Goal: Task Accomplishment & Management: Use online tool/utility

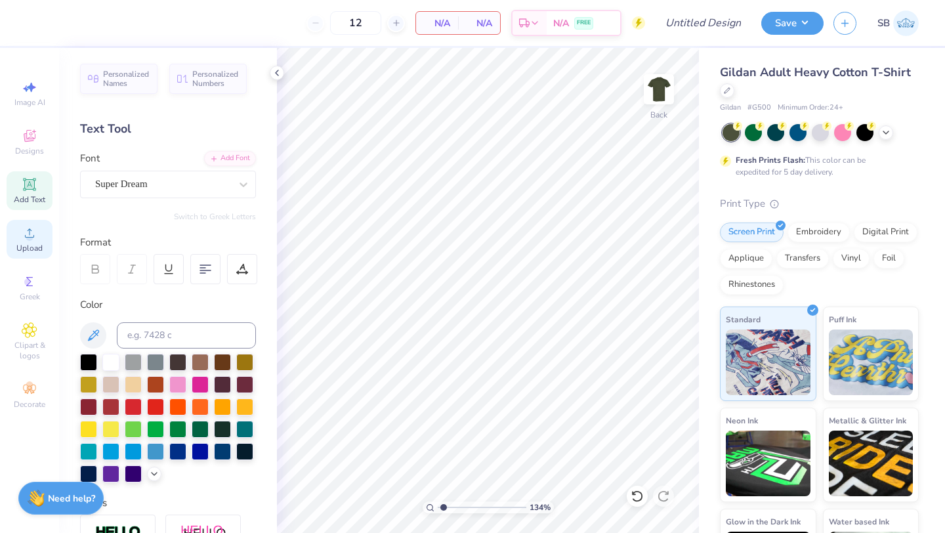
click at [36, 227] on icon at bounding box center [30, 233] width 16 height 16
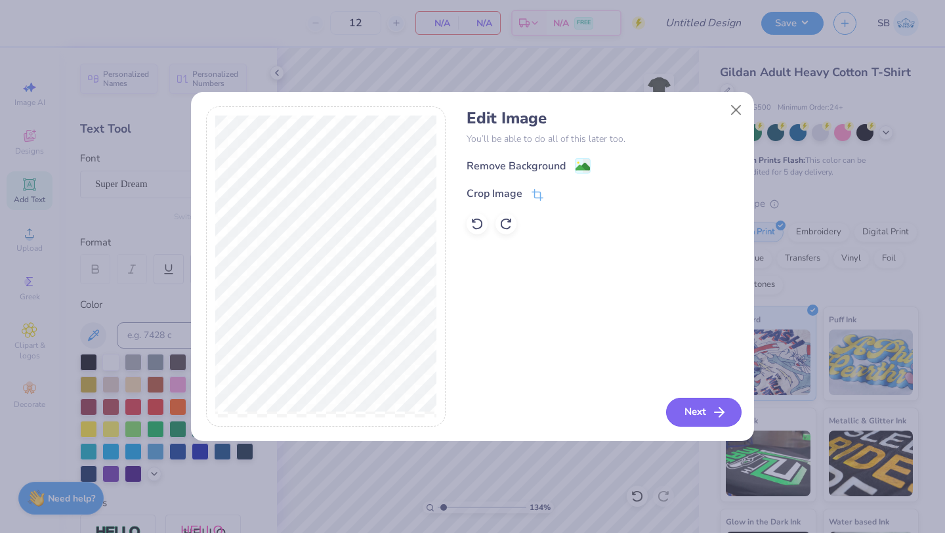
click at [698, 422] on button "Next" at bounding box center [703, 412] width 75 height 29
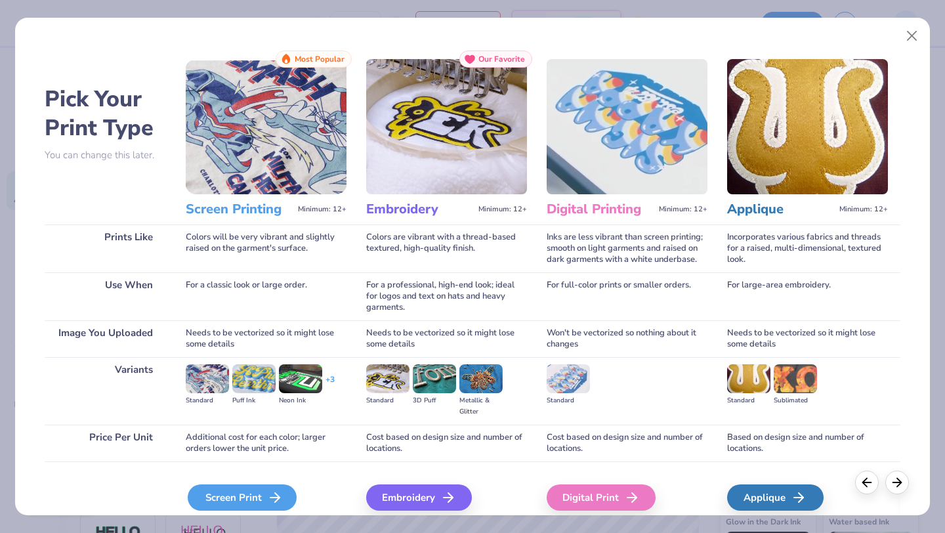
click at [268, 497] on icon at bounding box center [275, 498] width 16 height 16
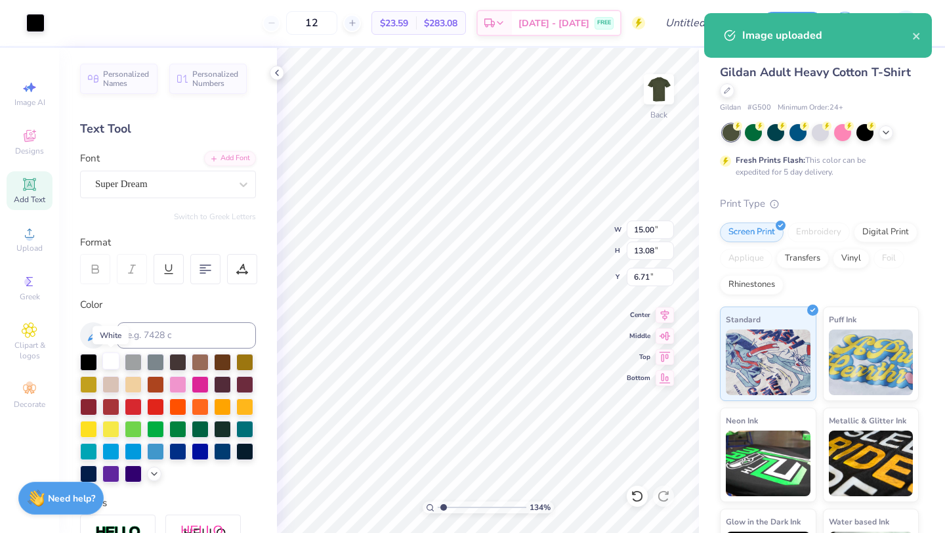
click at [110, 363] on div at bounding box center [110, 360] width 17 height 17
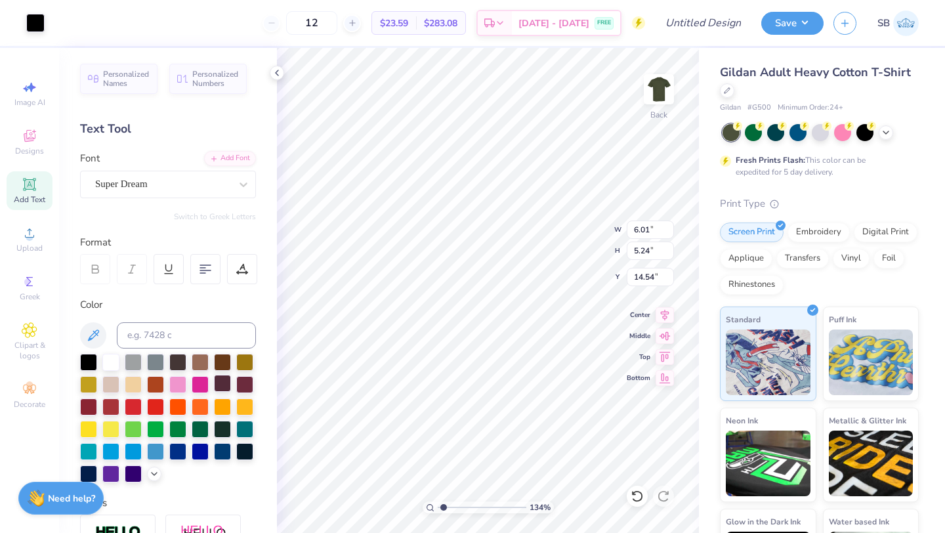
type input "6.01"
type input "5.24"
click at [887, 132] on icon at bounding box center [886, 131] width 11 height 11
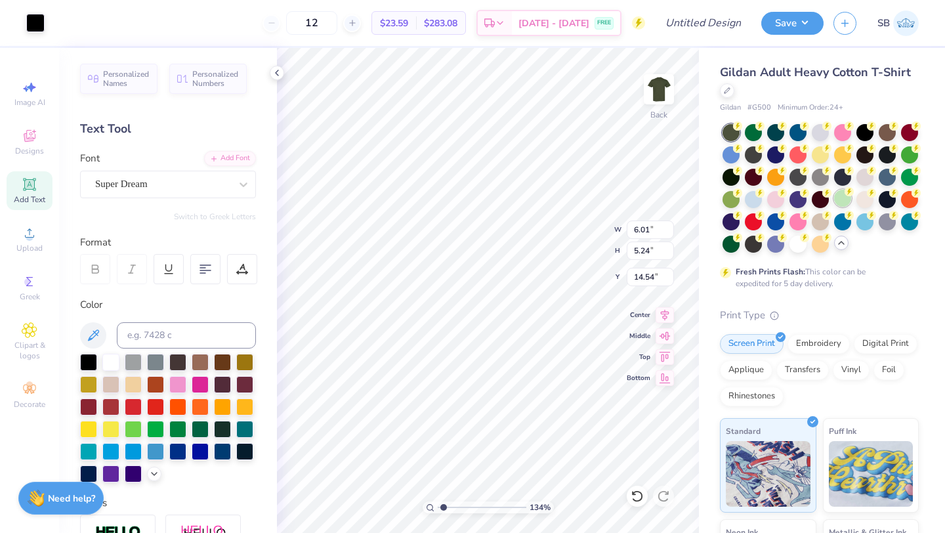
click at [847, 203] on div at bounding box center [842, 198] width 17 height 17
click at [907, 150] on div at bounding box center [909, 153] width 17 height 17
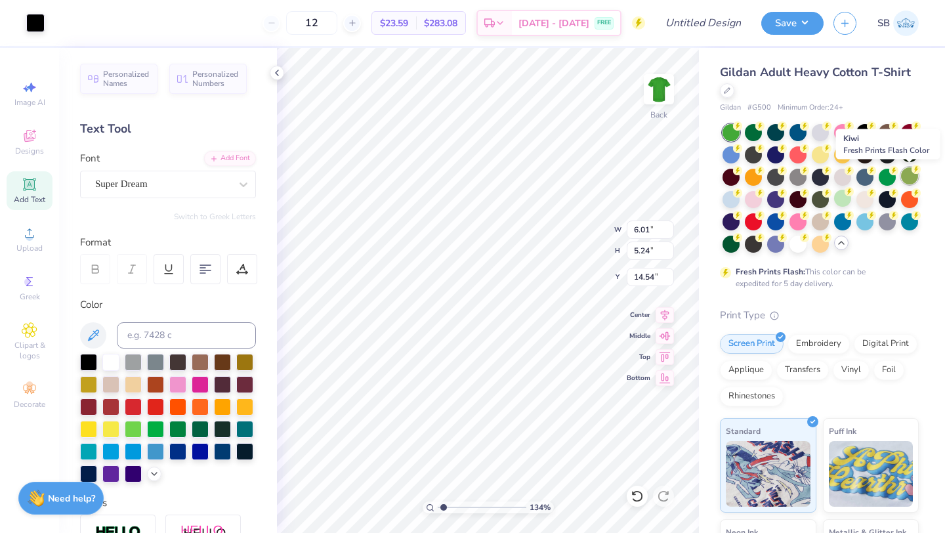
click at [910, 173] on div at bounding box center [909, 175] width 17 height 17
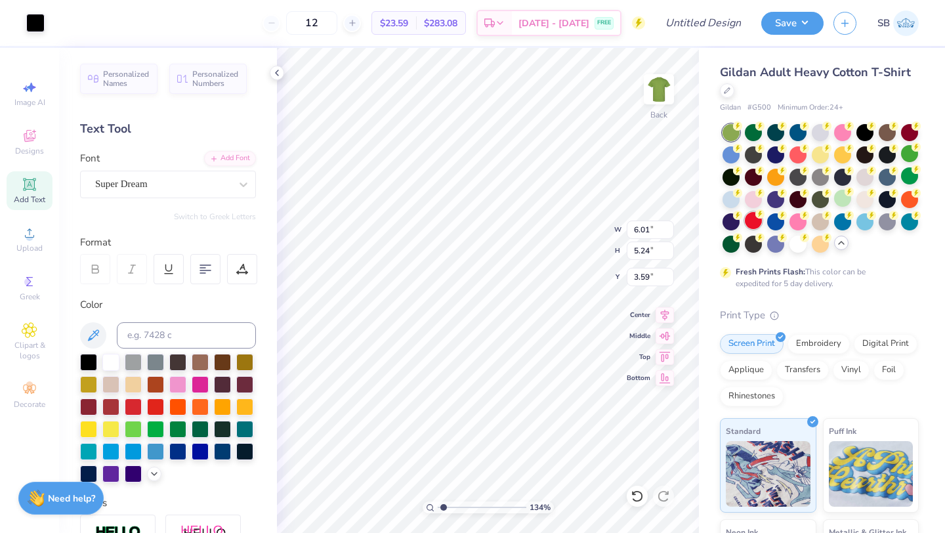
type input "3.00"
type input "4.26"
type input "3.71"
type input "2.16"
type input "3.00"
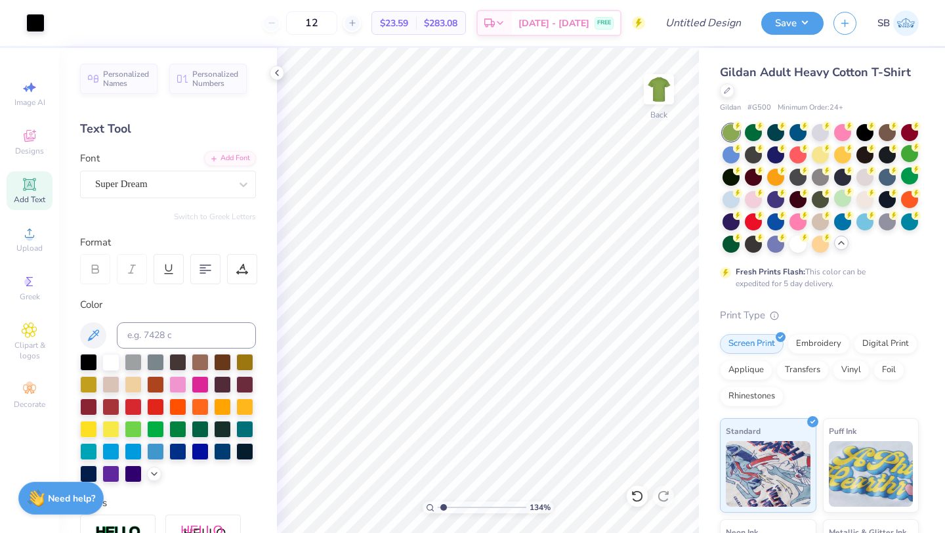
click at [656, 86] on img at bounding box center [659, 89] width 26 height 26
click at [43, 245] on div "Upload" at bounding box center [30, 239] width 46 height 39
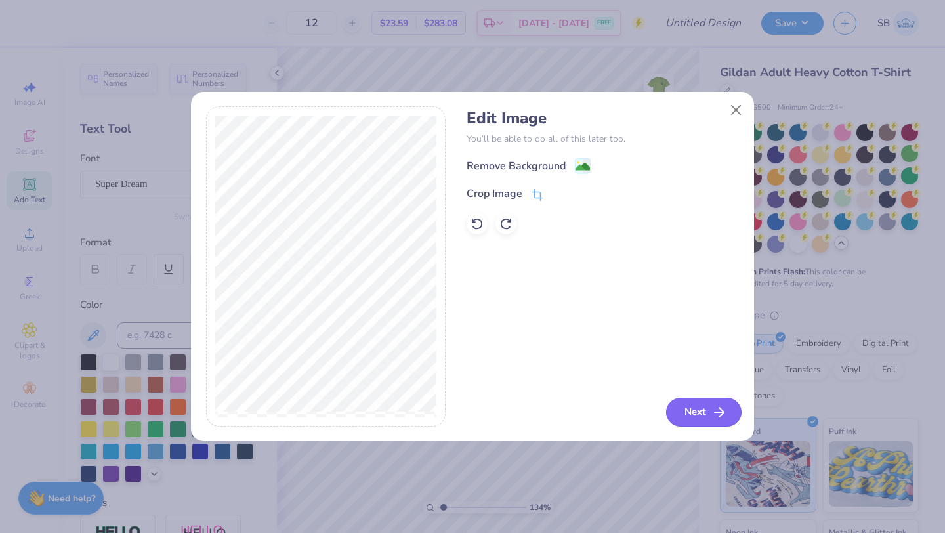
click at [694, 405] on button "Next" at bounding box center [703, 412] width 75 height 29
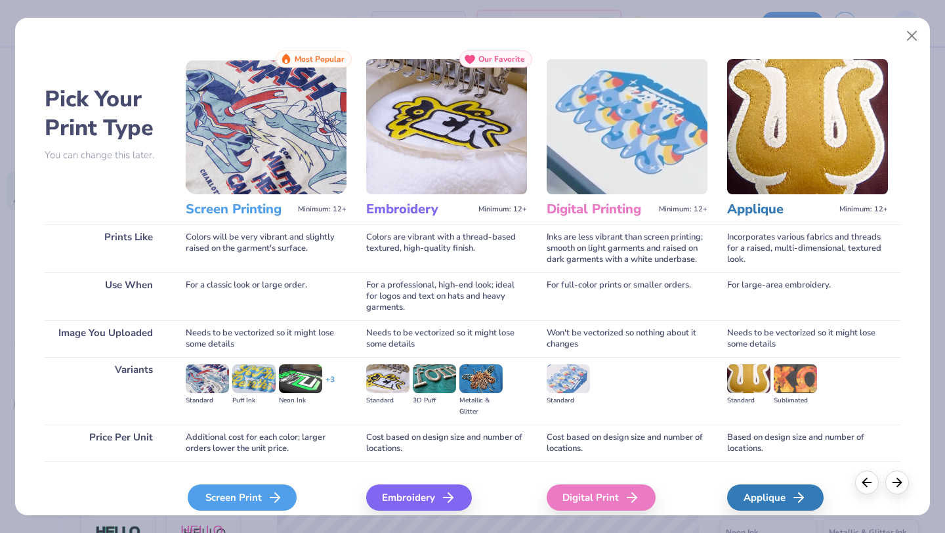
click at [275, 494] on polyline at bounding box center [277, 497] width 5 height 9
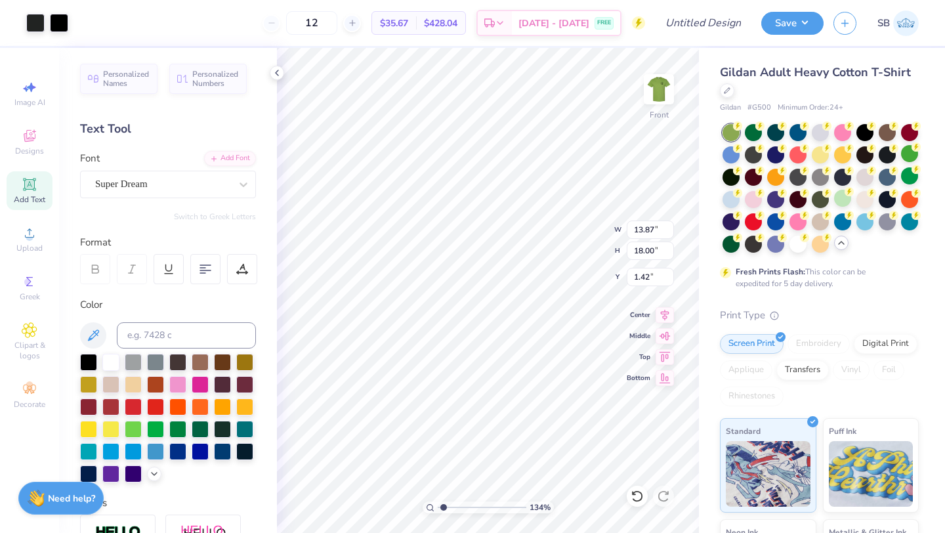
type input "1.42"
type input "12.10"
type input "15.70"
type input "3.72"
type input "3.67"
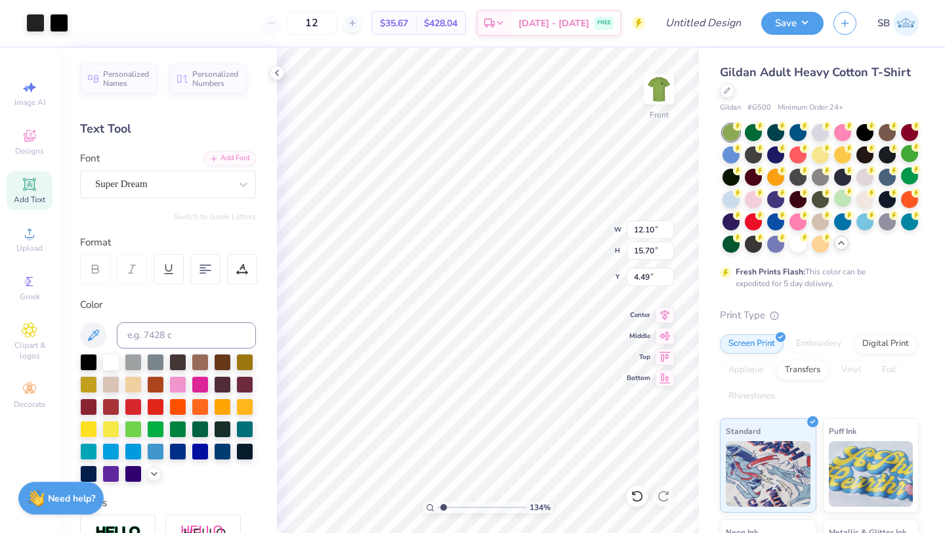
type input "4.49"
type input "4.60"
click at [655, 91] on img at bounding box center [659, 89] width 53 height 53
click at [730, 198] on div at bounding box center [731, 198] width 17 height 17
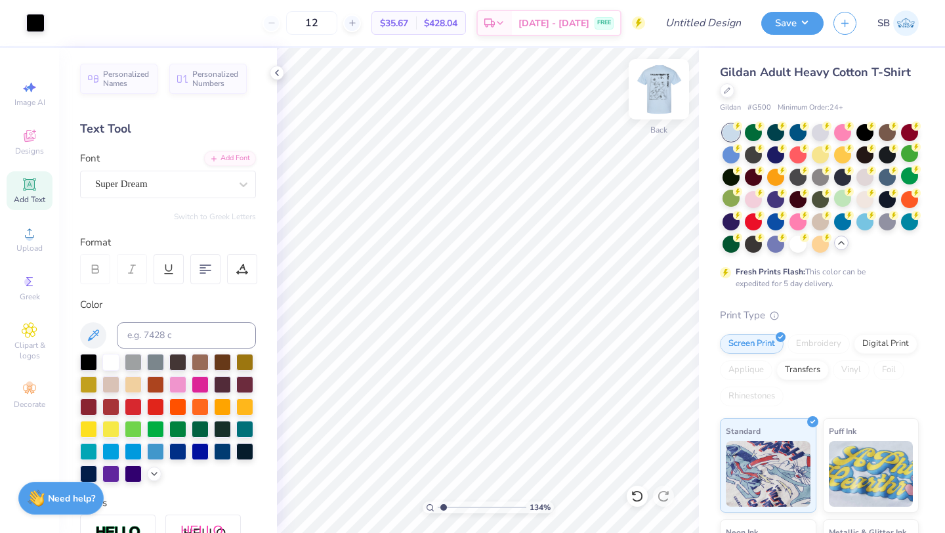
click at [660, 93] on img at bounding box center [659, 89] width 53 height 53
click at [662, 97] on img at bounding box center [659, 89] width 53 height 53
click at [775, 17] on button "Save" at bounding box center [792, 21] width 62 height 23
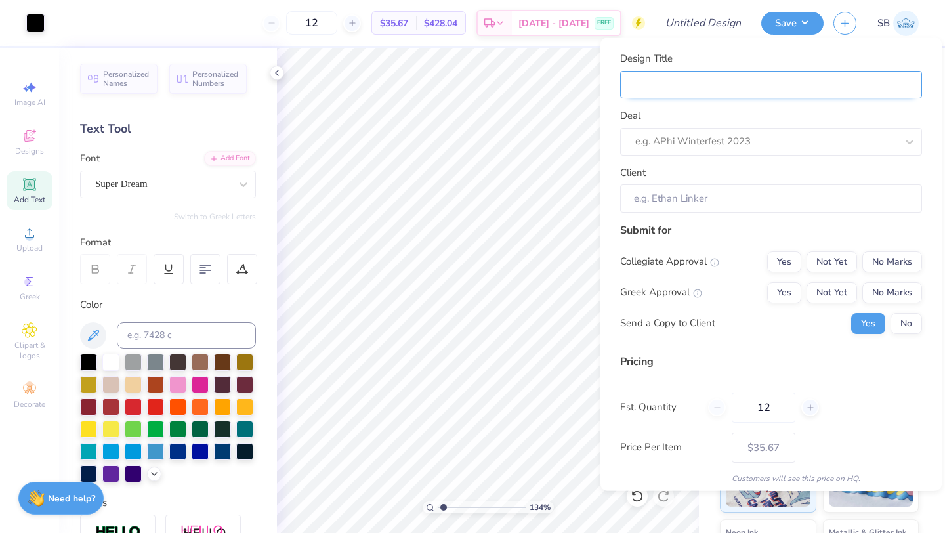
click at [716, 80] on input "Design Title" at bounding box center [771, 84] width 302 height 28
type input "L"
type input "LA"
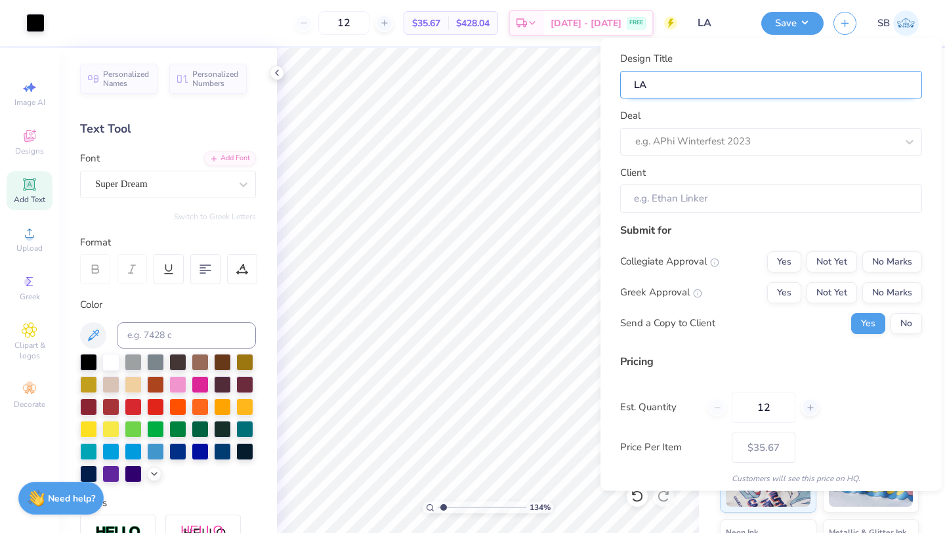
type input "LAS"
type input "LASS"
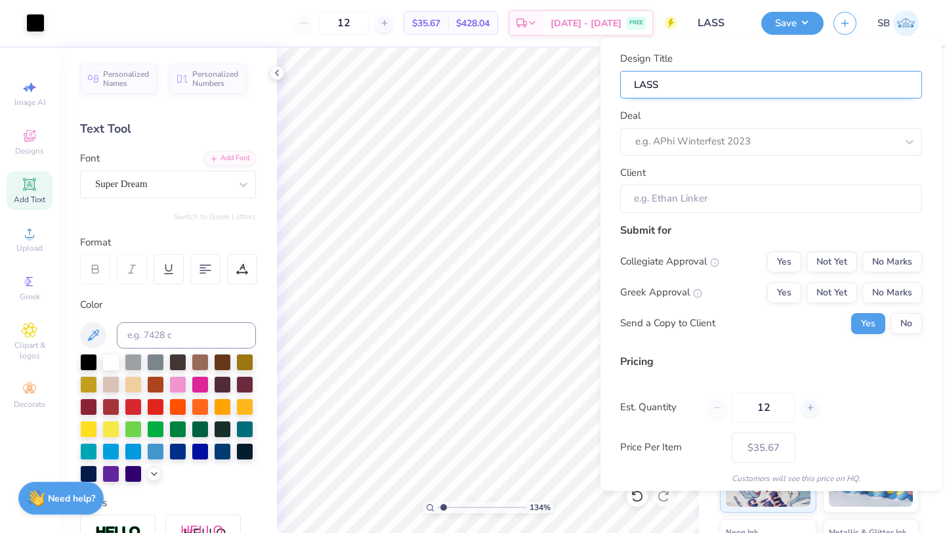
type input "LASS"
type input "LASS S"
type input "LASS Sh"
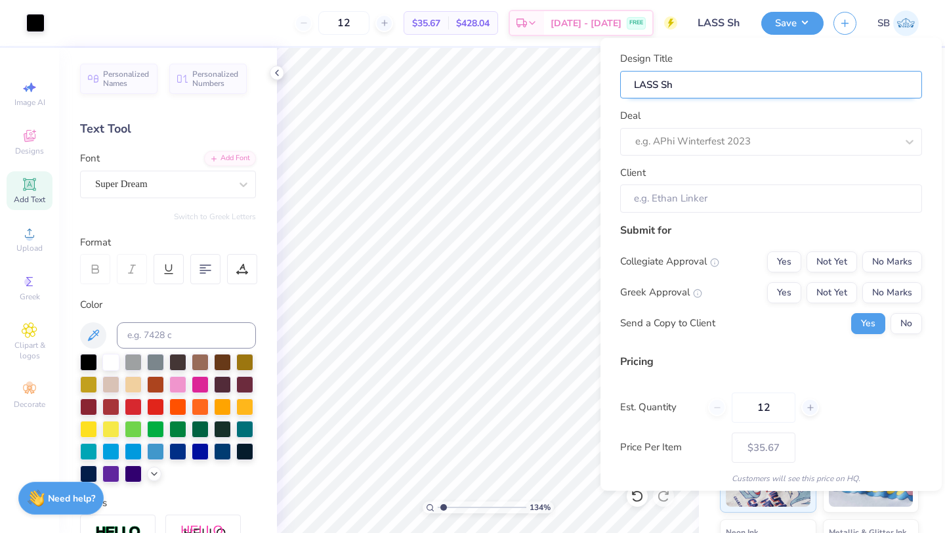
type input "LASS Shi"
type input "LASS Shir"
type input "LASS Shirt"
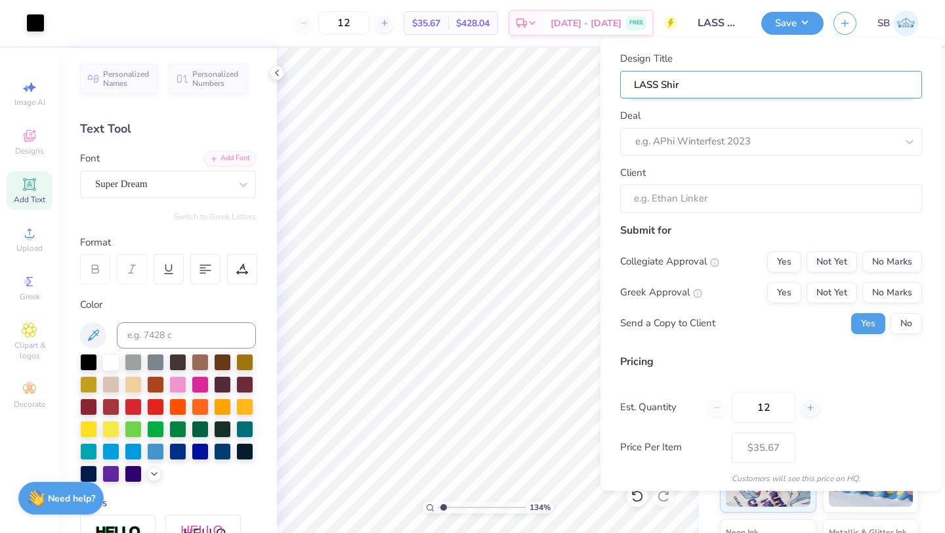
type input "LASS Shirt"
type input "LASS Shirts"
click at [740, 126] on div "Deal e.g. APhi Winterfest 2023" at bounding box center [771, 131] width 302 height 47
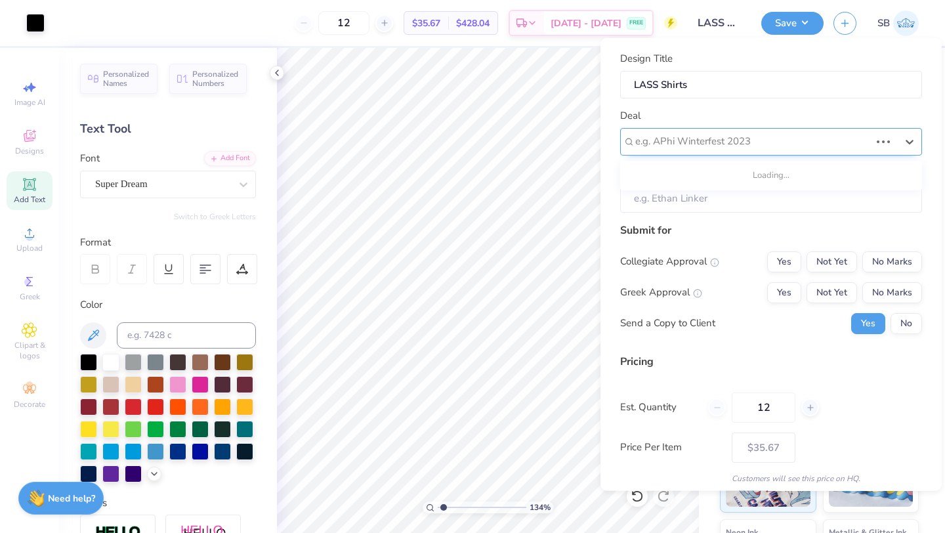
click at [738, 129] on div "e.g. APhi Winterfest 2023" at bounding box center [771, 141] width 302 height 28
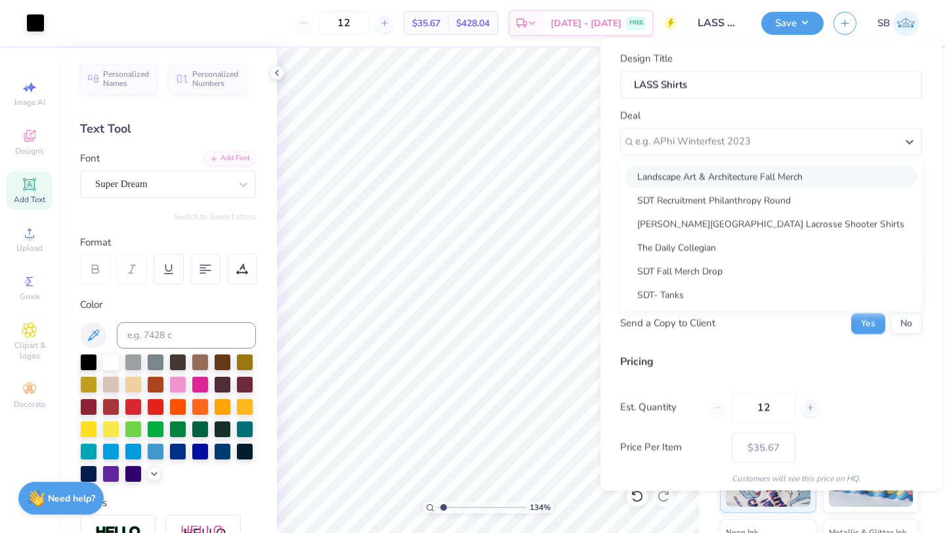
click at [722, 180] on div "Landscape Art & Architecture Fall Merch" at bounding box center [770, 176] width 291 height 22
type input "[PERSON_NAME]"
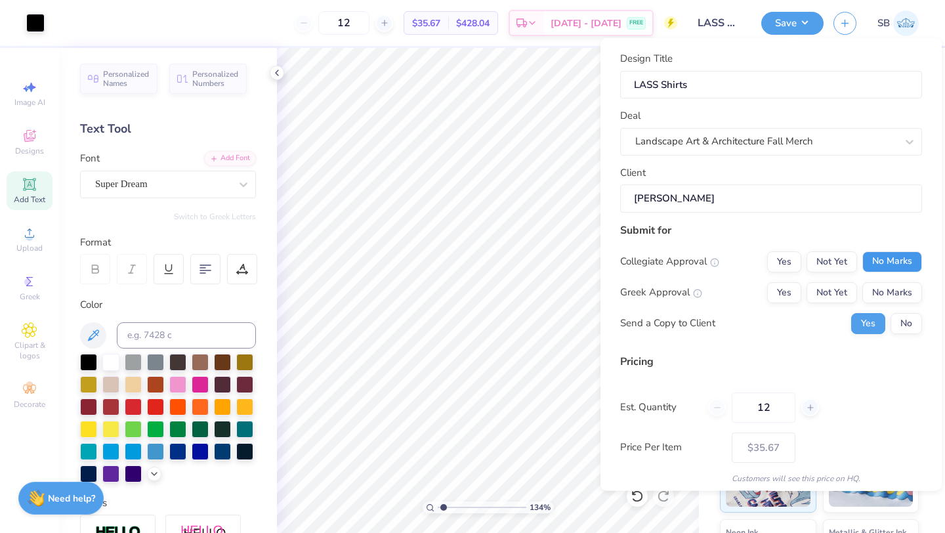
click at [887, 259] on button "No Marks" at bounding box center [892, 261] width 60 height 21
click at [887, 289] on button "No Marks" at bounding box center [892, 292] width 60 height 21
click at [906, 324] on button "No" at bounding box center [907, 322] width 32 height 21
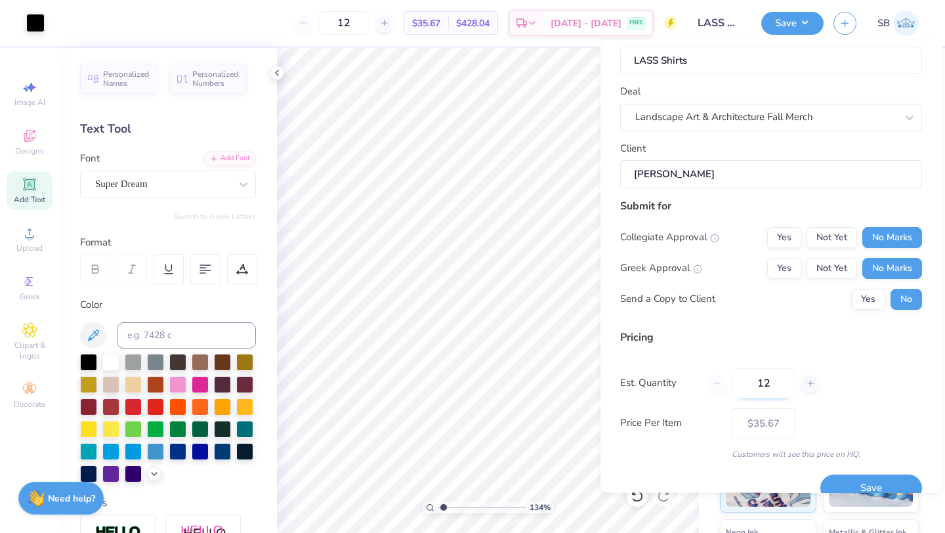
scroll to position [47, 0]
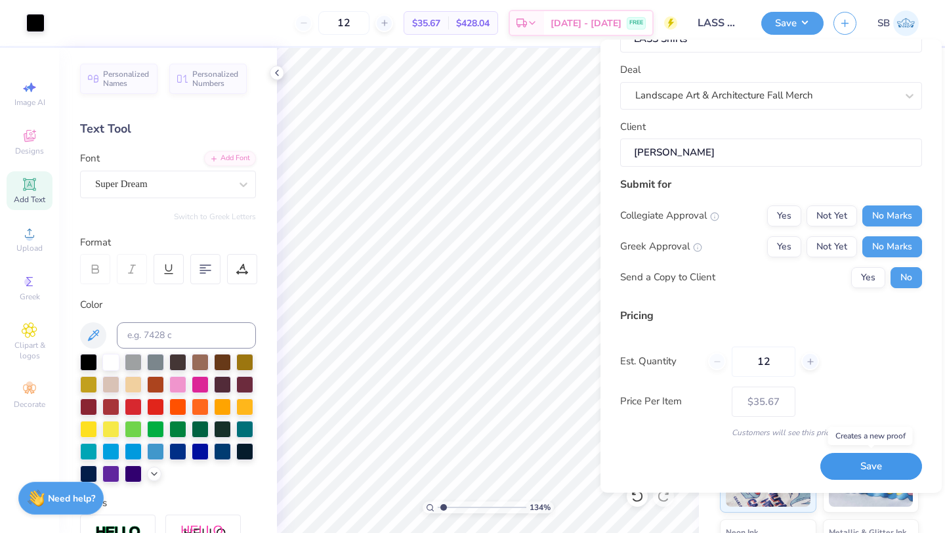
click at [863, 475] on button "Save" at bounding box center [871, 466] width 102 height 27
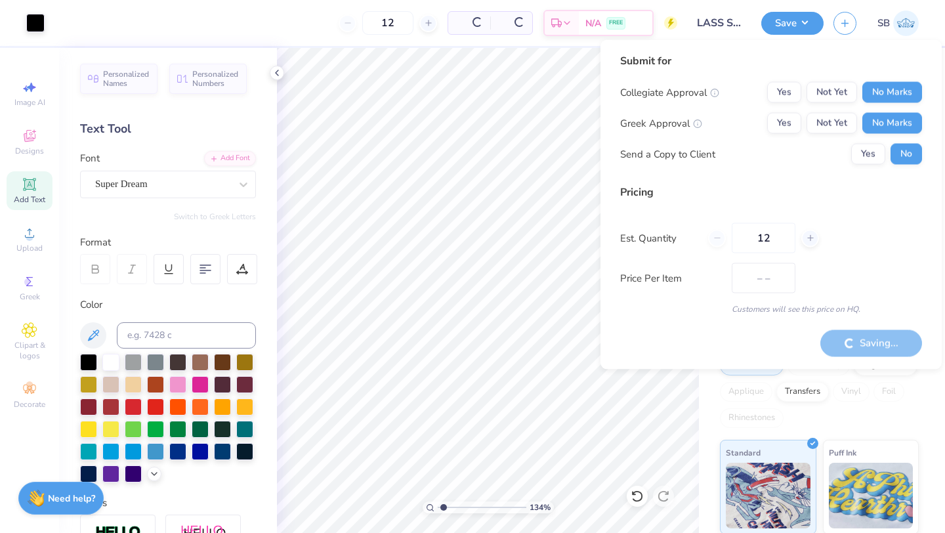
type input "$35.67"
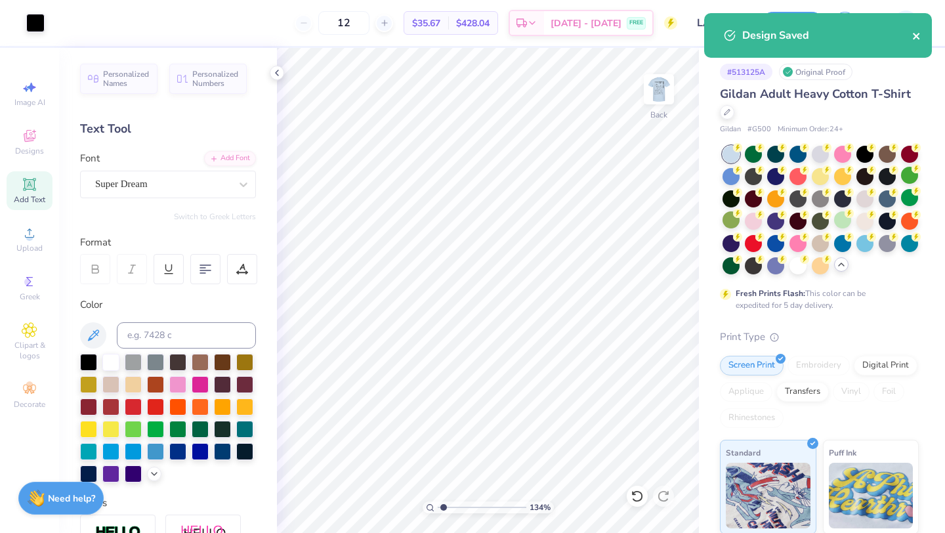
click at [917, 37] on icon "close" at bounding box center [916, 36] width 7 height 7
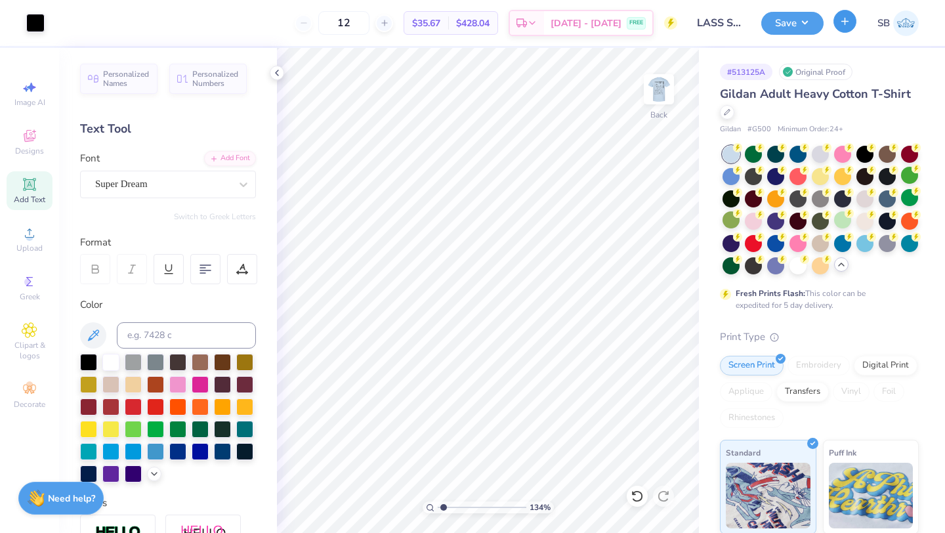
click at [839, 28] on button "button" at bounding box center [844, 21] width 23 height 23
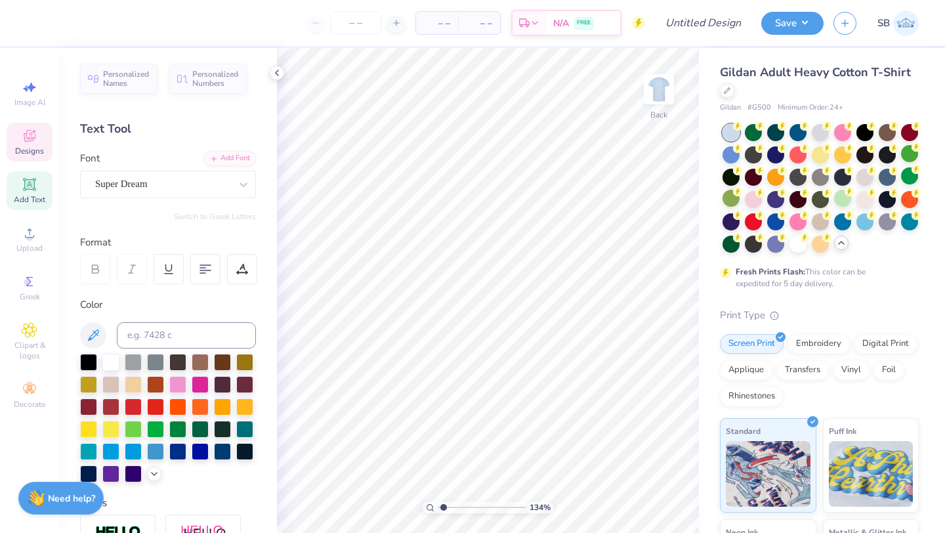
click at [23, 151] on span "Designs" at bounding box center [29, 151] width 29 height 11
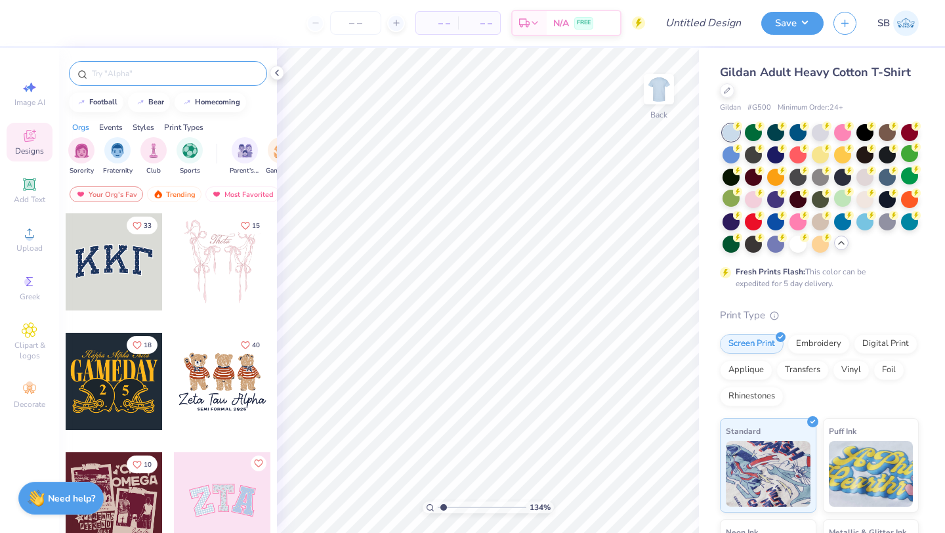
click at [142, 75] on input "text" at bounding box center [175, 73] width 168 height 13
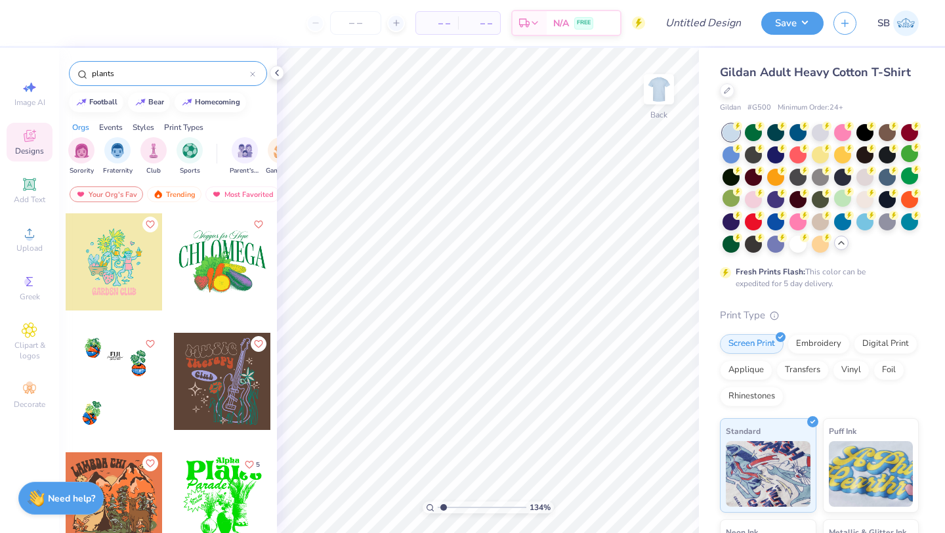
drag, startPoint x: 121, startPoint y: 79, endPoint x: 83, endPoint y: 79, distance: 38.1
click at [83, 79] on div "plants" at bounding box center [168, 73] width 198 height 25
type input "landscape"
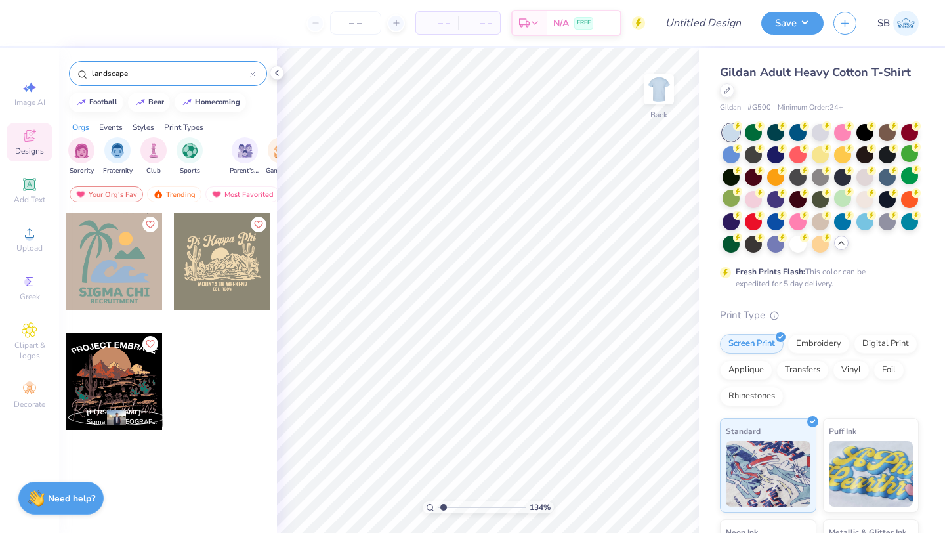
click at [150, 72] on input "landscape" at bounding box center [170, 73] width 159 height 13
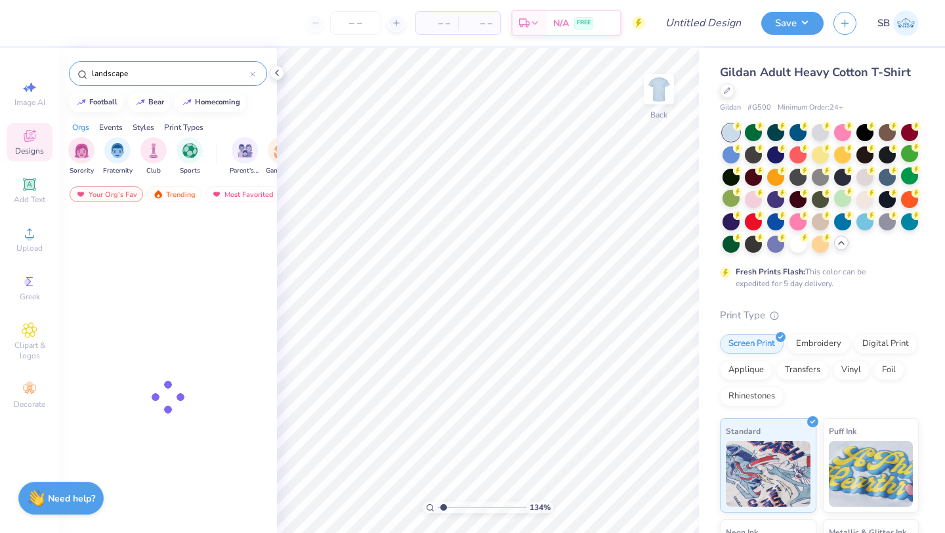
click at [150, 72] on input "landscape" at bounding box center [170, 73] width 159 height 13
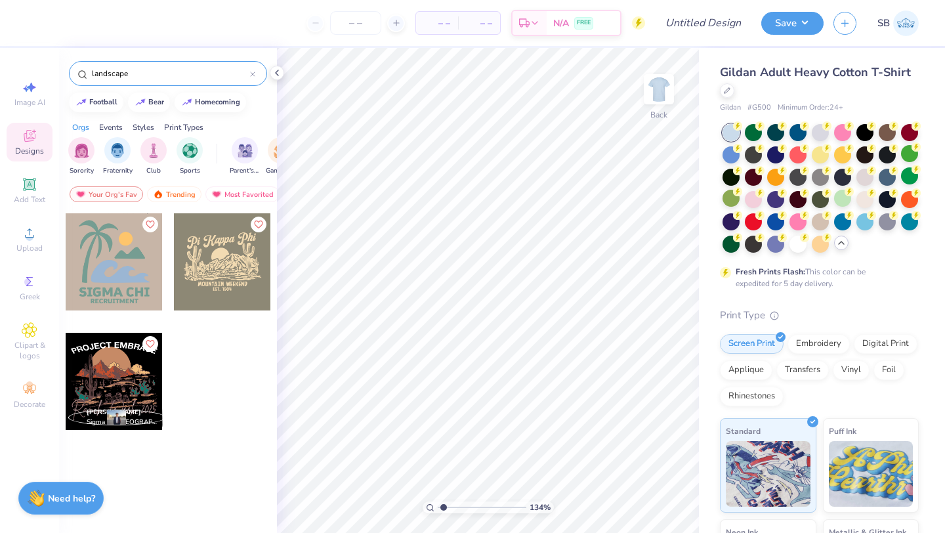
click at [150, 72] on input "landscape" at bounding box center [170, 73] width 159 height 13
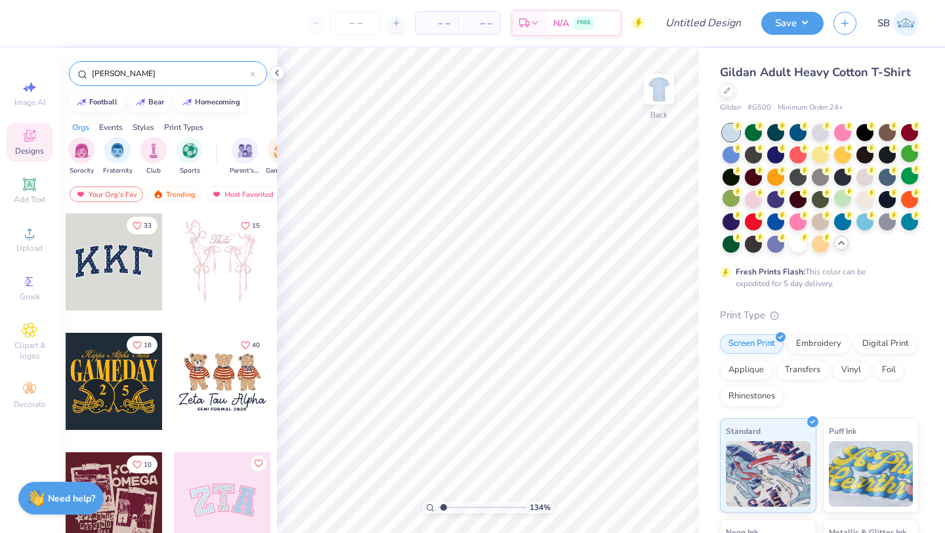
type input "[PERSON_NAME]"
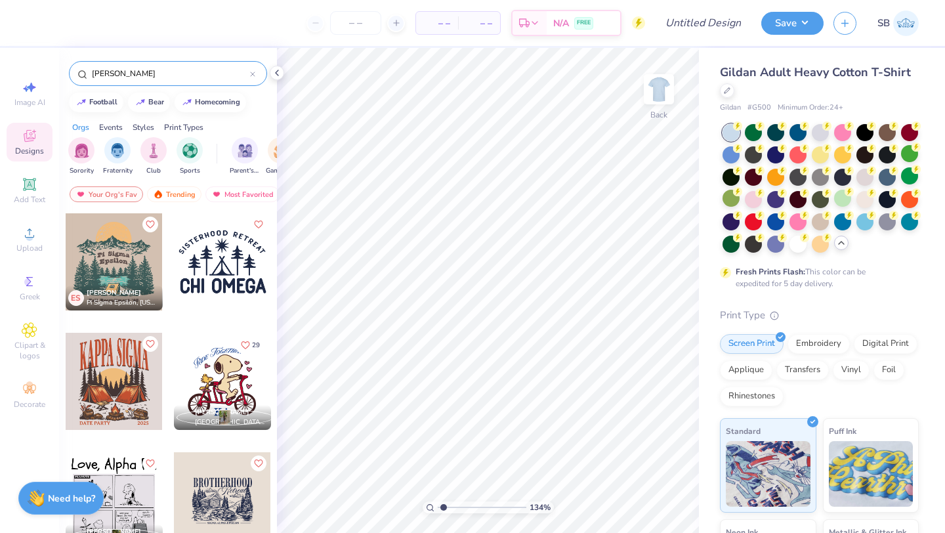
click at [119, 245] on div at bounding box center [114, 261] width 97 height 97
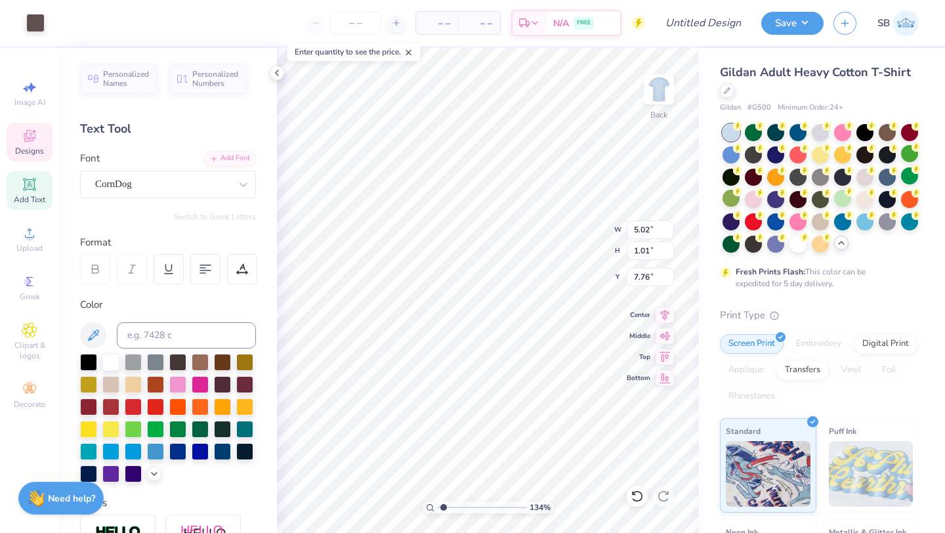
type input "7.76"
type textarea "l"
paste textarea "Architecture"
type textarea "Landscape Architecture"
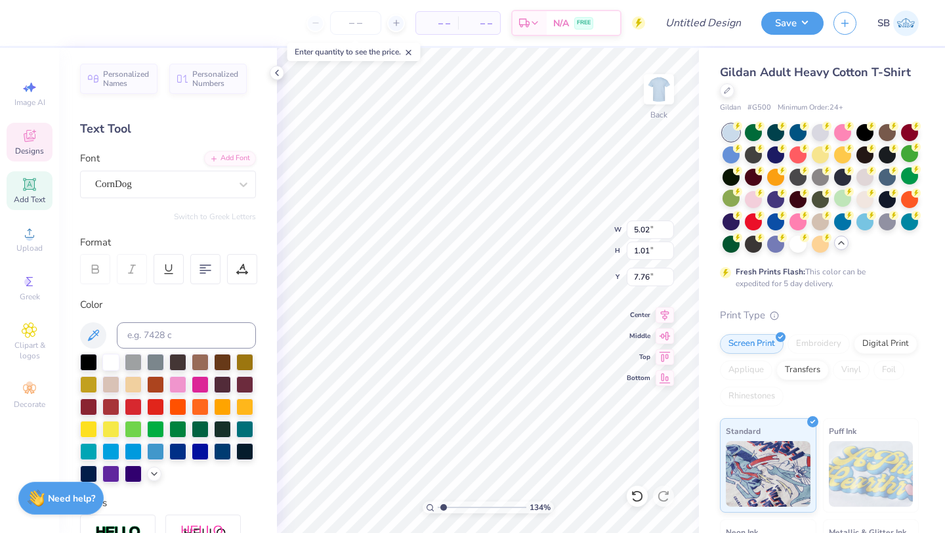
scroll to position [0, 5]
type input "8.74"
type input "0.95"
type input "8.05"
type input "12.70"
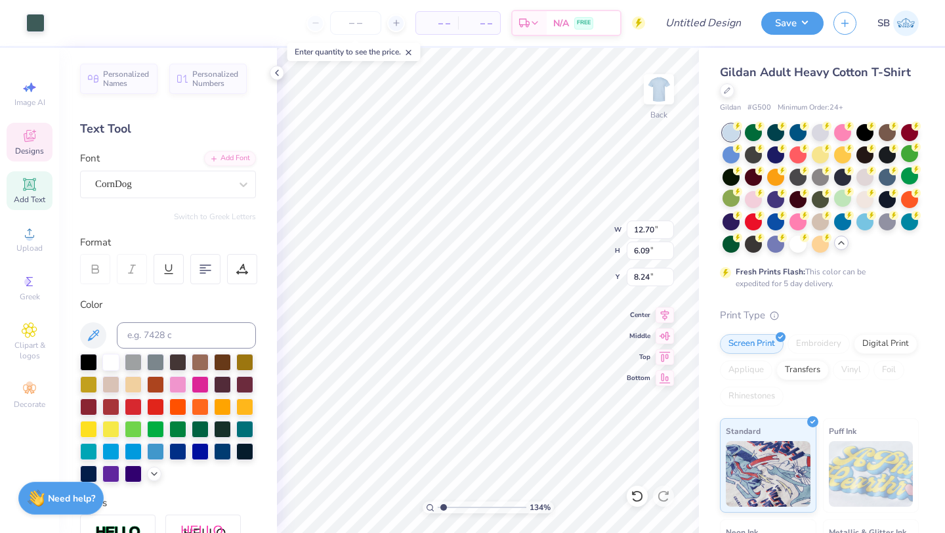
type input "6.09"
type input "8.24"
type input "2.98"
type input "1.56"
type input "12.62"
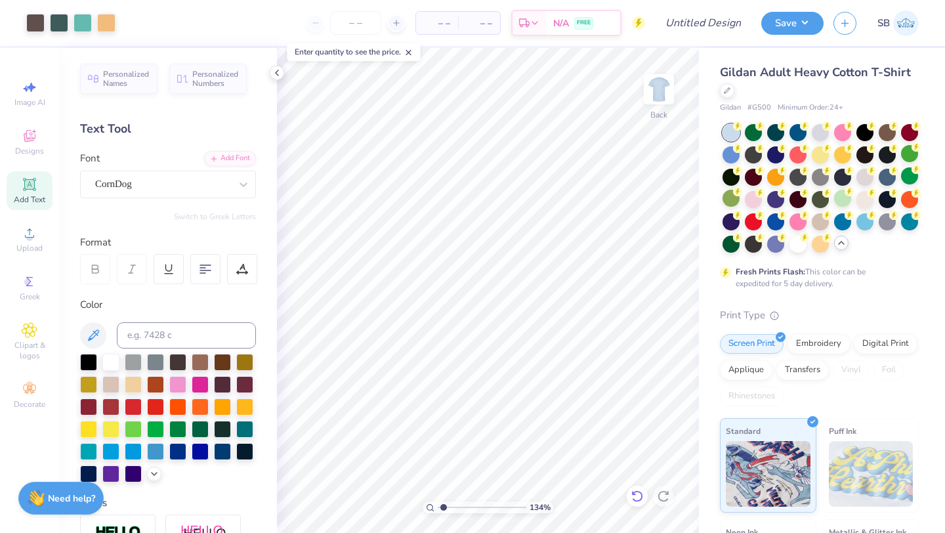
click at [638, 493] on icon at bounding box center [637, 496] width 13 height 13
type input "7.99"
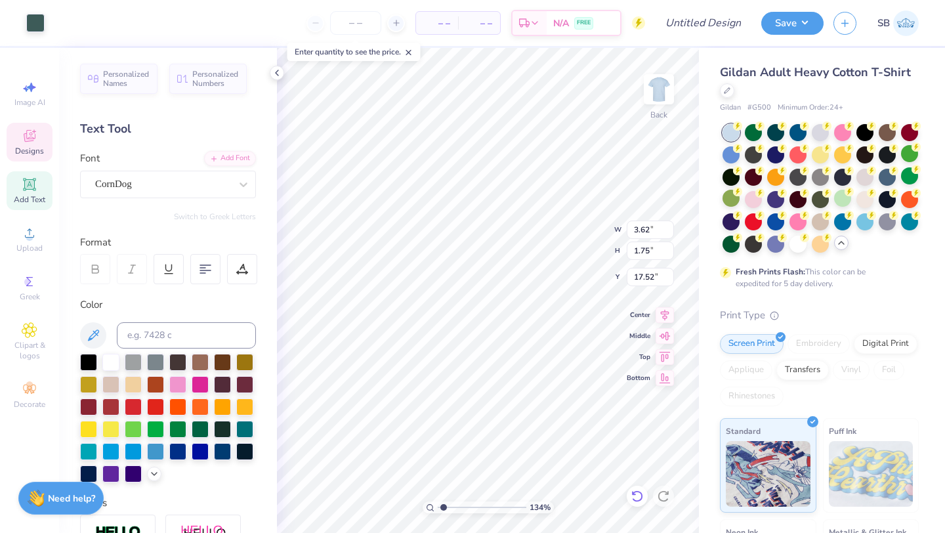
type input "17.52"
type input "11.62"
type input "8.70"
type input "2.60"
type input "11.49"
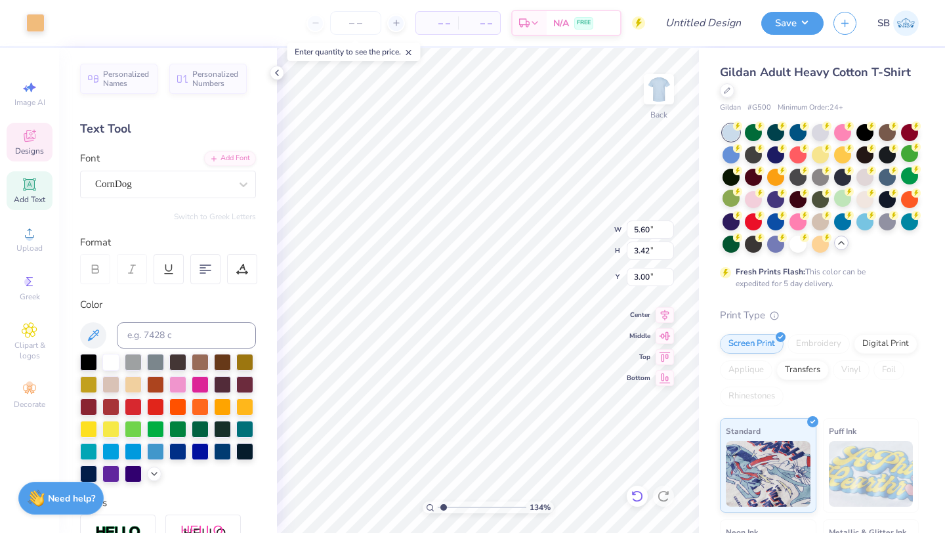
type input "5.60"
type input "3.42"
type input "0.89"
type input "3.00"
type input "6.38"
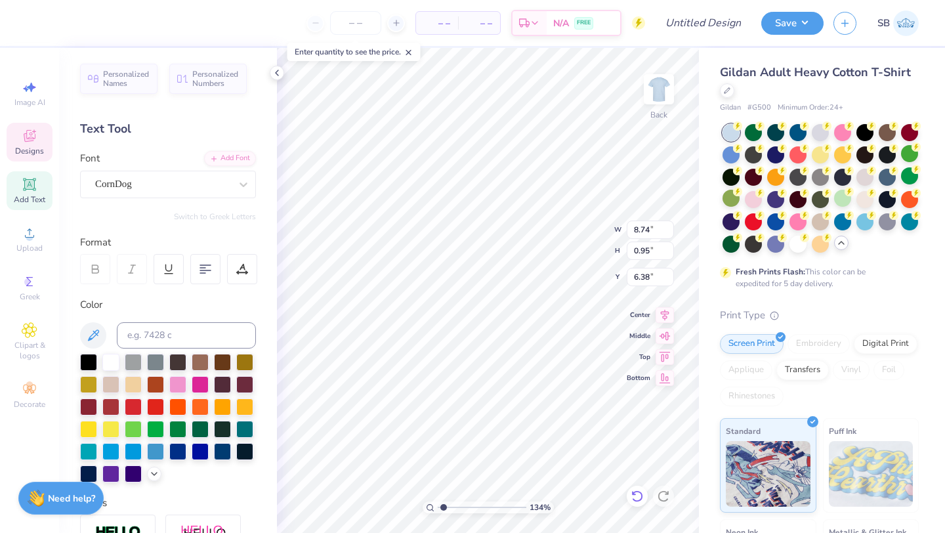
type input "11.00"
type input "1.20"
type input "4.31"
click at [578, 222] on div "134 % Back W 11.00 11.00 " H 1.20 1.20 " Y 4.31 4.31 " Center Middle Top Bottom" at bounding box center [488, 290] width 422 height 485
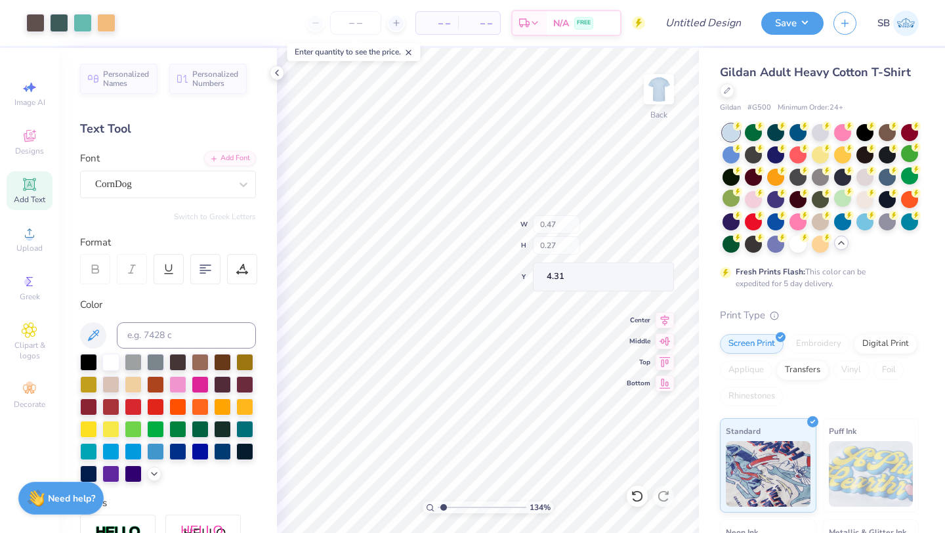
type input "0.47"
type input "0.27"
type input "6.86"
type input "6.15"
type textarea "s"
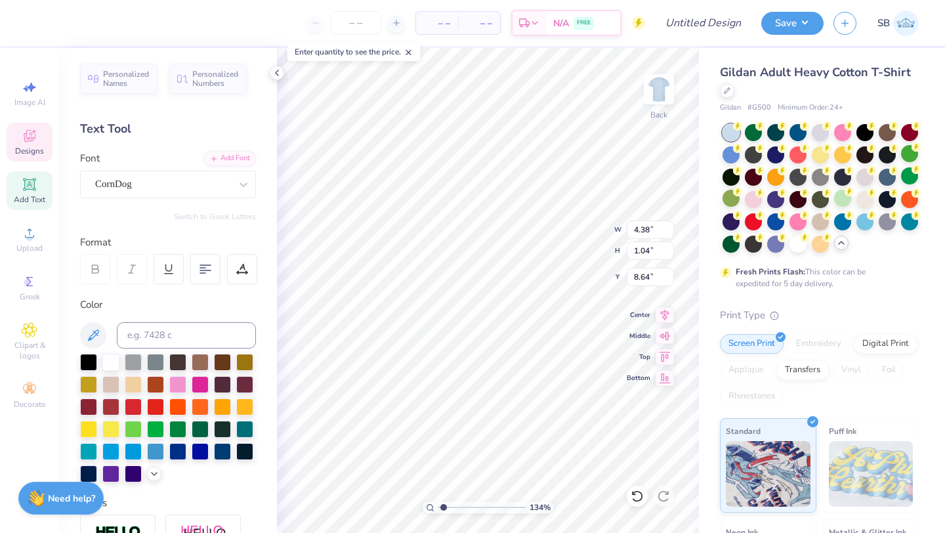
type textarea "Student Society"
type input "6.98"
type input "8.39"
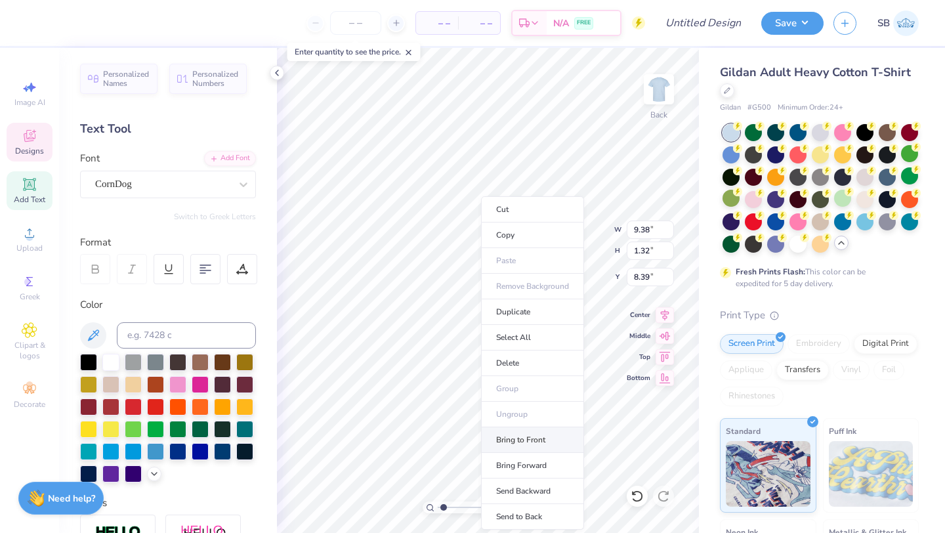
click at [513, 442] on li "Bring to Front" at bounding box center [532, 440] width 103 height 26
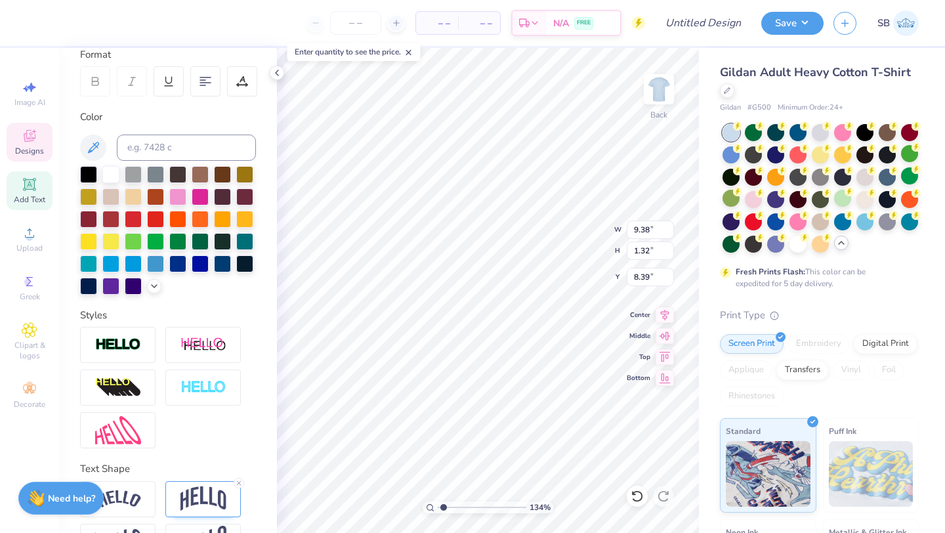
scroll to position [192, 0]
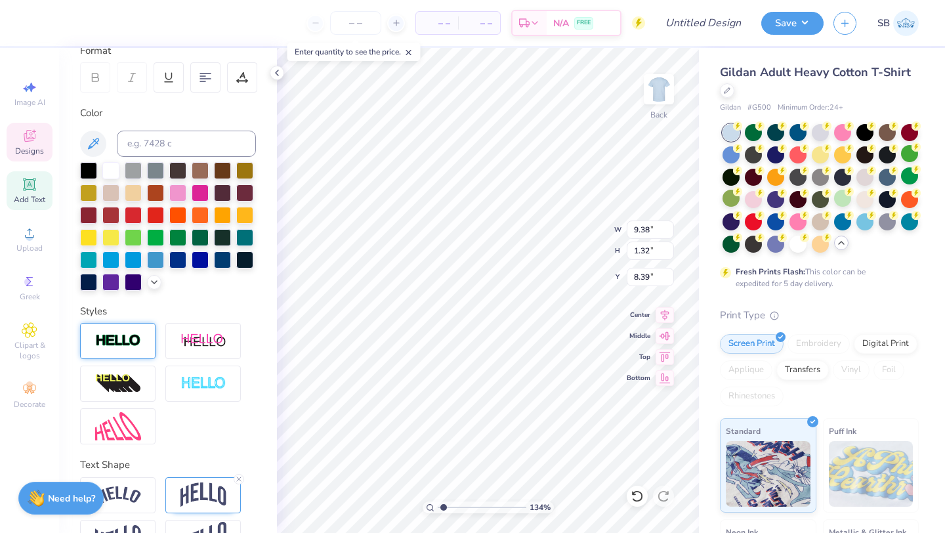
click at [127, 339] on img at bounding box center [118, 340] width 46 height 15
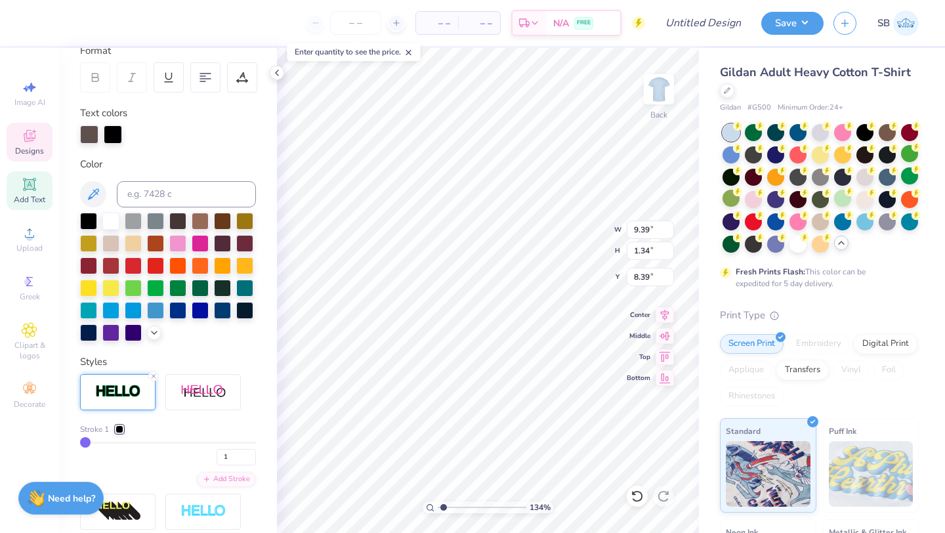
type input "9.39"
type input "1.34"
type input "8.38"
click at [109, 224] on div at bounding box center [110, 219] width 17 height 17
type input "2"
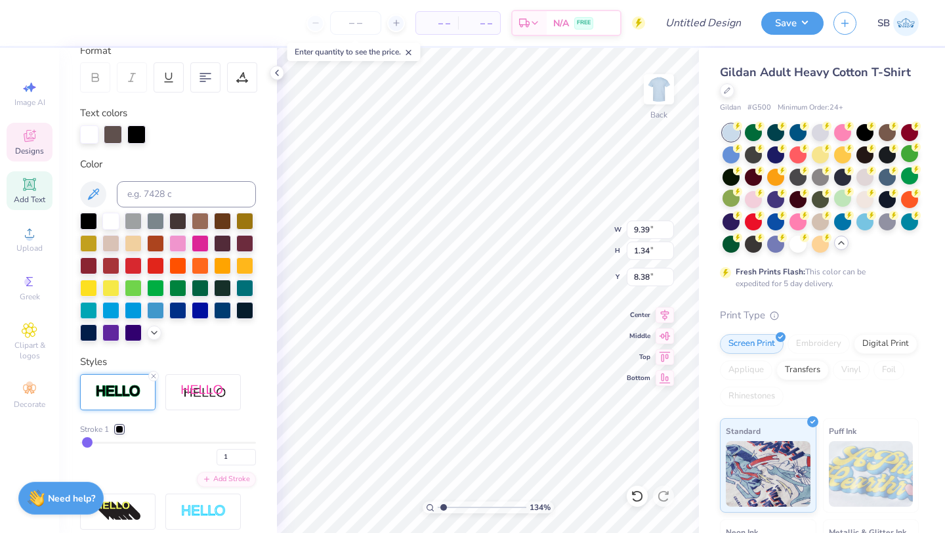
type input "2"
type input "3"
type input "4"
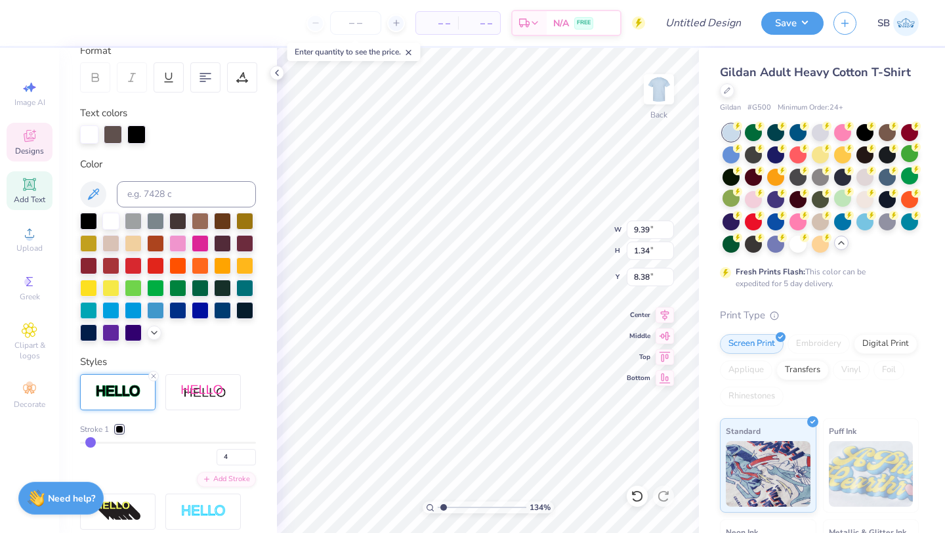
type input "4"
click at [91, 442] on input "range" at bounding box center [168, 443] width 176 height 2
type input "9.44"
type input "1.39"
type input "8.35"
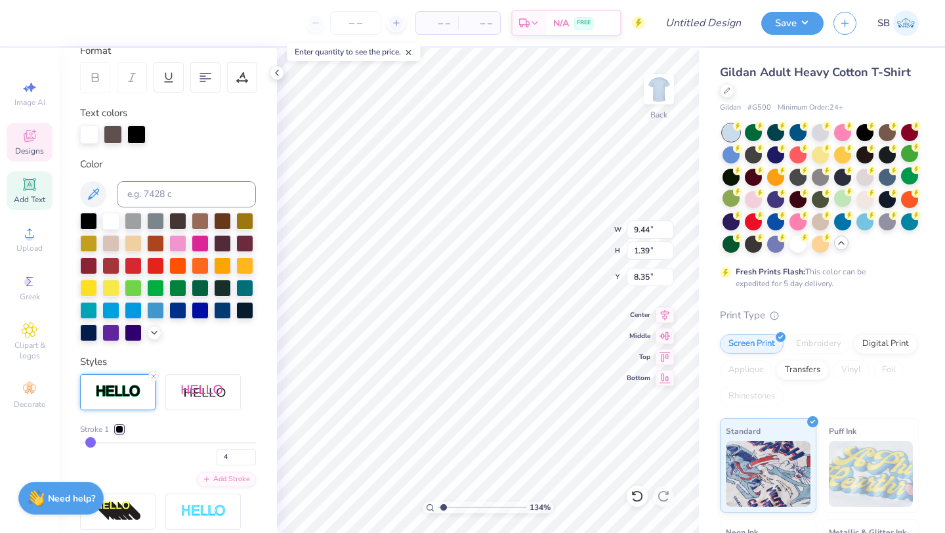
type input "3"
click at [89, 442] on input "range" at bounding box center [168, 443] width 176 height 2
type input "9.43"
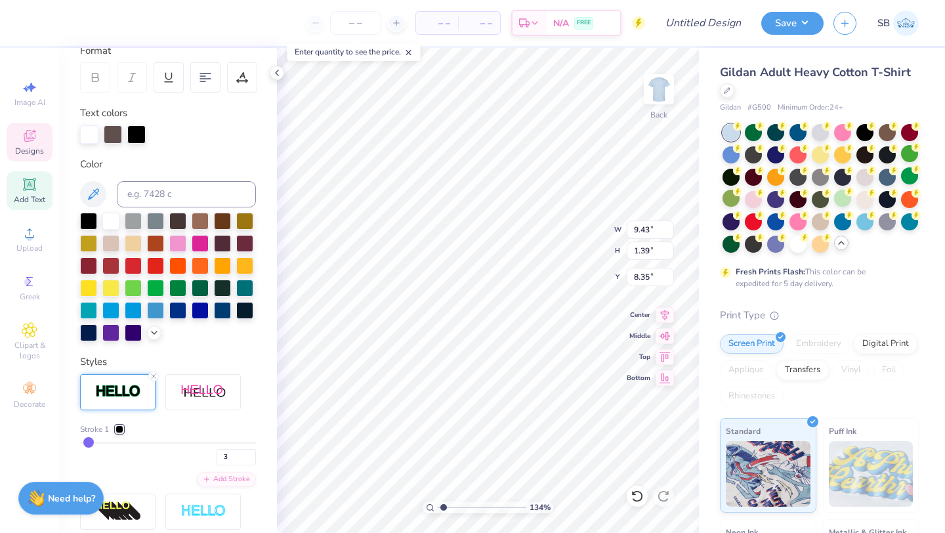
type input "1.37"
type input "8.36"
click at [121, 428] on div at bounding box center [120, 429] width 8 height 8
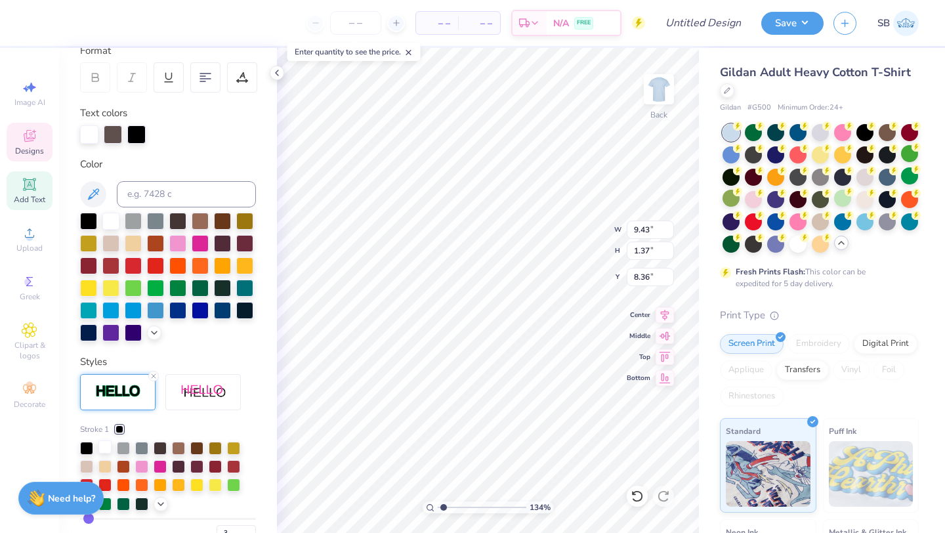
click at [105, 449] on div at bounding box center [104, 446] width 13 height 13
click at [94, 135] on div at bounding box center [89, 133] width 18 height 18
click at [120, 135] on div at bounding box center [113, 133] width 18 height 18
click at [120, 135] on div at bounding box center [113, 134] width 18 height 18
click at [117, 135] on div at bounding box center [113, 133] width 18 height 18
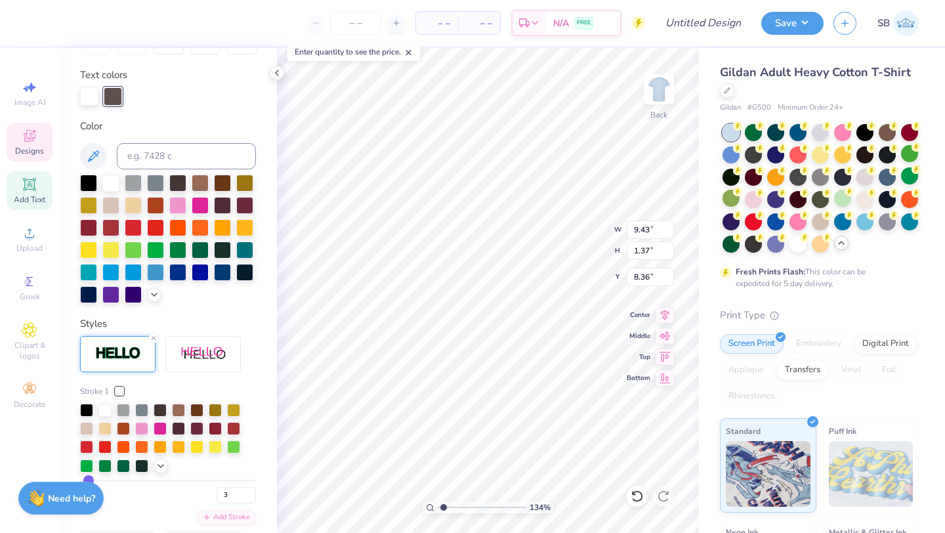
scroll to position [236, 0]
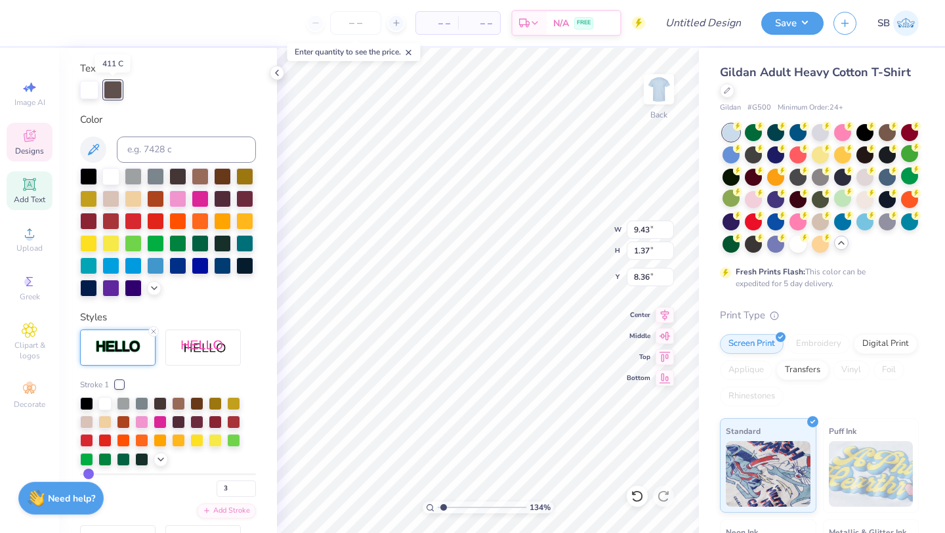
click at [117, 95] on div at bounding box center [113, 90] width 18 height 18
click at [117, 95] on div at bounding box center [113, 88] width 18 height 18
click at [199, 174] on div at bounding box center [200, 175] width 17 height 17
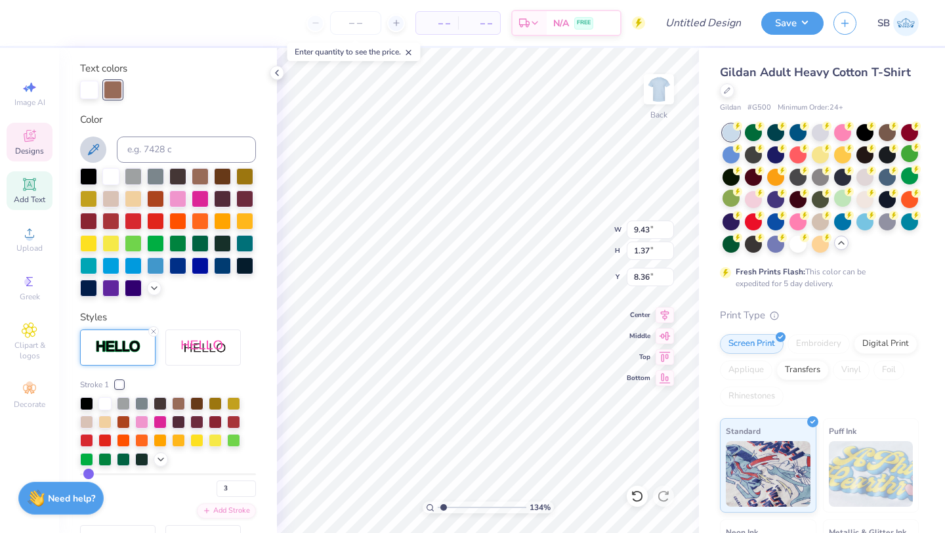
click at [95, 141] on button at bounding box center [93, 150] width 26 height 26
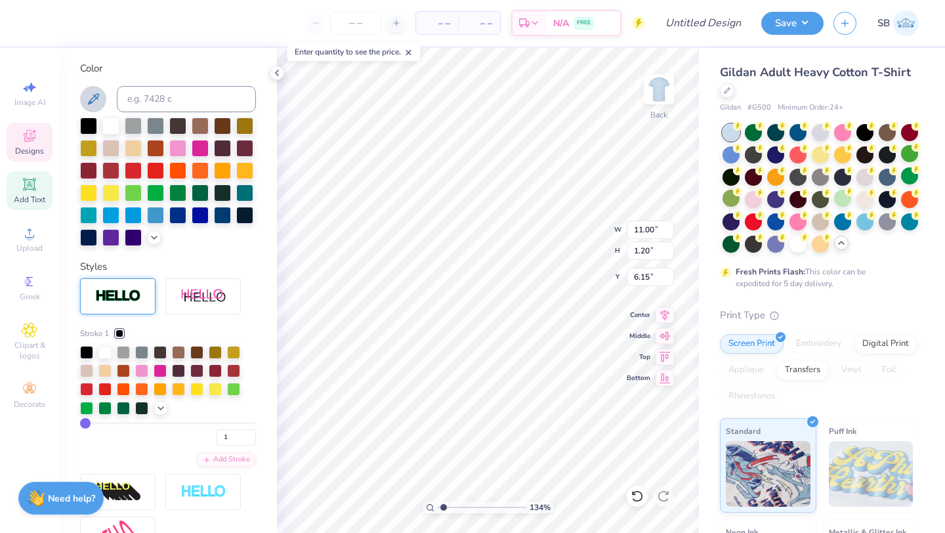
type input "11.00"
type input "1.20"
type input "6.15"
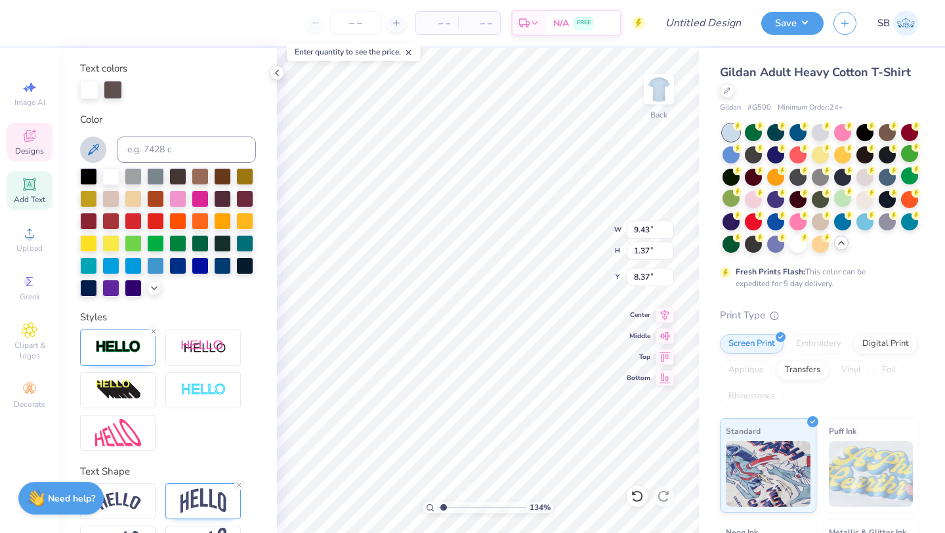
click at [89, 145] on icon at bounding box center [93, 150] width 16 height 16
click at [91, 149] on icon at bounding box center [93, 150] width 16 height 16
click at [96, 147] on icon at bounding box center [93, 150] width 16 height 16
type input "11.82"
type input "1.72"
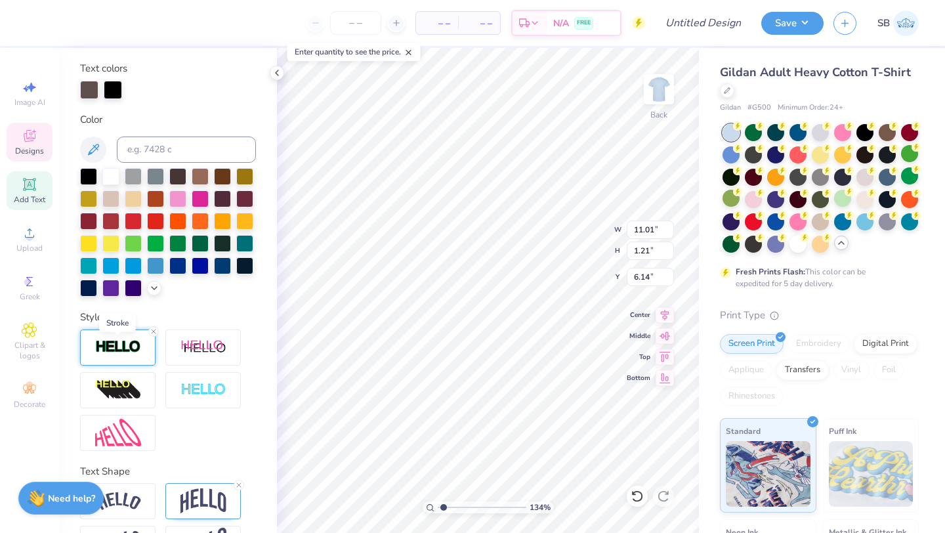
click at [122, 347] on img at bounding box center [118, 346] width 46 height 15
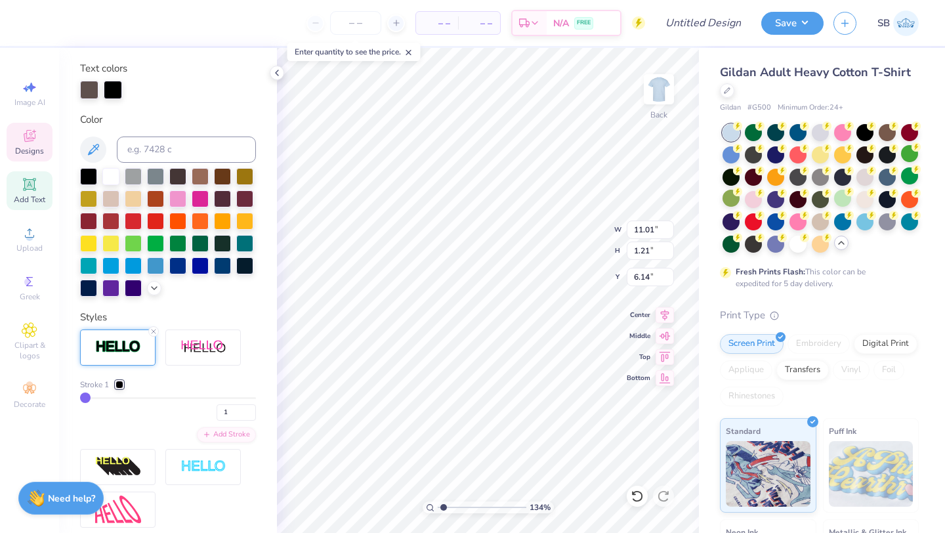
click at [119, 385] on div at bounding box center [120, 385] width 8 height 8
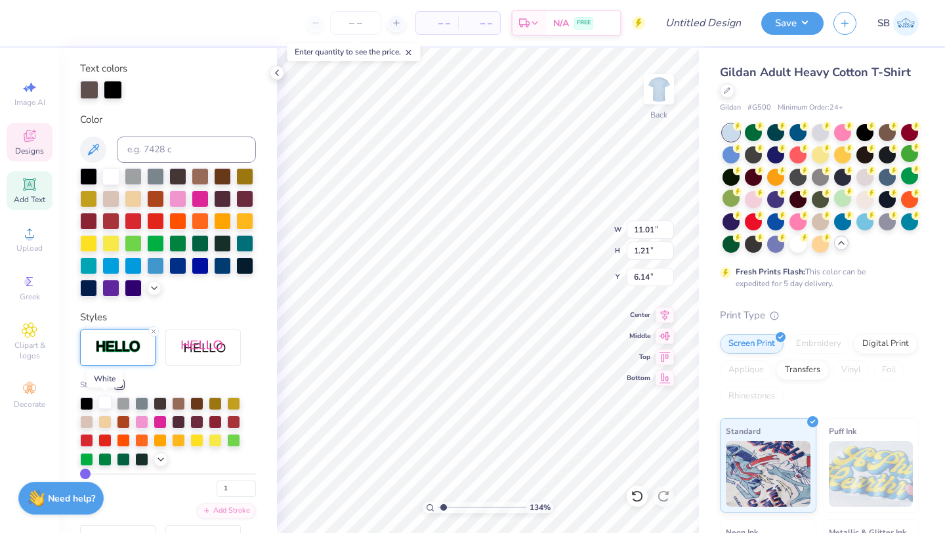
click at [102, 402] on div at bounding box center [104, 402] width 13 height 13
type input "3"
click at [89, 474] on input "range" at bounding box center [168, 474] width 176 height 2
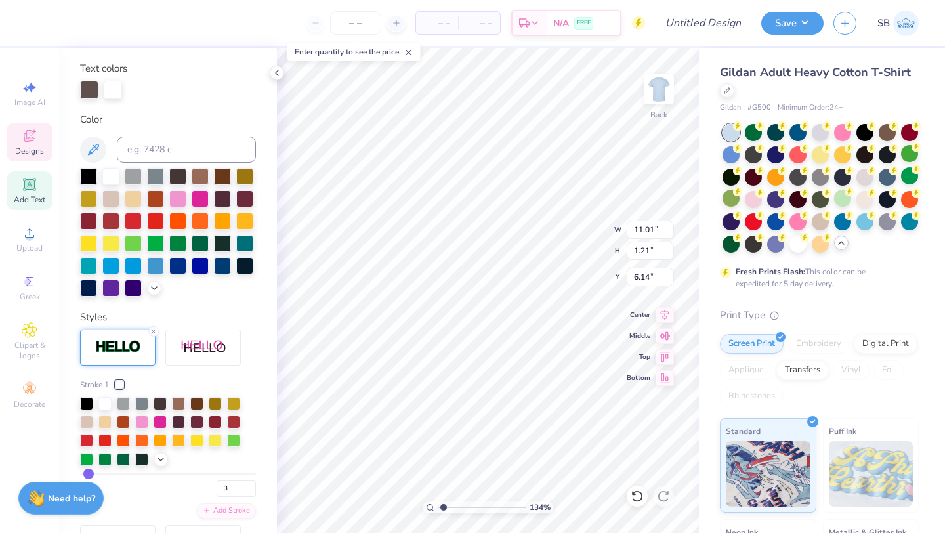
type input "11.04"
type input "1.23"
type input "6.13"
type input "7.72"
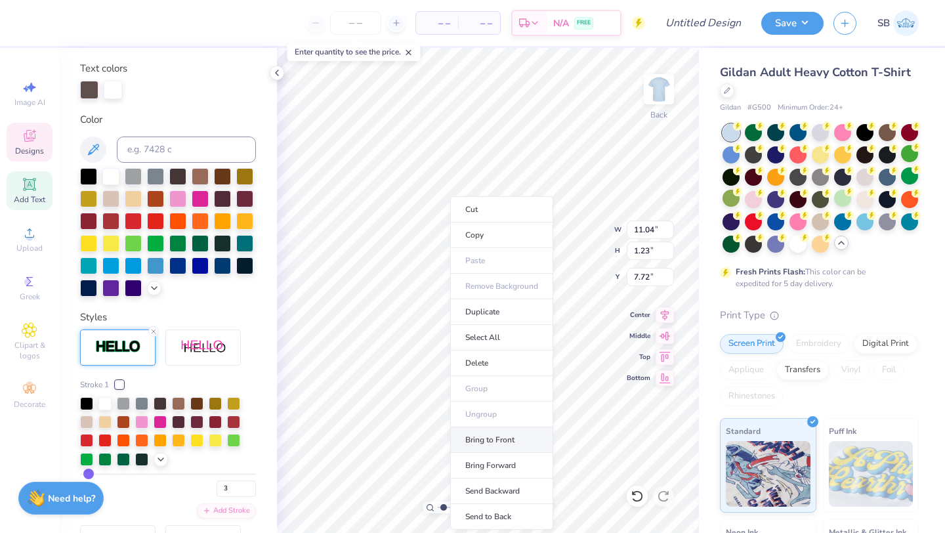
click at [483, 434] on li "Bring to Front" at bounding box center [501, 440] width 103 height 26
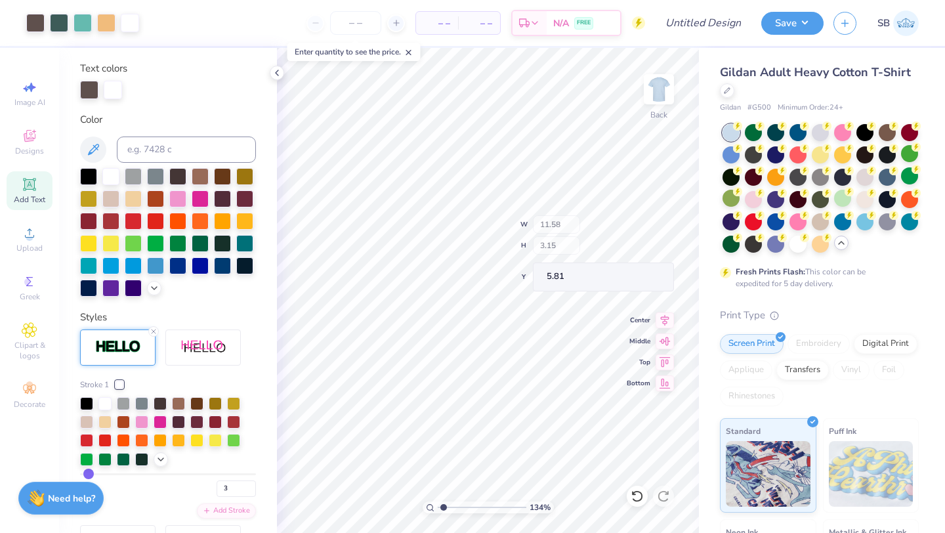
type input "5.81"
click at [37, 24] on div at bounding box center [35, 21] width 18 height 18
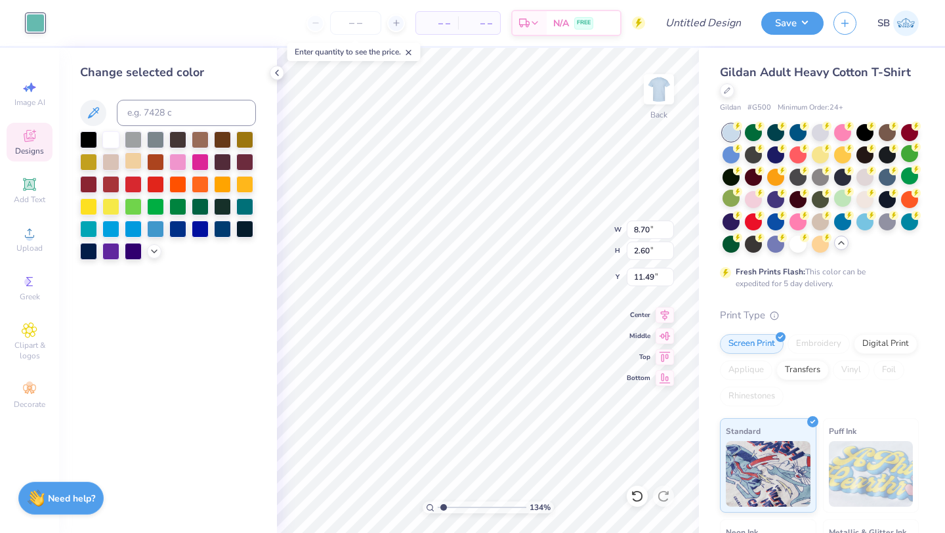
click at [95, 116] on icon at bounding box center [93, 113] width 16 height 16
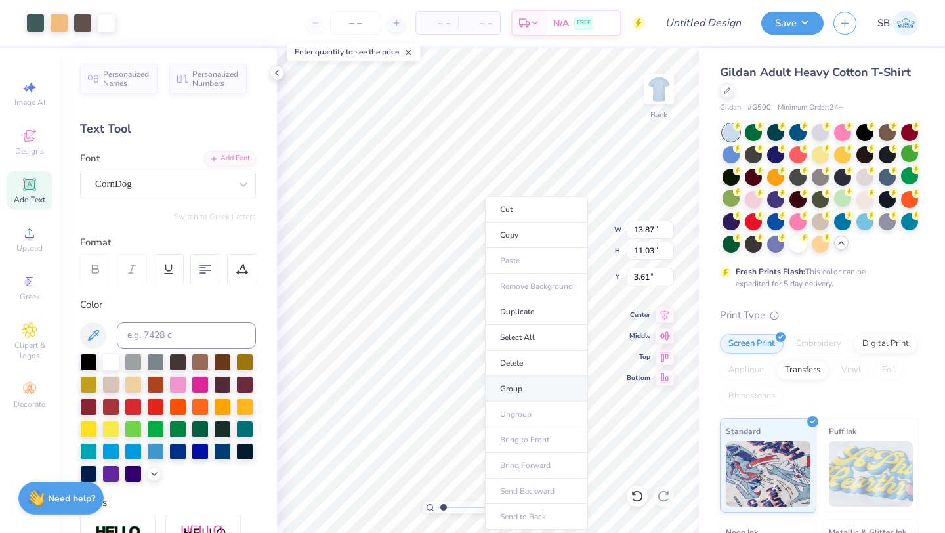
click at [507, 387] on li "Group" at bounding box center [536, 389] width 103 height 26
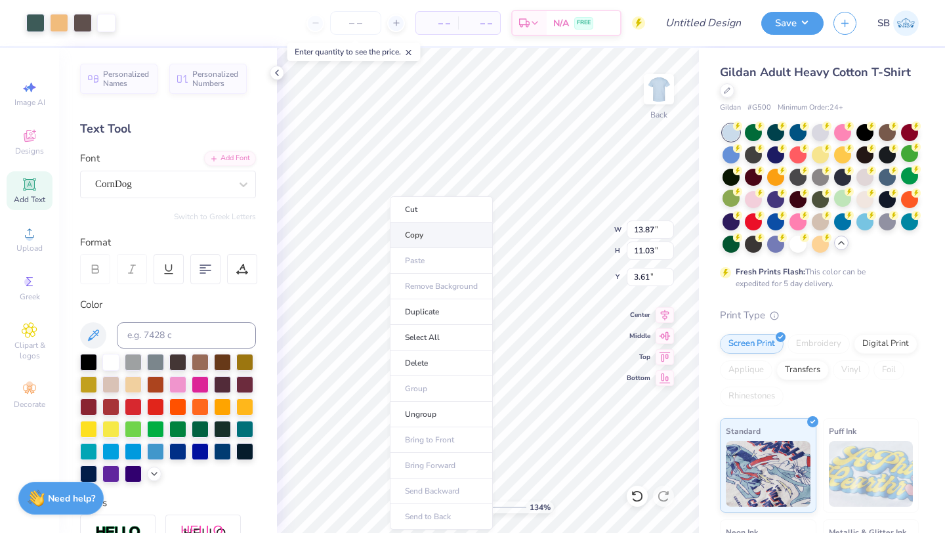
click at [401, 232] on li "Copy" at bounding box center [441, 235] width 103 height 26
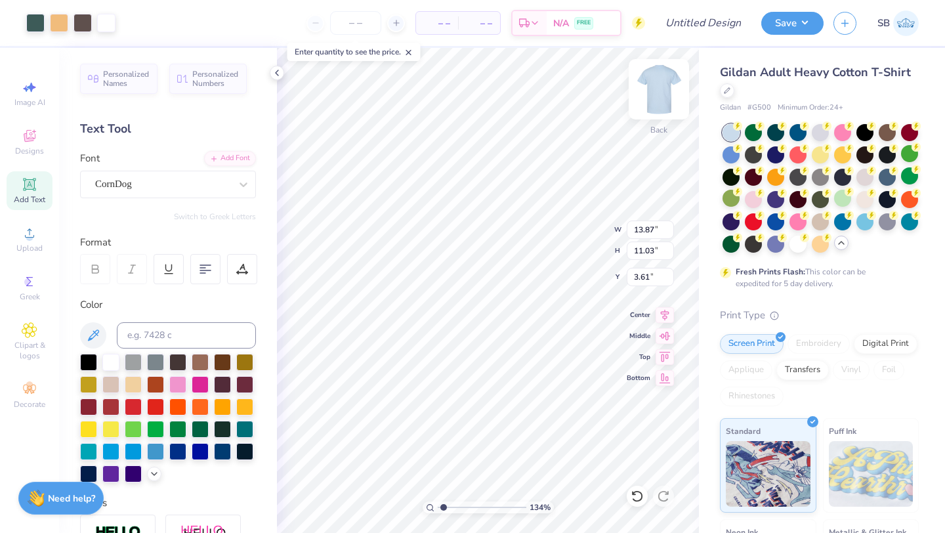
click at [662, 95] on img at bounding box center [659, 89] width 53 height 53
type input "12.88"
type input "10.24"
type input "4.76"
click at [653, 109] on img at bounding box center [659, 89] width 53 height 53
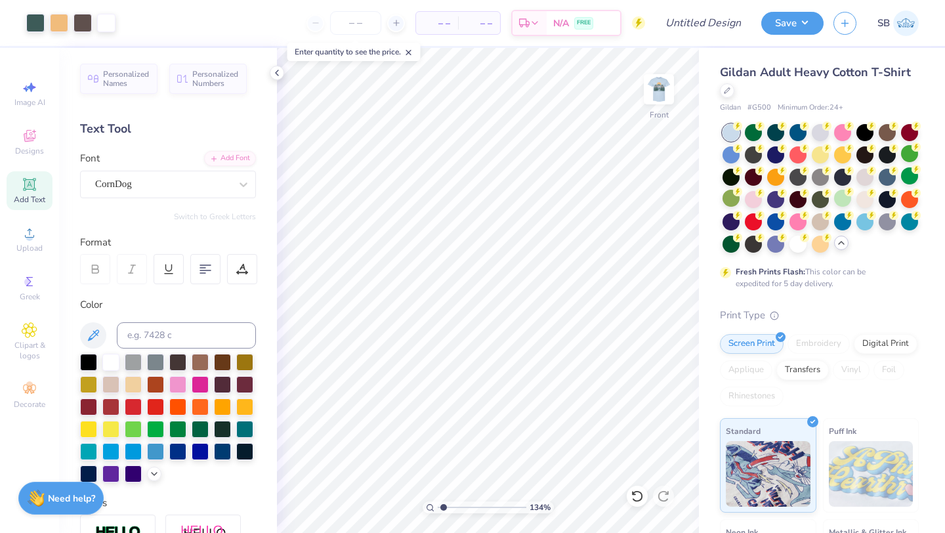
click at [276, 71] on icon at bounding box center [277, 73] width 11 height 11
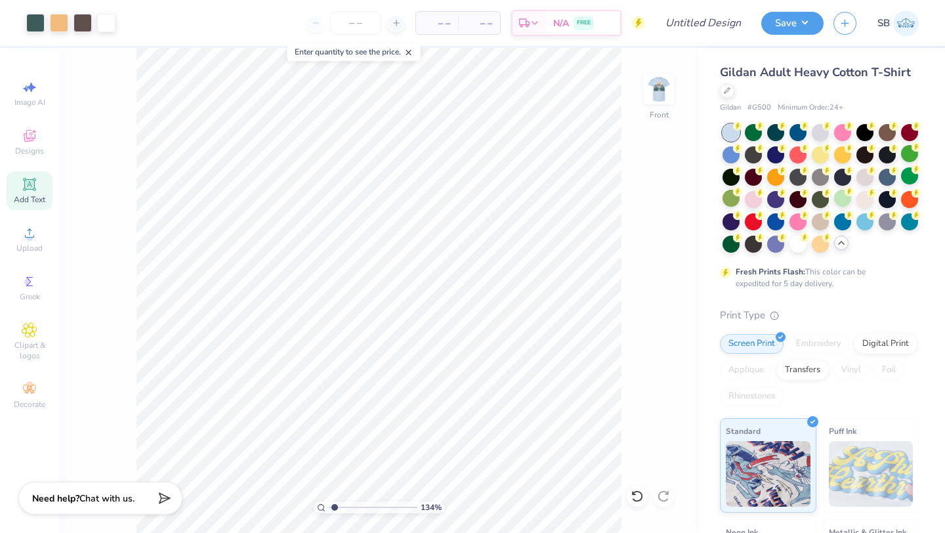
drag, startPoint x: 654, startPoint y: 90, endPoint x: 631, endPoint y: 129, distance: 44.7
click at [654, 90] on img at bounding box center [659, 89] width 26 height 26
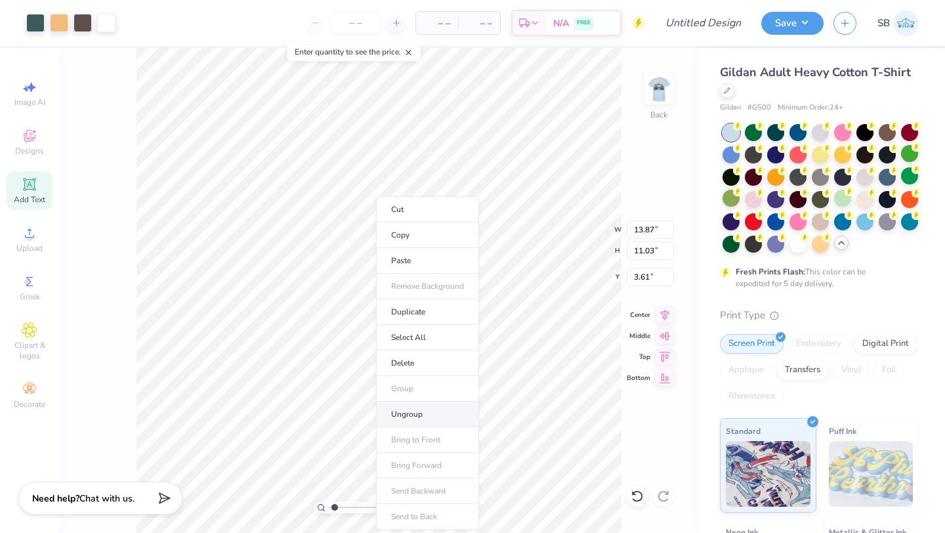
click at [404, 410] on li "Ungroup" at bounding box center [427, 415] width 103 height 26
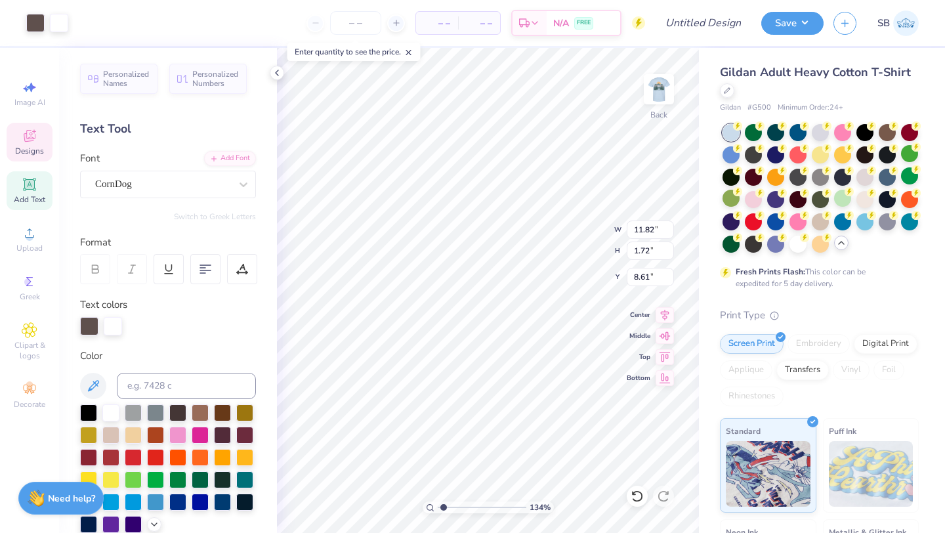
type input "11.82"
type input "1.72"
type input "2.14"
type textarea ";"
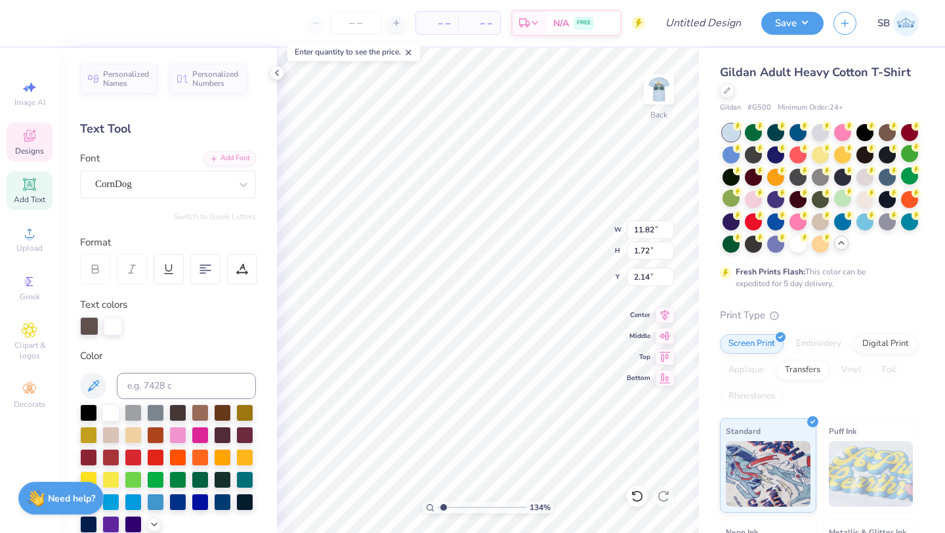
scroll to position [0, 0]
type textarea "LASS"
click at [271, 165] on div "Personalized Names Personalized Numbers Text Tool Add Font Font CornDog Switch …" at bounding box center [168, 290] width 218 height 485
type input "3.61"
type input "3.00"
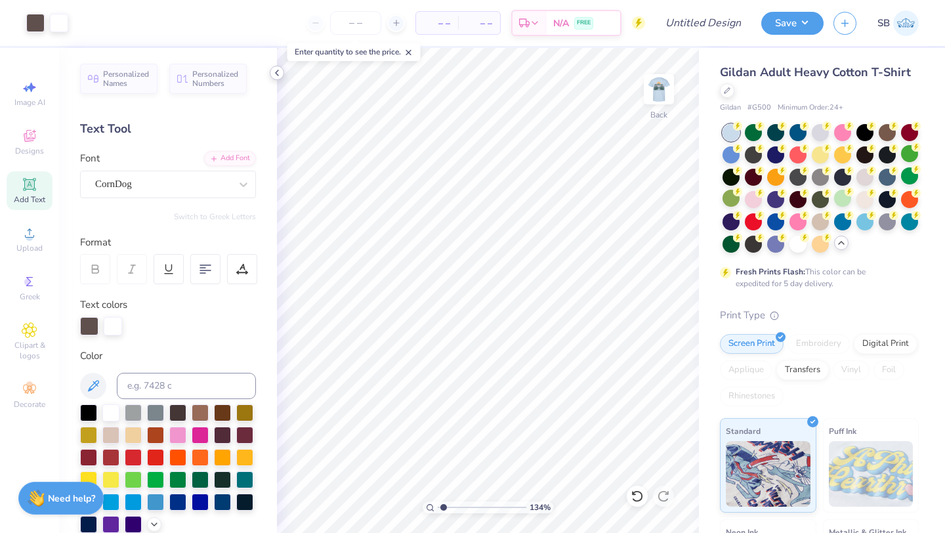
click at [278, 75] on icon at bounding box center [277, 73] width 11 height 11
click at [276, 73] on icon at bounding box center [277, 73] width 11 height 11
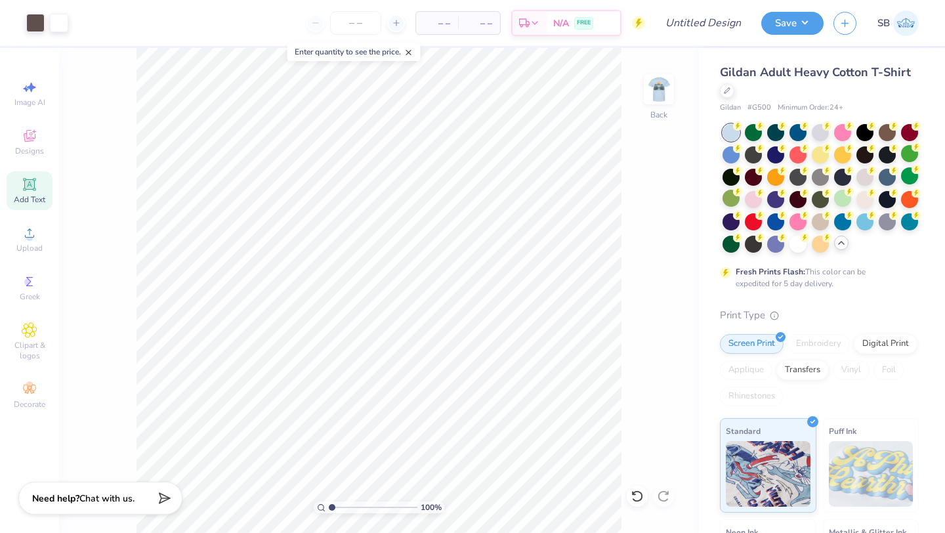
drag, startPoint x: 332, startPoint y: 507, endPoint x: 322, endPoint y: 507, distance: 9.9
type input "1"
click at [329, 507] on input "range" at bounding box center [373, 507] width 89 height 12
click at [660, 90] on img at bounding box center [659, 89] width 53 height 53
click at [652, 106] on img at bounding box center [659, 89] width 53 height 53
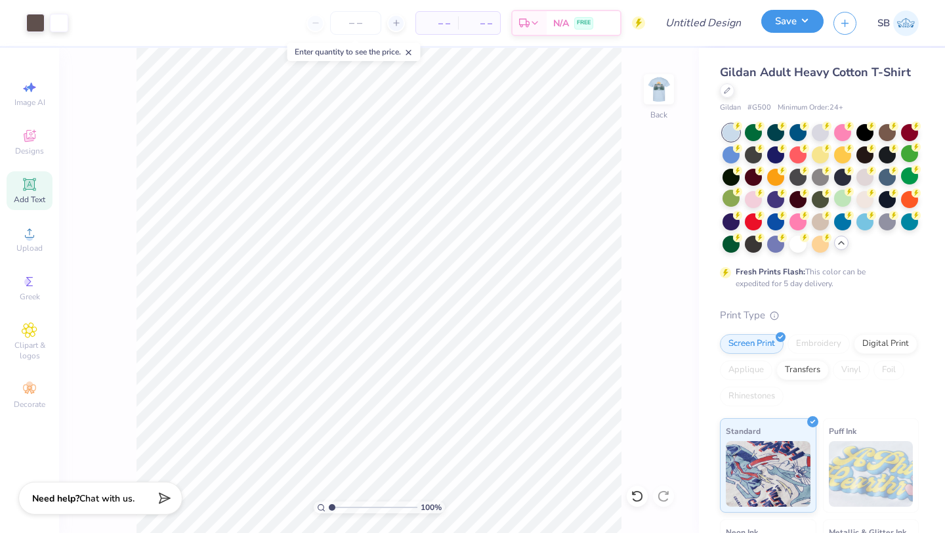
click at [775, 26] on button "Save" at bounding box center [792, 21] width 62 height 23
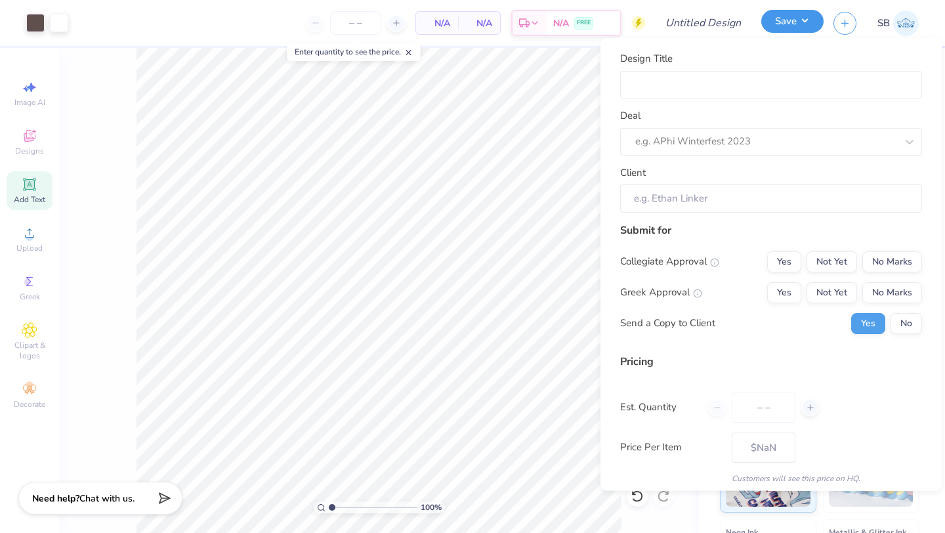
type input "0"
click at [719, 91] on input "Design Title" at bounding box center [771, 84] width 302 height 28
type input "B"
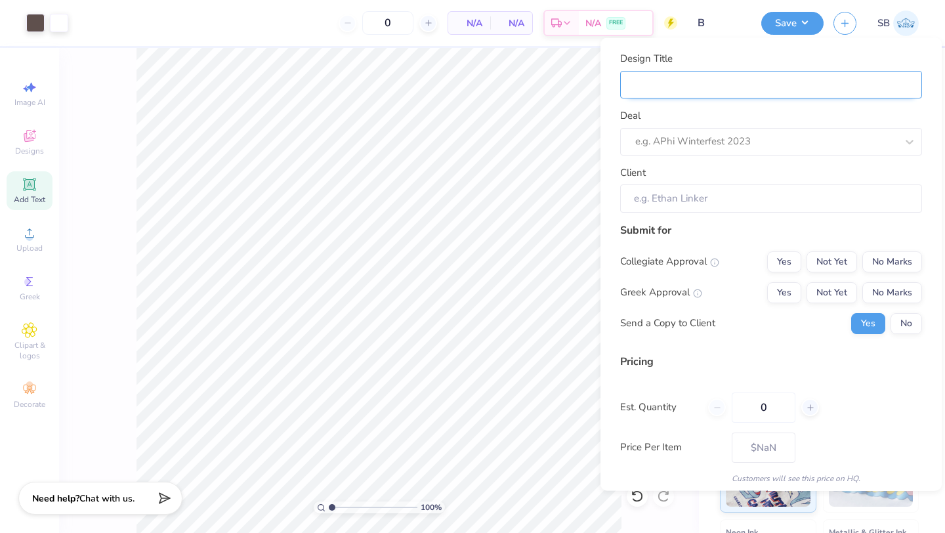
type input "B"
type input "Bl"
type input "Blu"
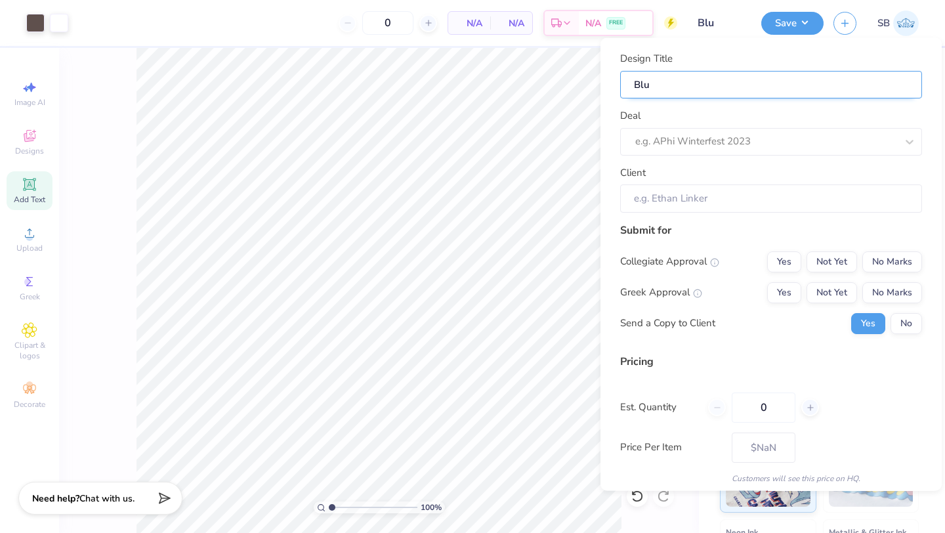
type input "Blue"
type input "Blue \"
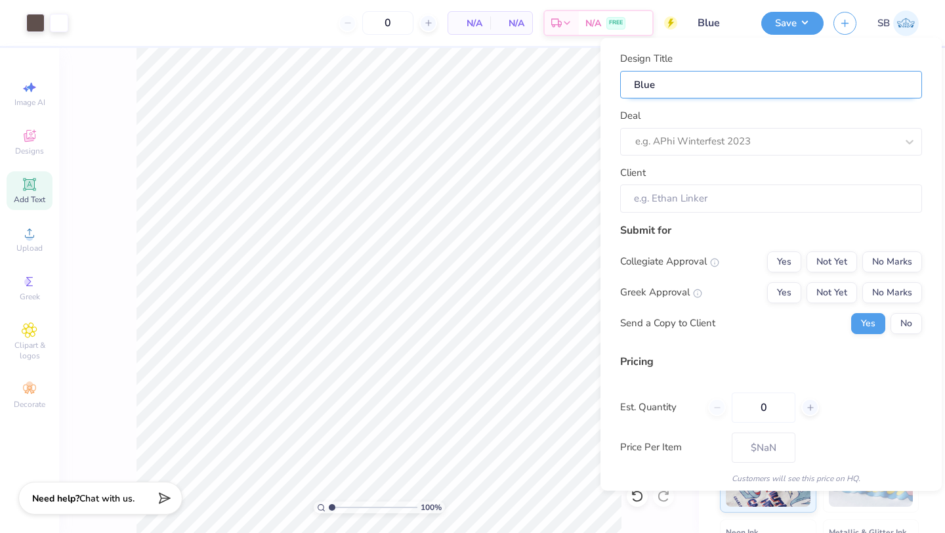
type input "Blue \"
type input "Blue \\"
type input "Blue \\\"
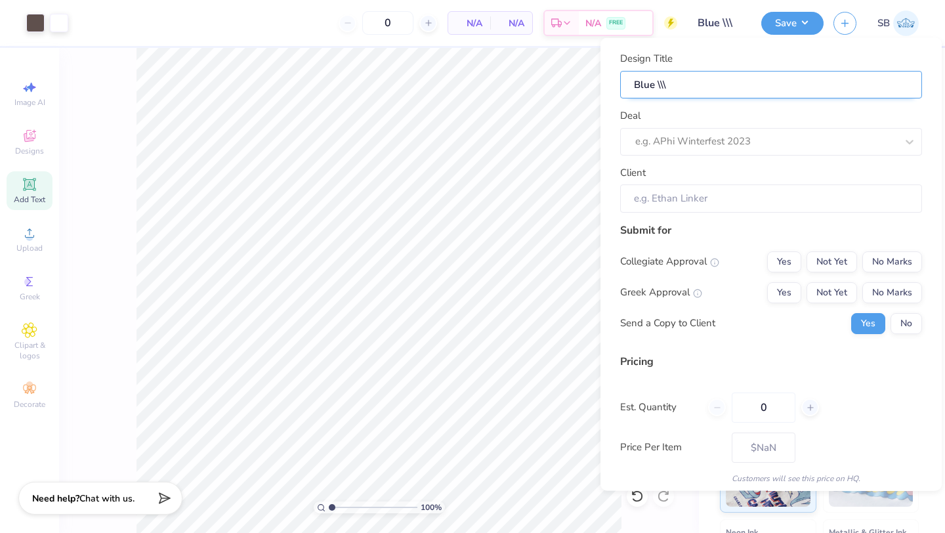
type input "Blue \\"
type input "Blue \"
type input "Blue"
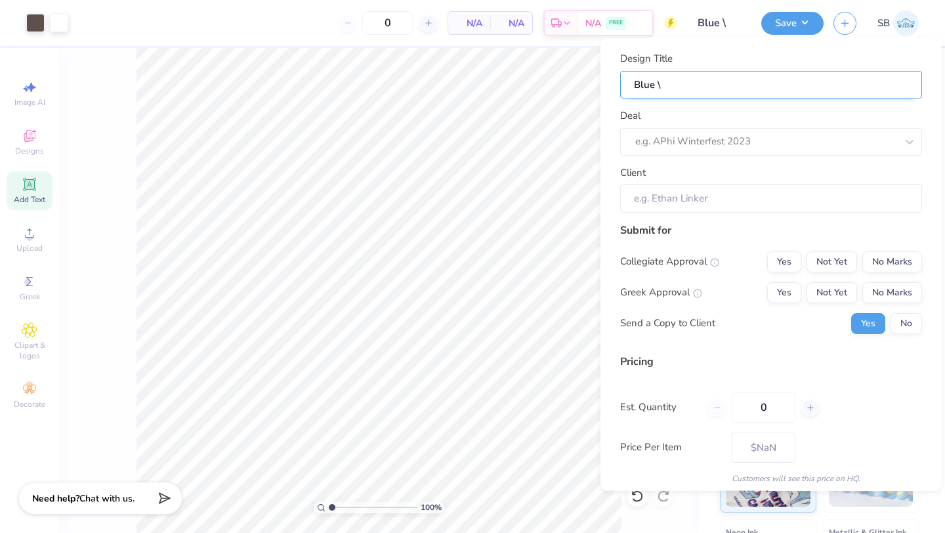
type input "Blue"
type input "Blu"
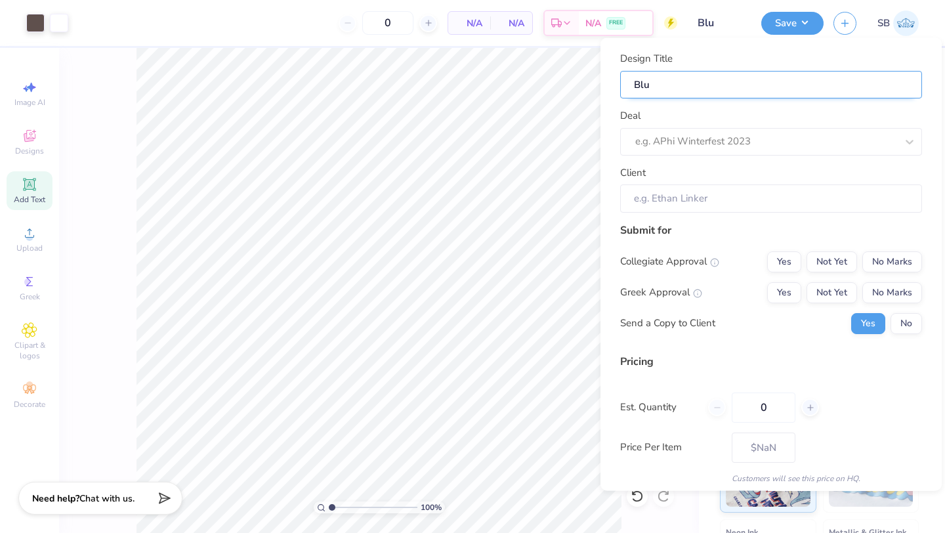
type input "Bl"
type input "B"
type input "F"
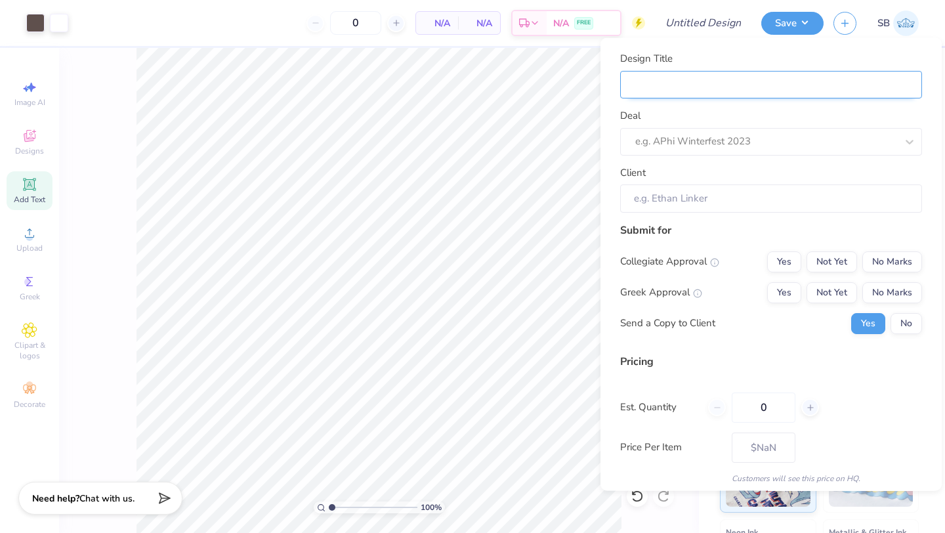
type input "F"
type input "Fo"
type input "For"
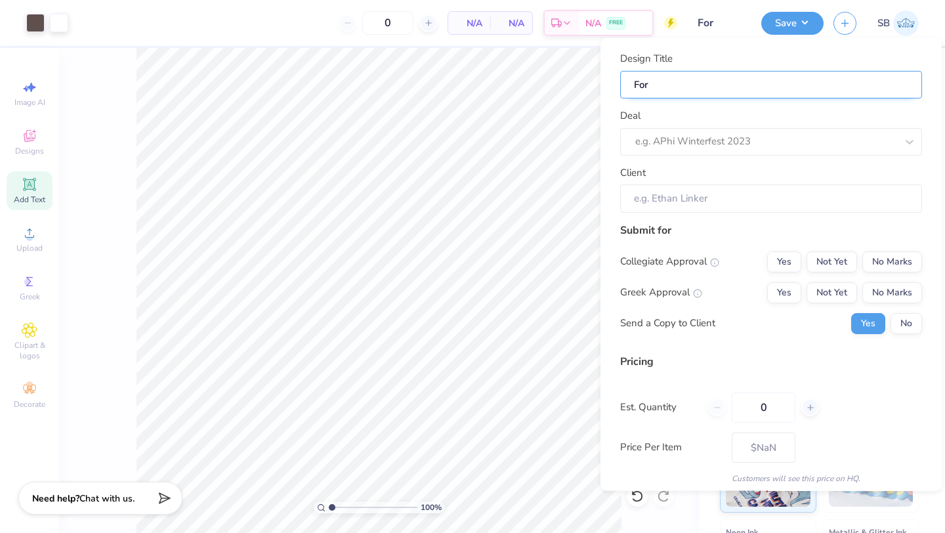
type input "Fore"
type input "Fores"
type input "Forest"
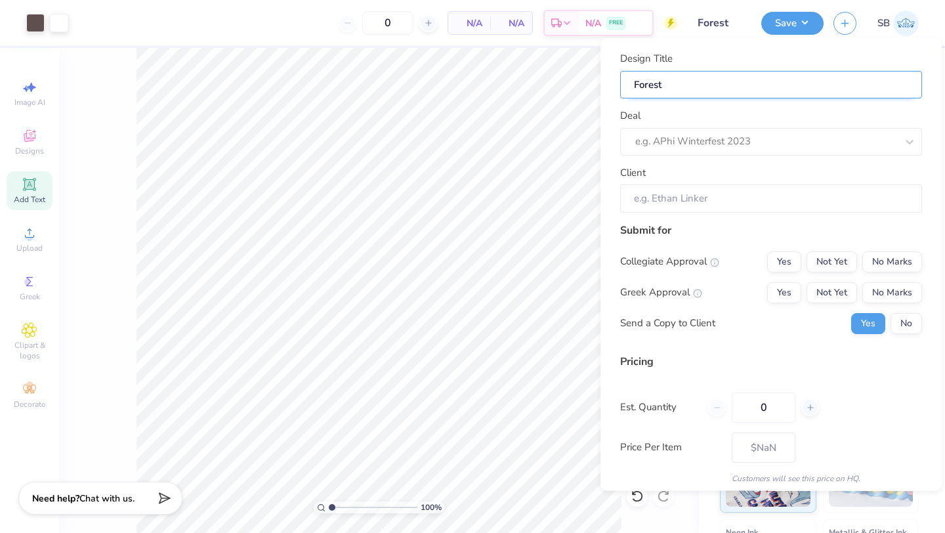
type input "Forest"
type input "Forest L"
type input "Forest LA"
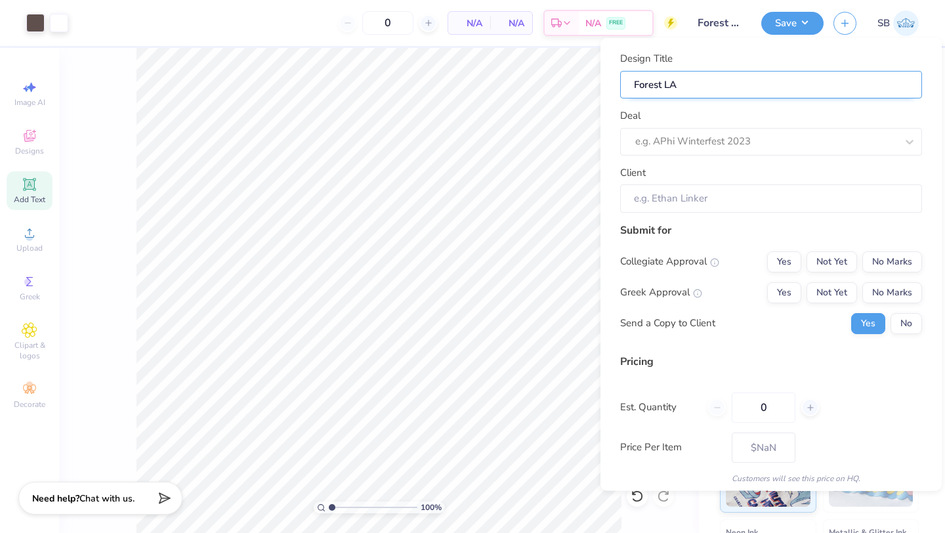
type input "Forest LAS"
type input "Forest LASS"
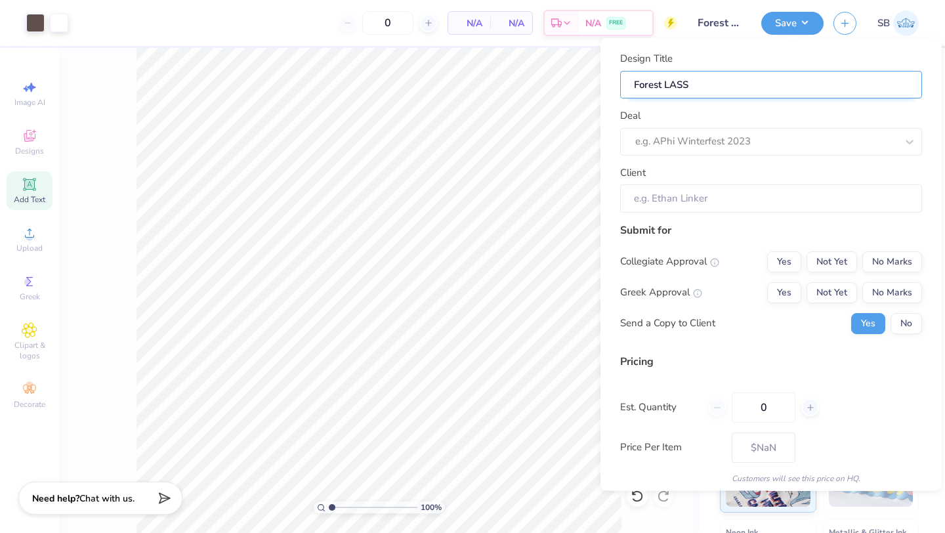
type input "Forest LASS"
type input "Forest LASS T"
type input "Forest LASS T-"
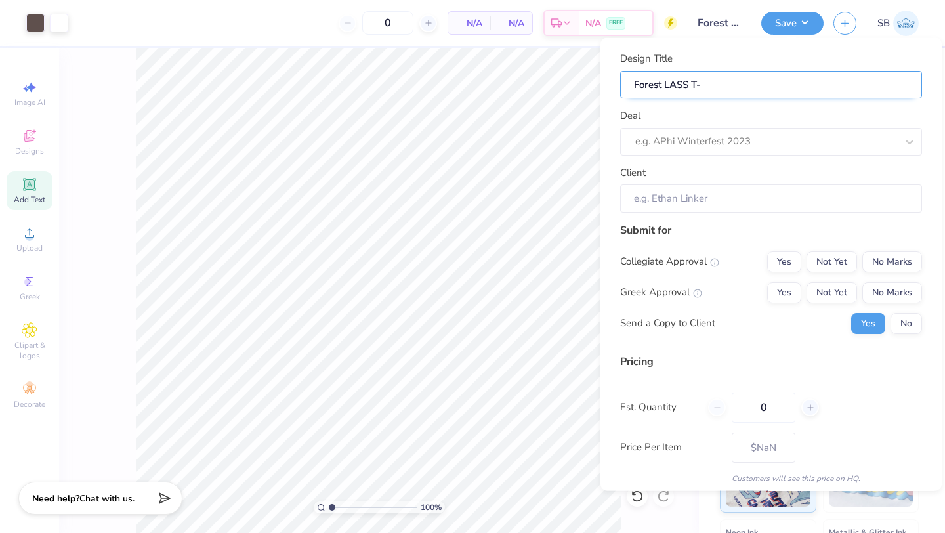
type input "Forest LASS T-S"
type input "Forest LASS T-Sh"
type input "Forest LASS T-Shi"
type input "Forest LASS T-Shir"
type input "Forest LASS T-Shirt"
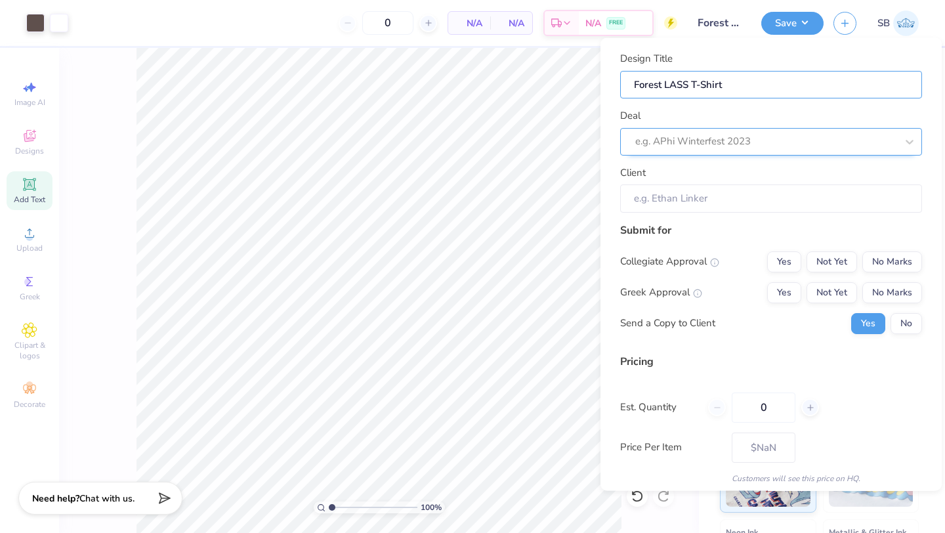
type input "Forest LASS T-Shirt"
click at [698, 138] on div at bounding box center [765, 142] width 261 height 18
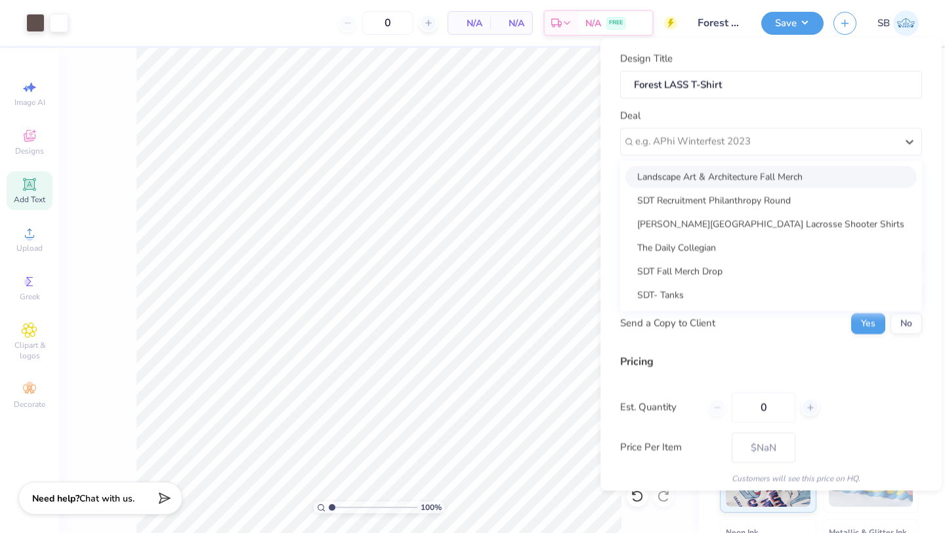
click at [690, 179] on div "Landscape Art & Architecture Fall Merch" at bounding box center [770, 176] width 291 height 22
type input "[PERSON_NAME]"
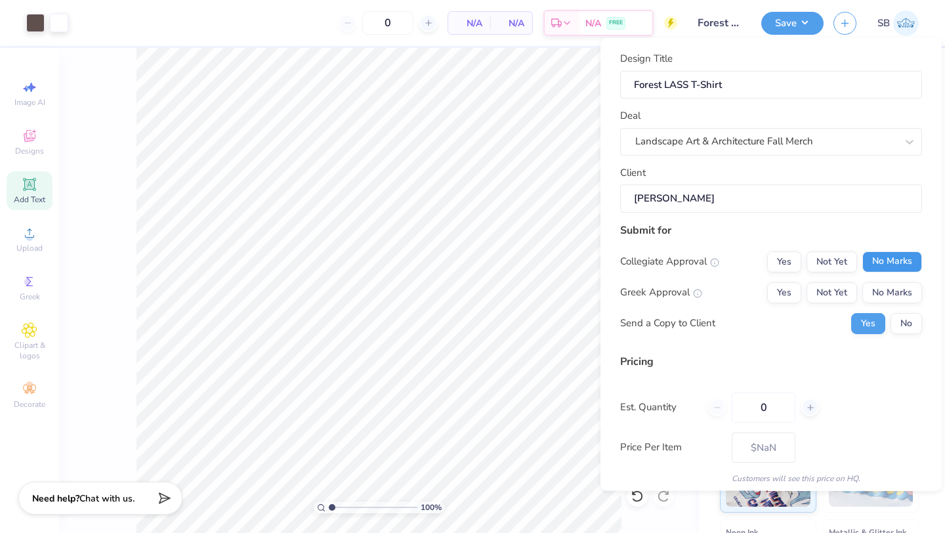
click at [877, 261] on button "No Marks" at bounding box center [892, 261] width 60 height 21
click at [880, 290] on button "No Marks" at bounding box center [892, 292] width 60 height 21
click at [910, 329] on button "No" at bounding box center [907, 322] width 32 height 21
click at [767, 404] on input "0" at bounding box center [764, 407] width 64 height 30
type input "50"
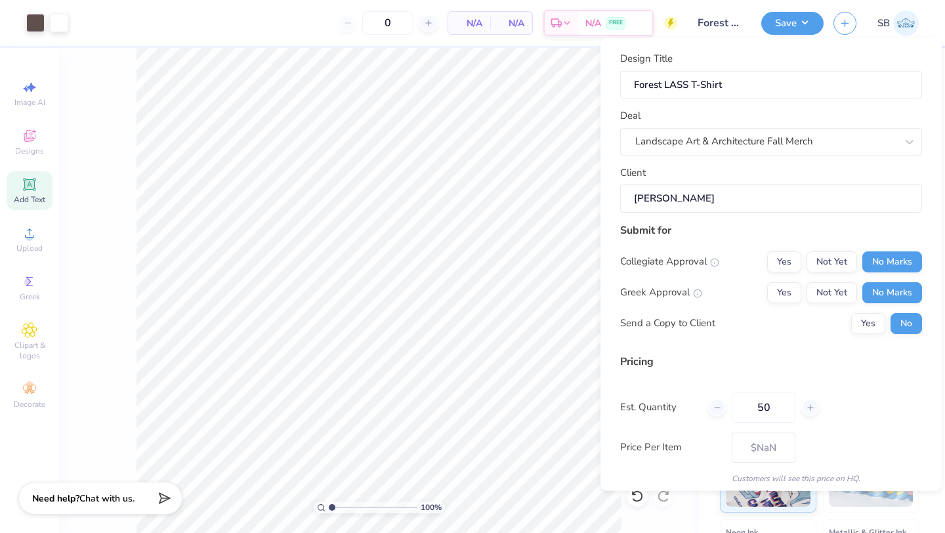
type input "50"
type input "– –"
type input "50"
click at [738, 360] on div "Pricing" at bounding box center [771, 361] width 302 height 16
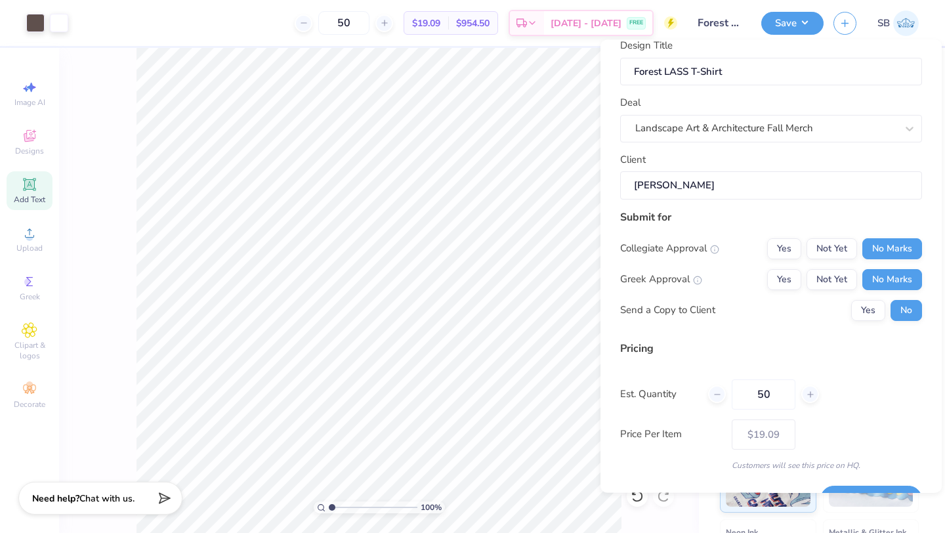
scroll to position [47, 0]
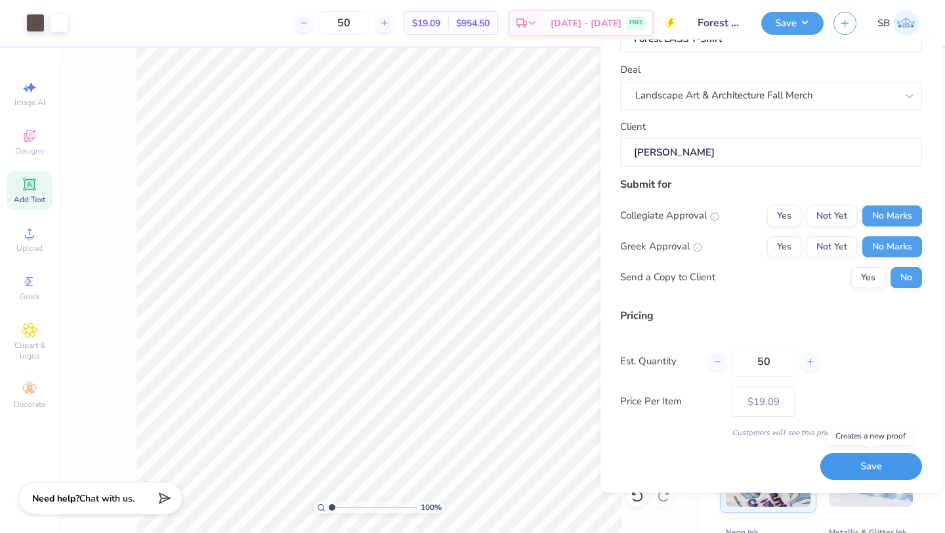
click at [854, 469] on button "Save" at bounding box center [871, 466] width 102 height 27
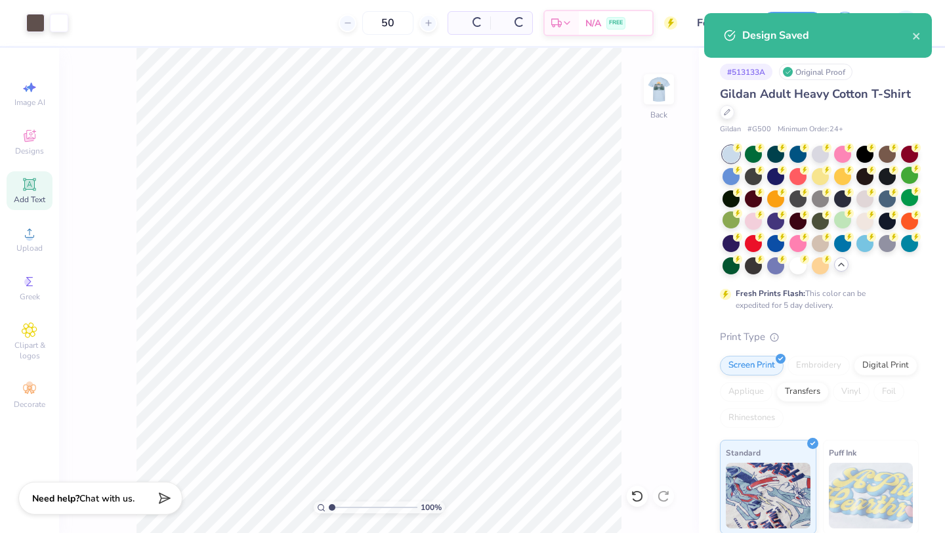
type input "$19.09"
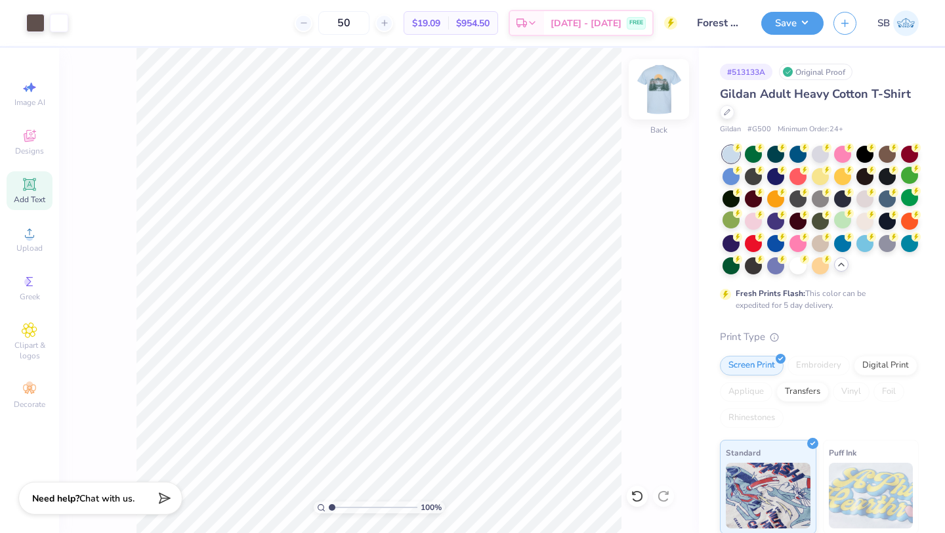
click at [662, 104] on img at bounding box center [659, 89] width 53 height 53
click at [851, 22] on button "button" at bounding box center [844, 21] width 23 height 23
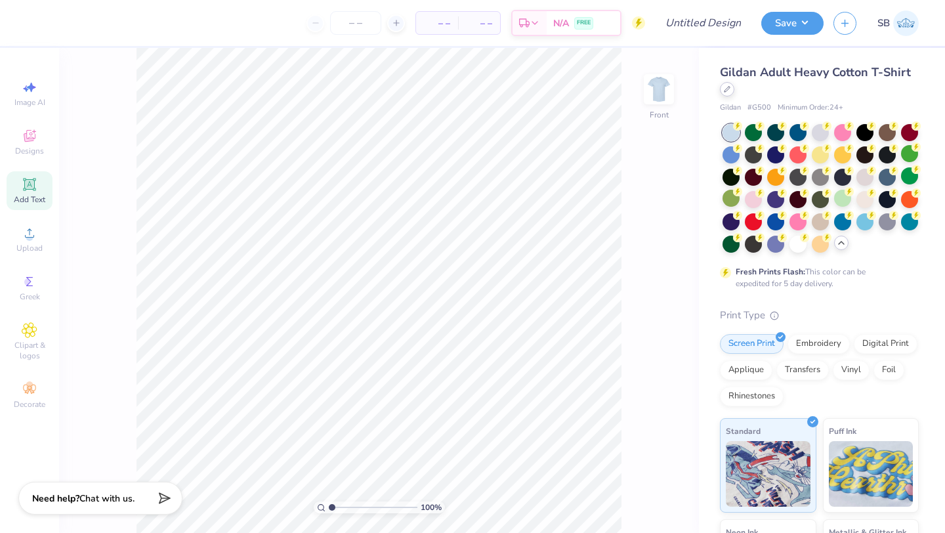
click at [729, 95] on div at bounding box center [727, 89] width 14 height 14
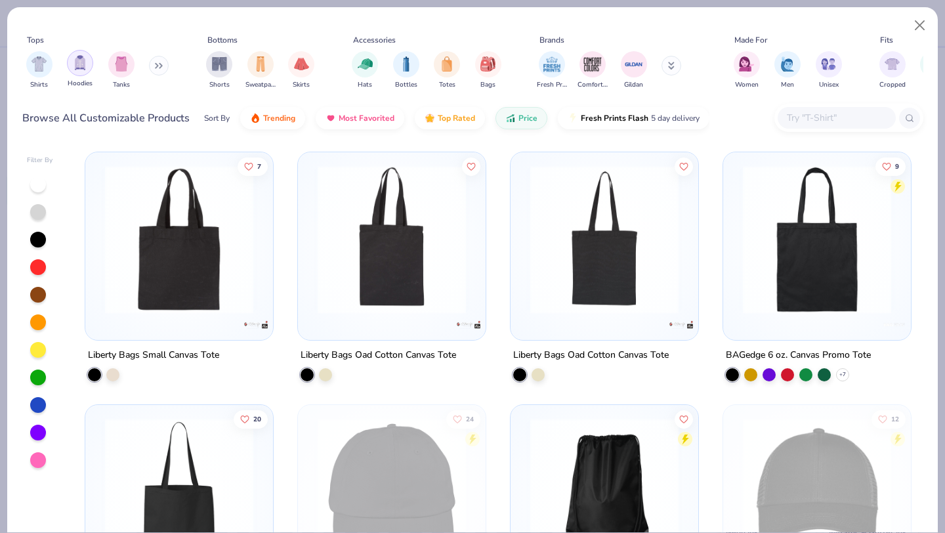
click at [77, 69] on img "filter for Hoodies" at bounding box center [80, 62] width 14 height 15
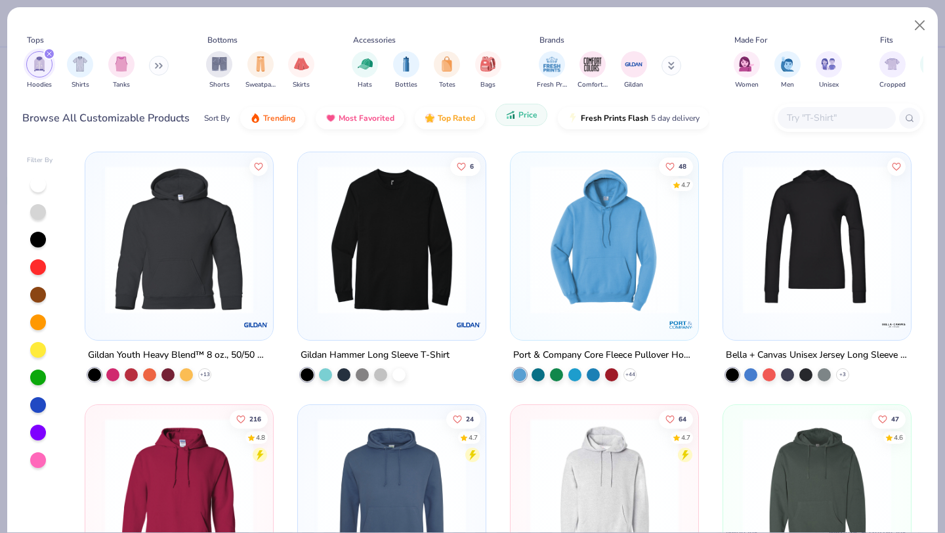
click at [518, 119] on span "Price" at bounding box center [527, 115] width 19 height 11
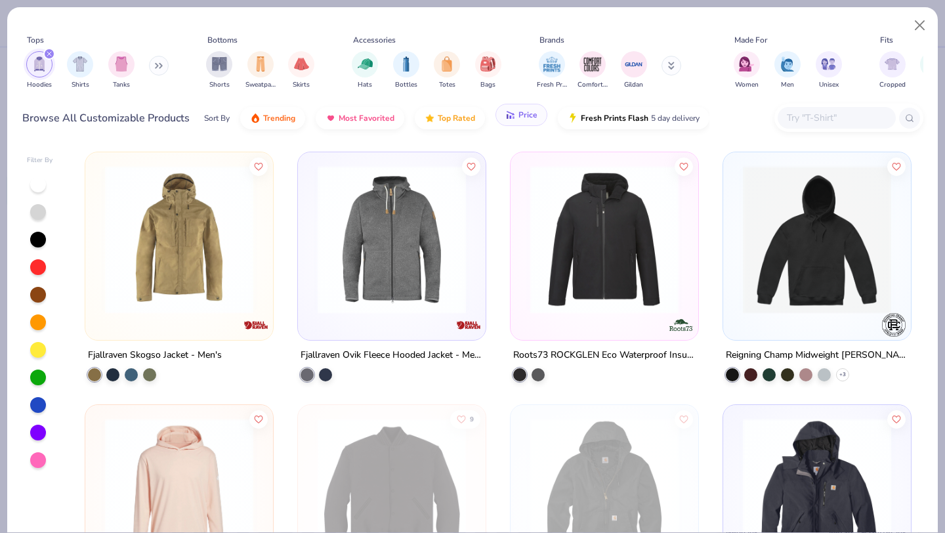
click at [509, 117] on icon "button" at bounding box center [510, 117] width 2 height 3
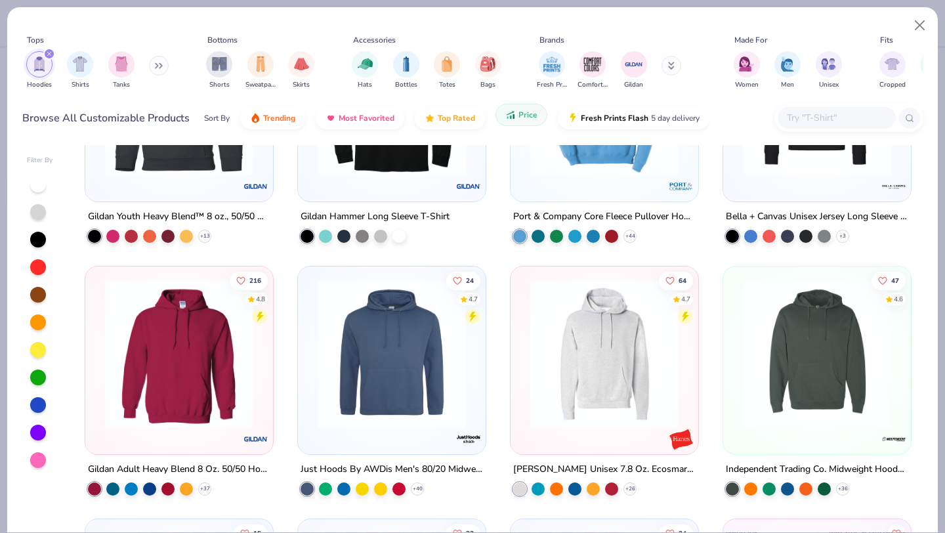
scroll to position [139, 0]
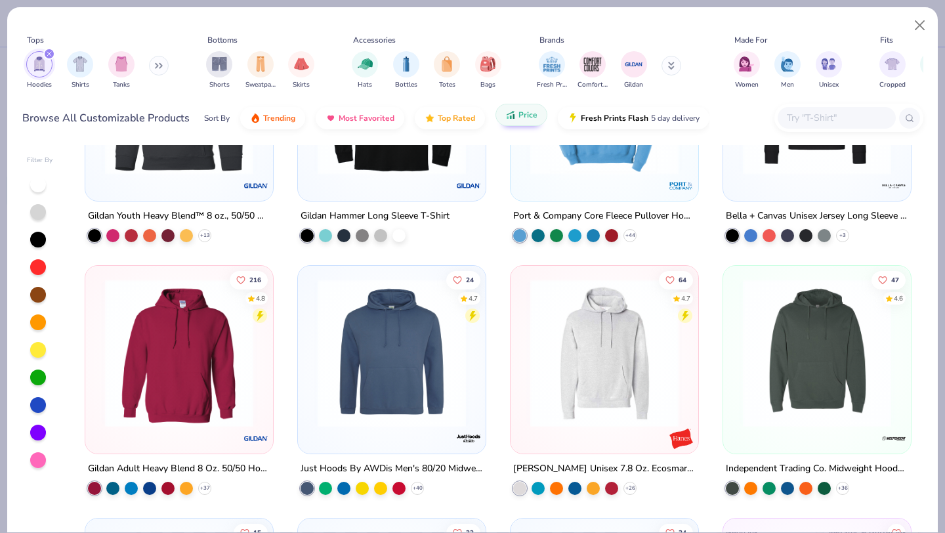
click at [170, 348] on img at bounding box center [178, 353] width 161 height 148
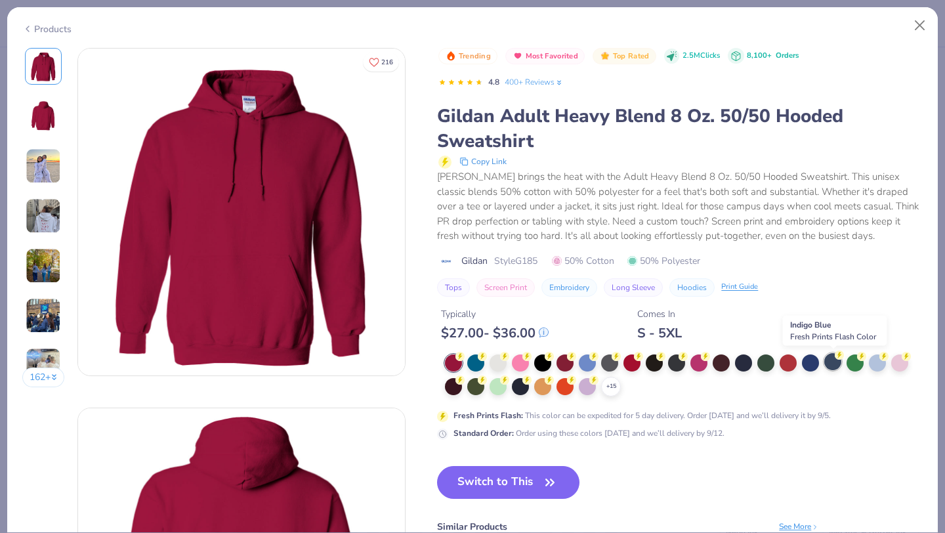
click at [835, 368] on div at bounding box center [832, 361] width 17 height 17
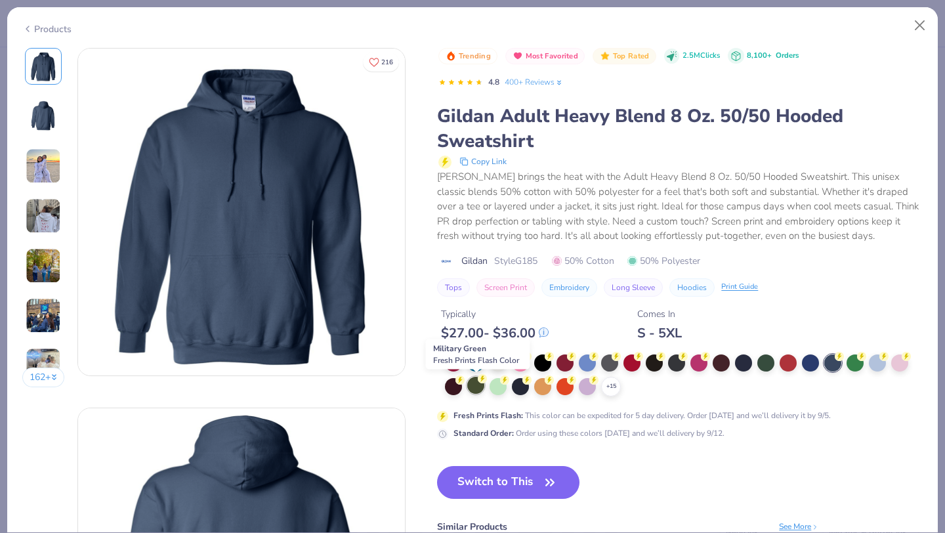
click at [478, 390] on div at bounding box center [475, 385] width 17 height 17
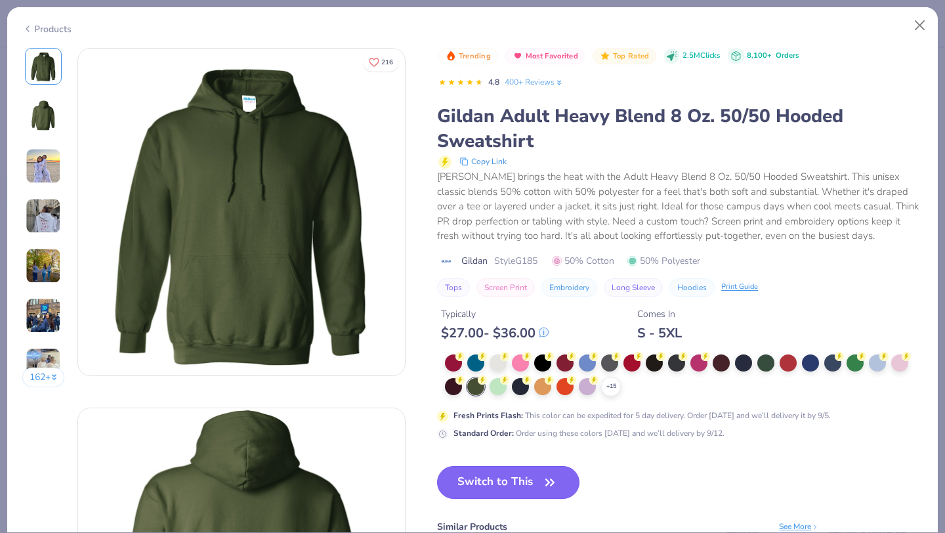
click at [522, 485] on button "Switch to This" at bounding box center [508, 482] width 142 height 33
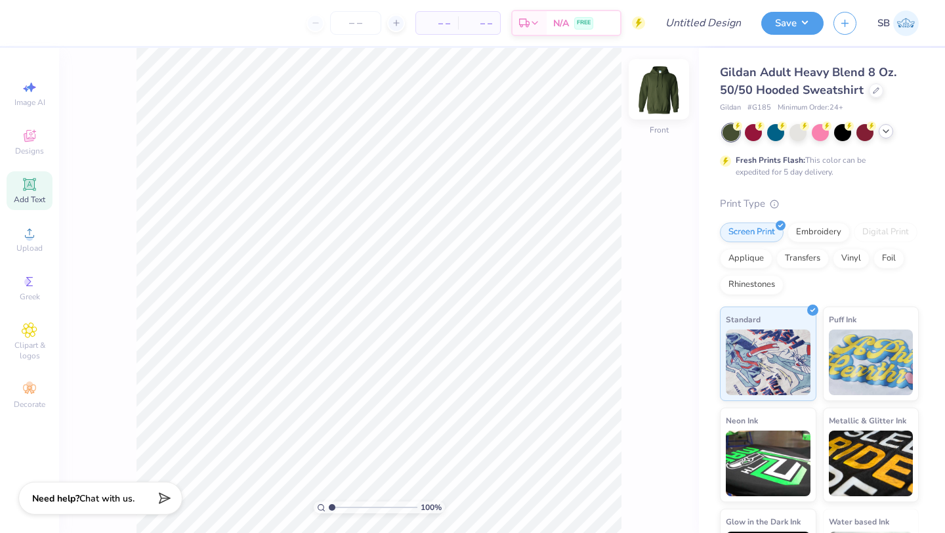
click at [654, 84] on img at bounding box center [659, 89] width 53 height 53
click at [24, 143] on icon at bounding box center [30, 136] width 16 height 16
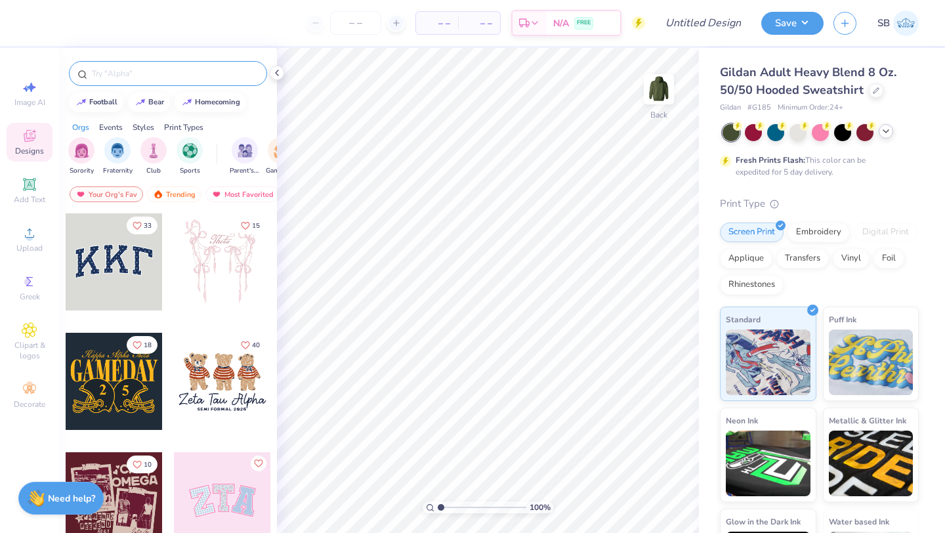
click at [114, 77] on input "text" at bounding box center [175, 73] width 168 height 13
type input "[PERSON_NAME]"
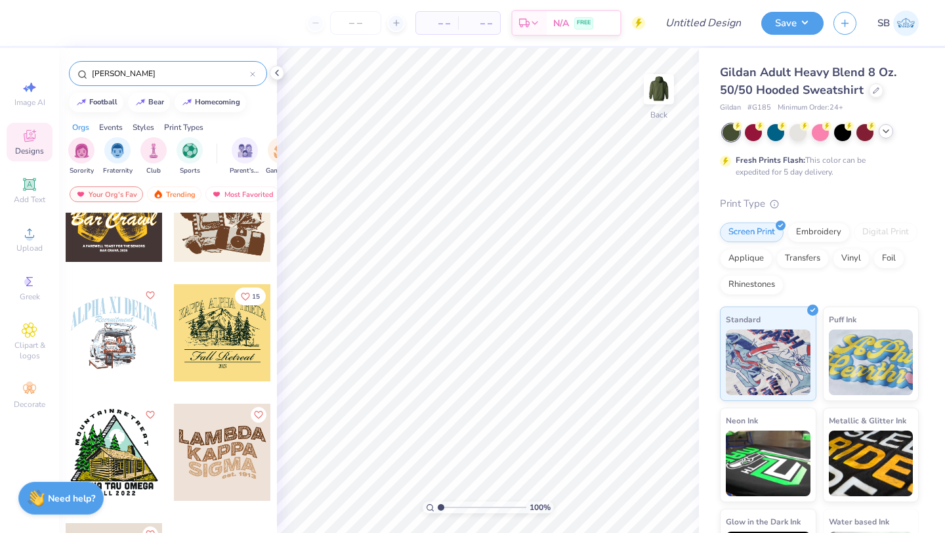
scroll to position [586, 0]
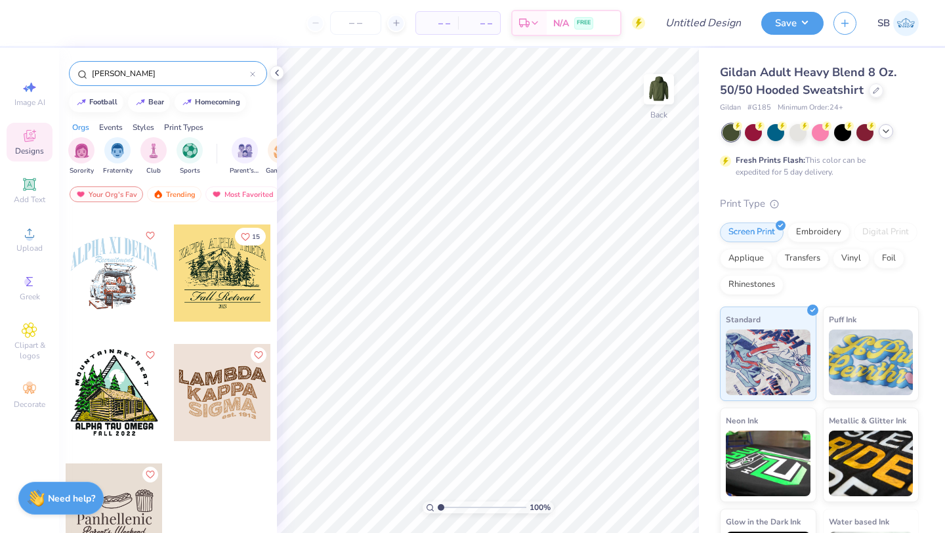
click at [253, 72] on icon at bounding box center [252, 74] width 5 height 5
type input "garden"
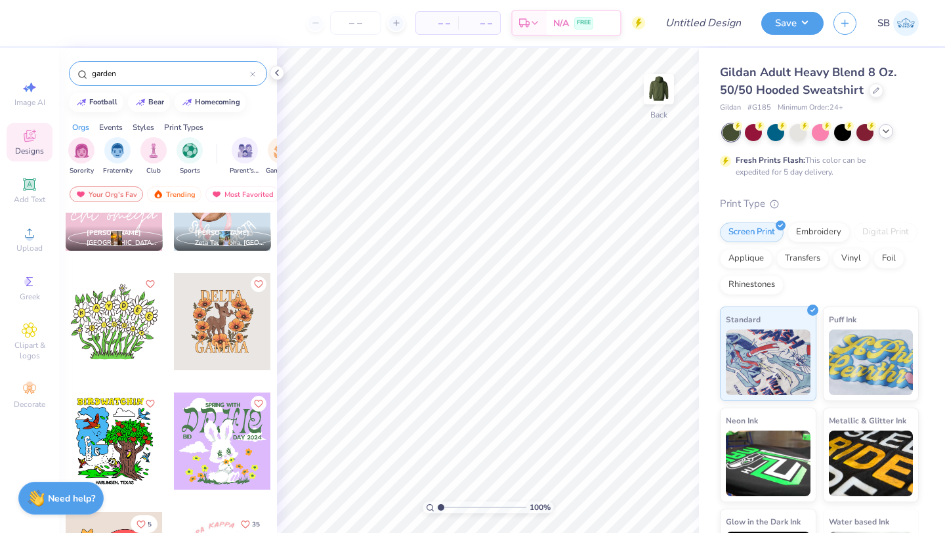
scroll to position [514, 0]
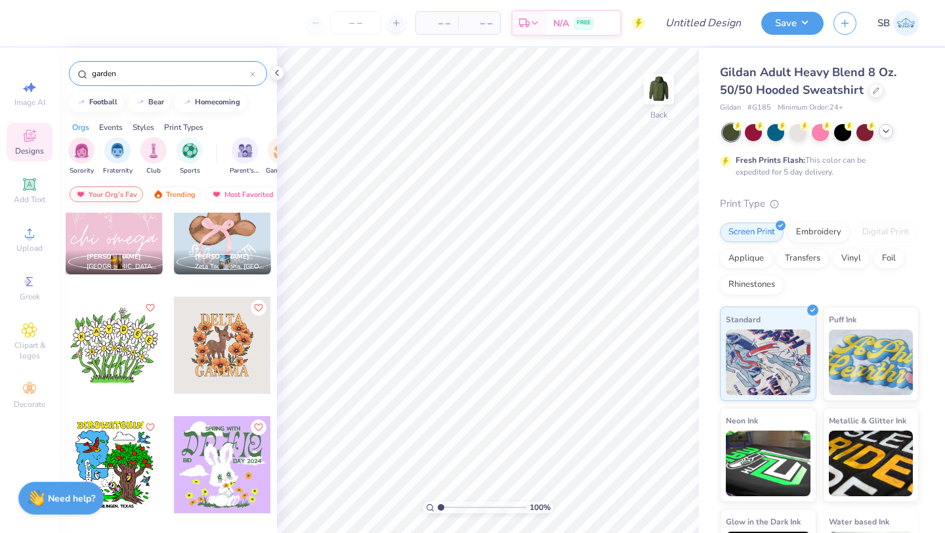
click at [251, 75] on icon at bounding box center [252, 74] width 5 height 5
type input "trees"
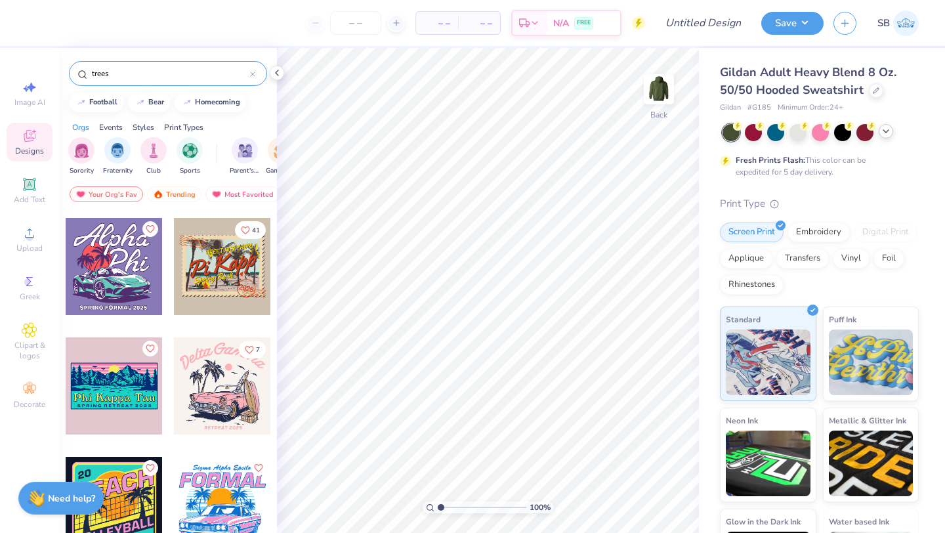
scroll to position [1190, 0]
click at [100, 392] on div at bounding box center [114, 385] width 97 height 97
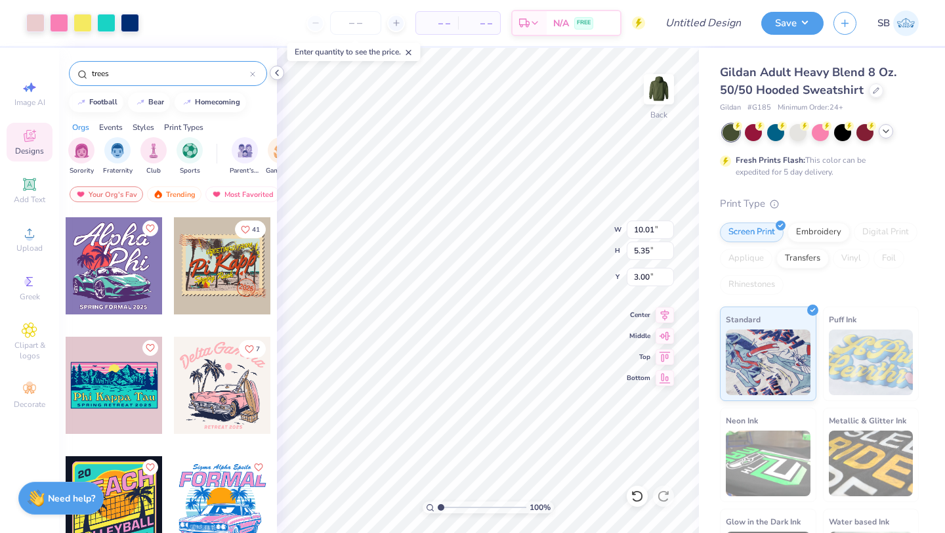
click at [281, 76] on icon at bounding box center [277, 73] width 11 height 11
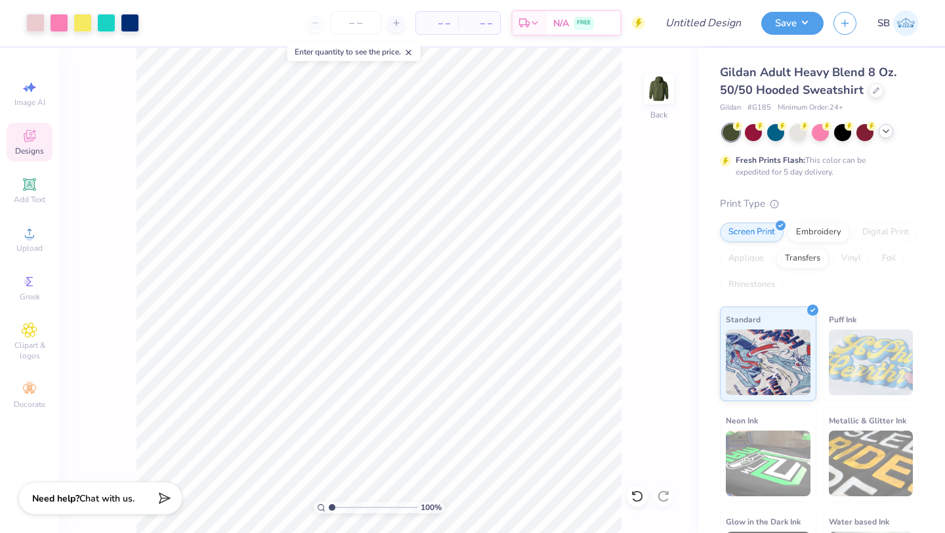
click at [887, 133] on icon at bounding box center [886, 131] width 11 height 11
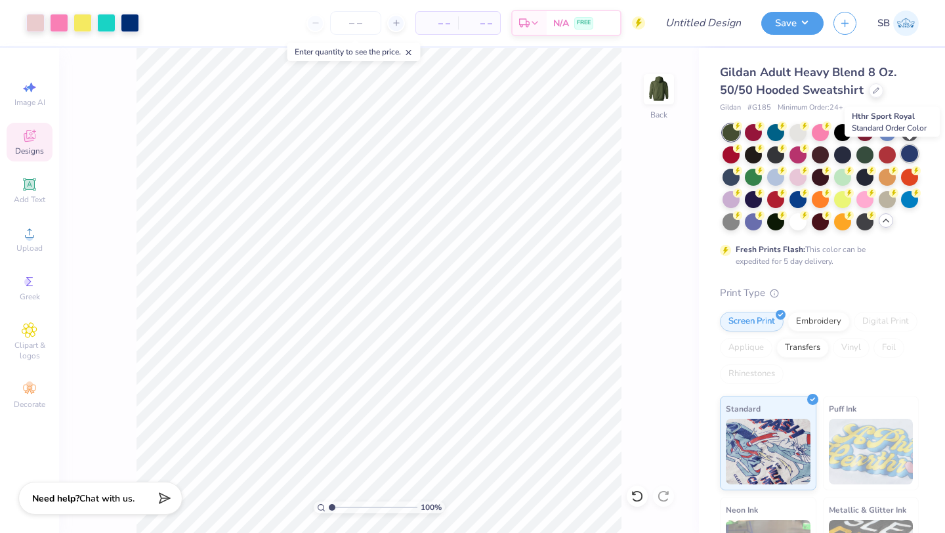
click at [910, 154] on div at bounding box center [909, 153] width 17 height 17
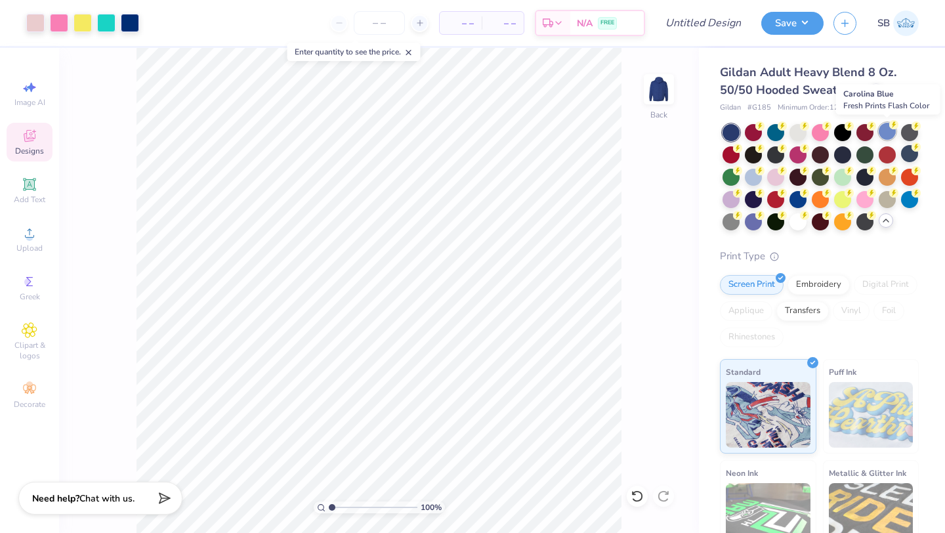
click at [883, 127] on div at bounding box center [887, 131] width 17 height 17
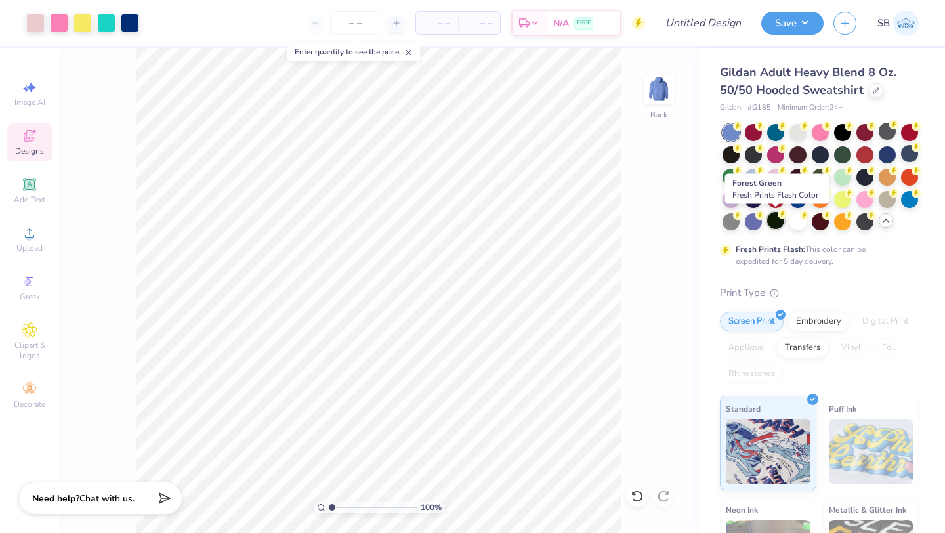
click at [776, 219] on div at bounding box center [775, 220] width 17 height 17
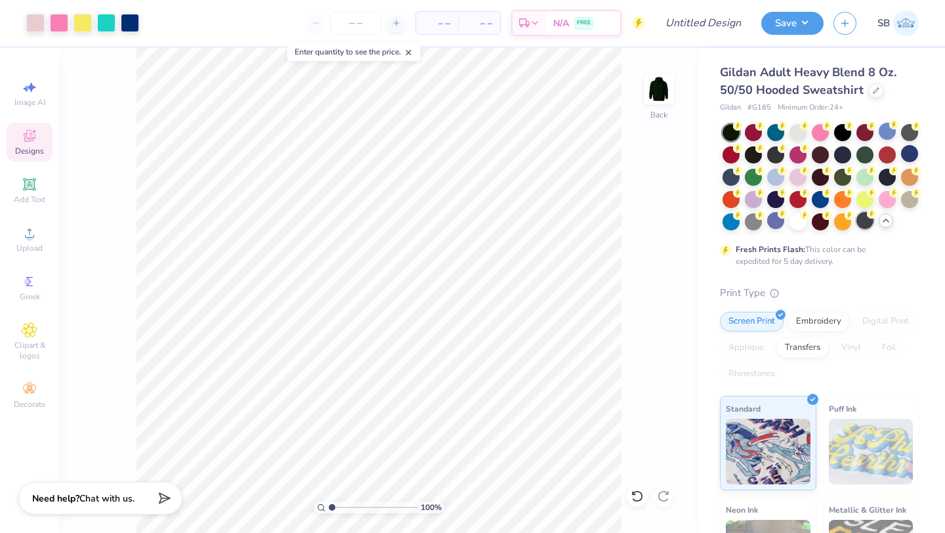
click at [867, 222] on div at bounding box center [864, 220] width 17 height 17
click at [883, 223] on icon at bounding box center [886, 220] width 11 height 11
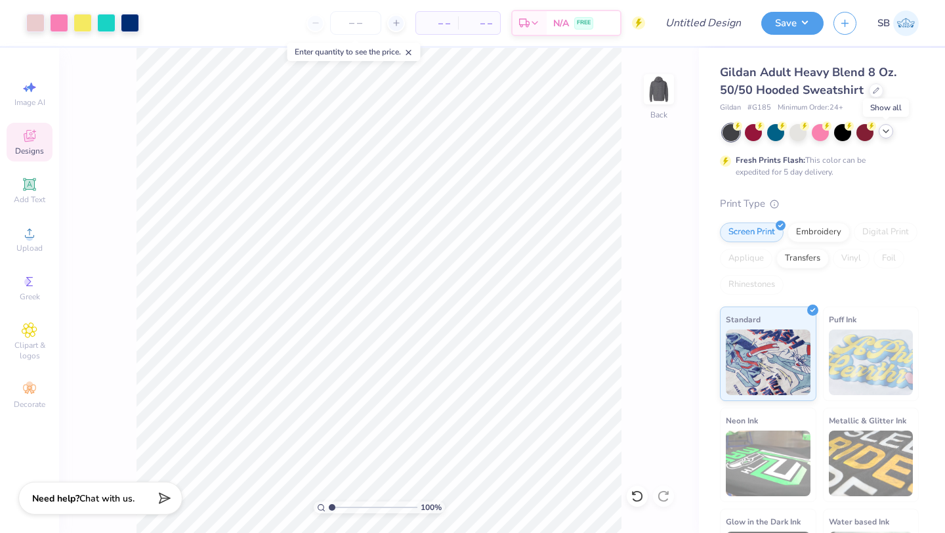
click at [882, 133] on icon at bounding box center [886, 131] width 11 height 11
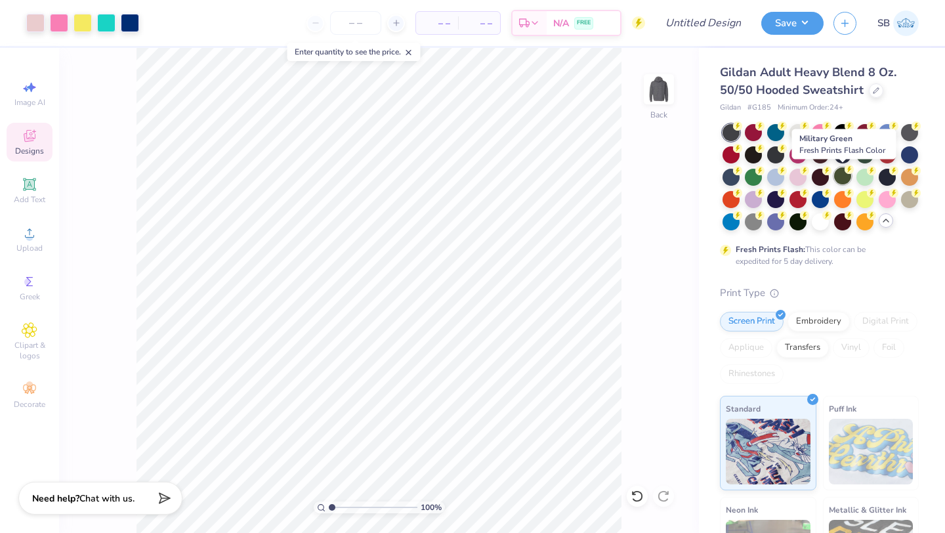
click at [847, 179] on div at bounding box center [842, 175] width 17 height 17
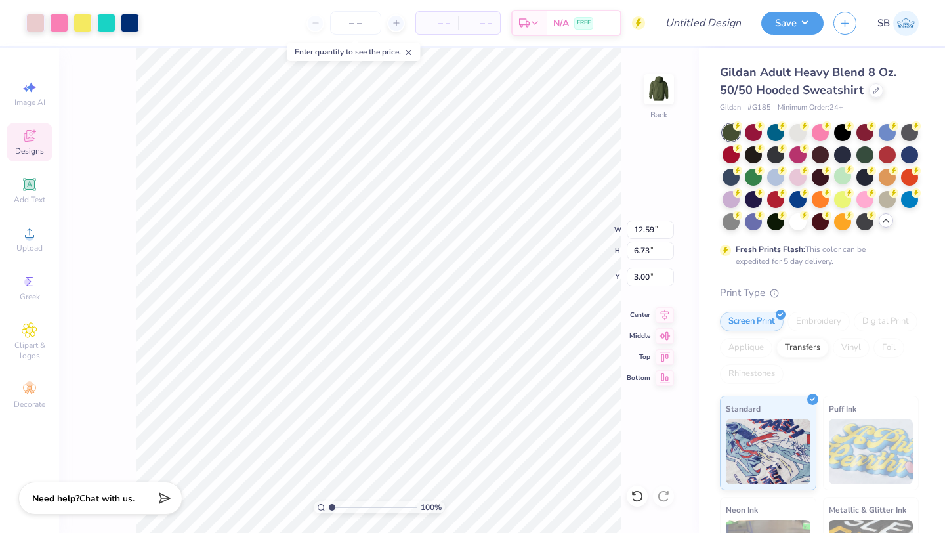
type input "12.59"
type input "6.73"
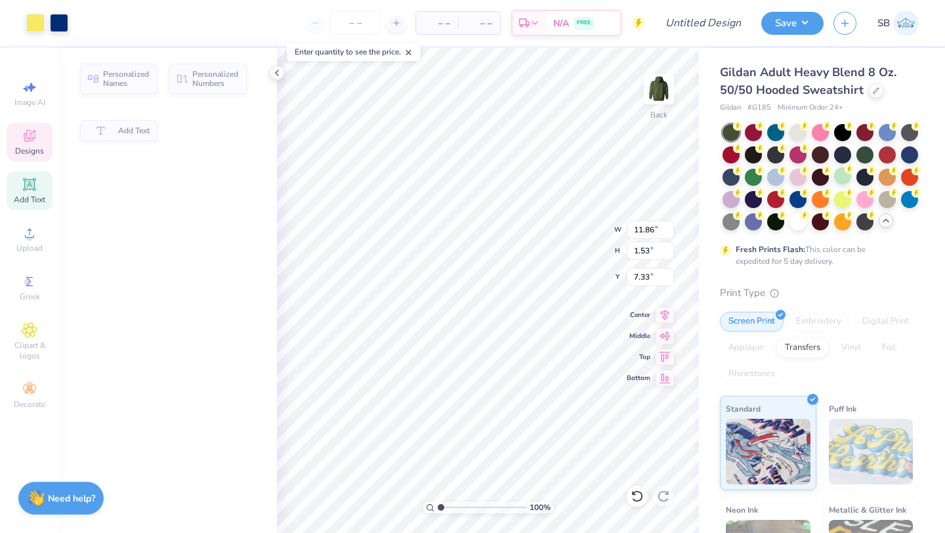
type input "11.86"
type input "1.53"
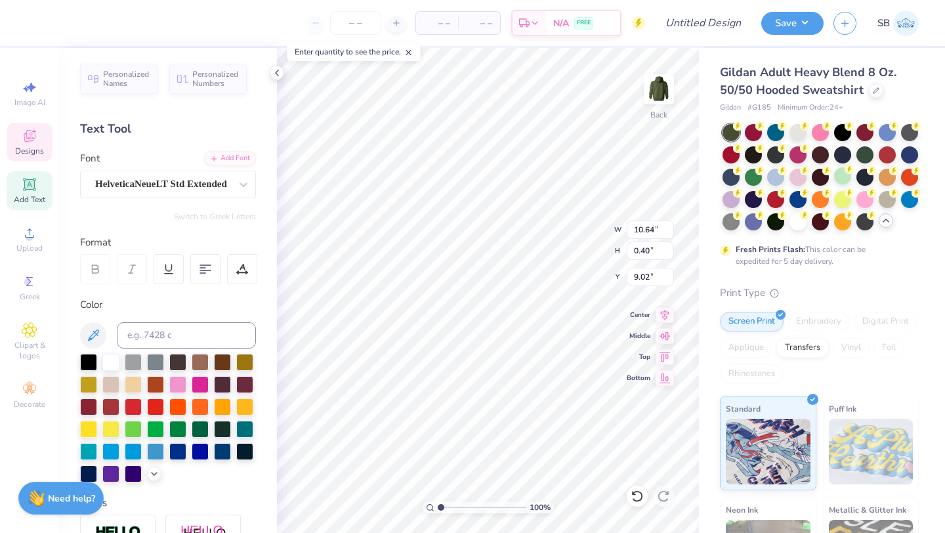
scroll to position [0, 7]
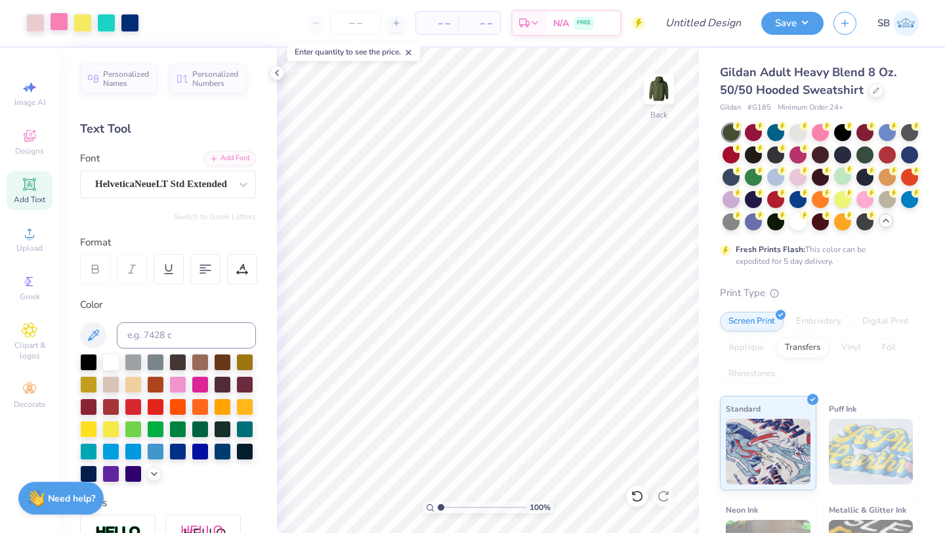
click at [56, 25] on div at bounding box center [59, 21] width 18 height 18
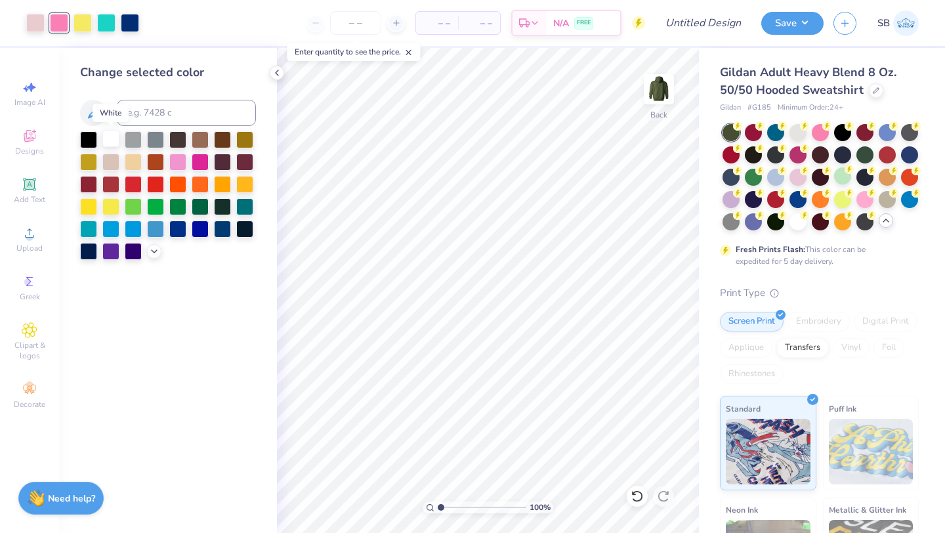
click at [112, 135] on div at bounding box center [110, 138] width 17 height 17
click at [32, 20] on div at bounding box center [35, 21] width 18 height 18
drag, startPoint x: 230, startPoint y: 233, endPoint x: 221, endPoint y: 226, distance: 10.8
click at [230, 233] on div at bounding box center [222, 227] width 17 height 17
click at [221, 226] on div at bounding box center [222, 227] width 17 height 17
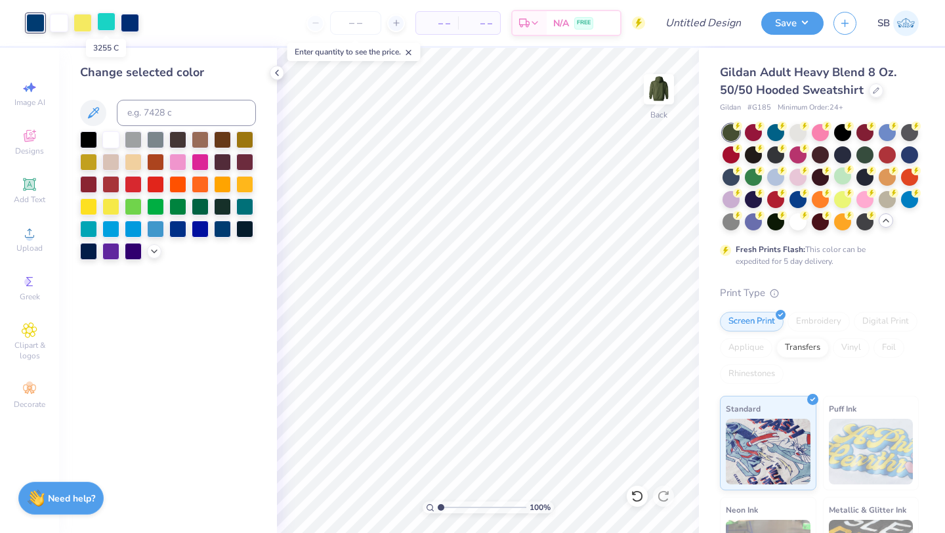
click at [105, 20] on div at bounding box center [106, 21] width 18 height 18
click at [223, 140] on div at bounding box center [222, 138] width 17 height 17
click at [111, 137] on div at bounding box center [110, 138] width 17 height 17
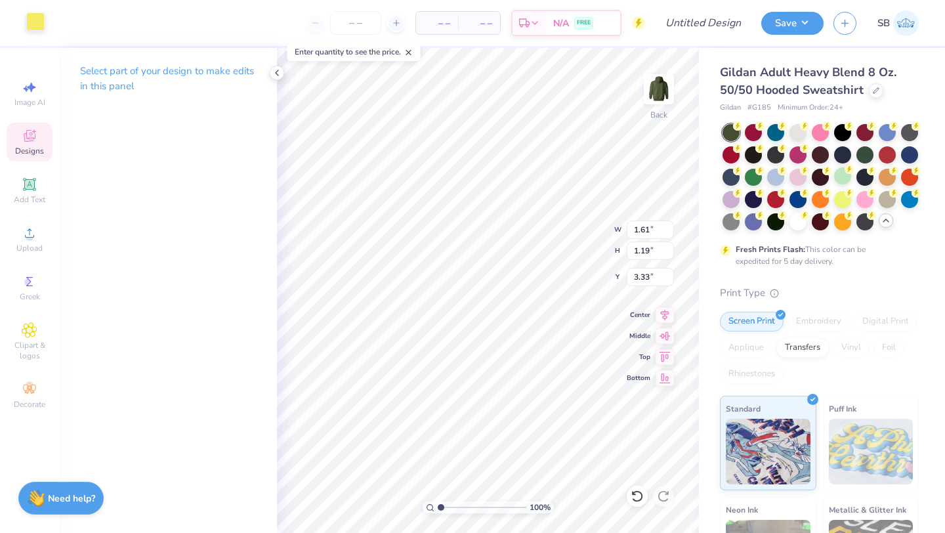
click at [33, 23] on div at bounding box center [35, 21] width 18 height 18
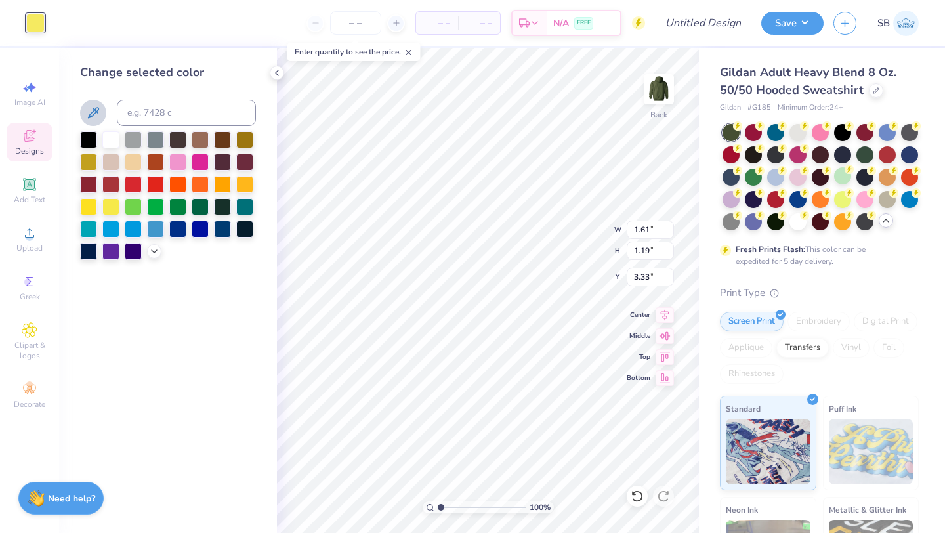
click at [93, 115] on icon at bounding box center [93, 112] width 11 height 11
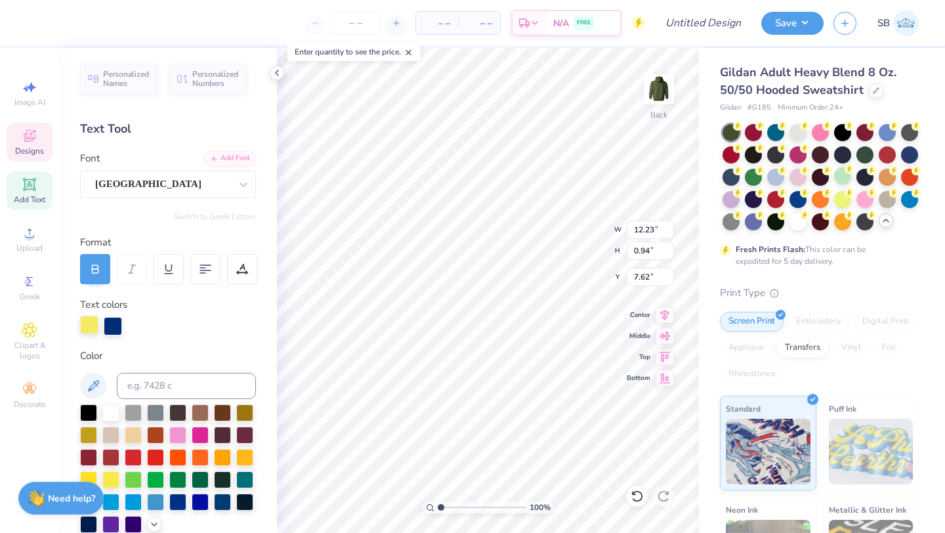
click at [95, 330] on div at bounding box center [89, 325] width 18 height 18
click at [94, 394] on button at bounding box center [93, 386] width 26 height 26
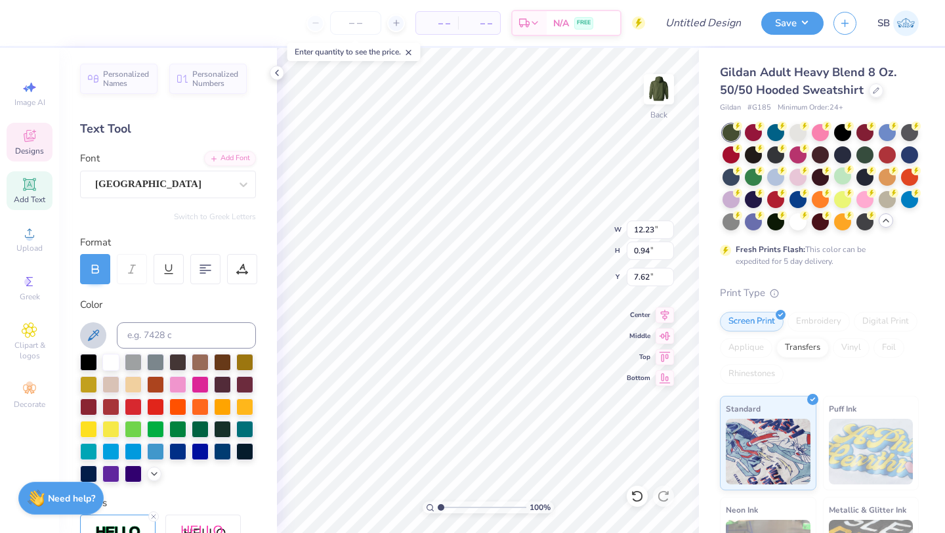
click at [87, 339] on icon at bounding box center [93, 335] width 16 height 16
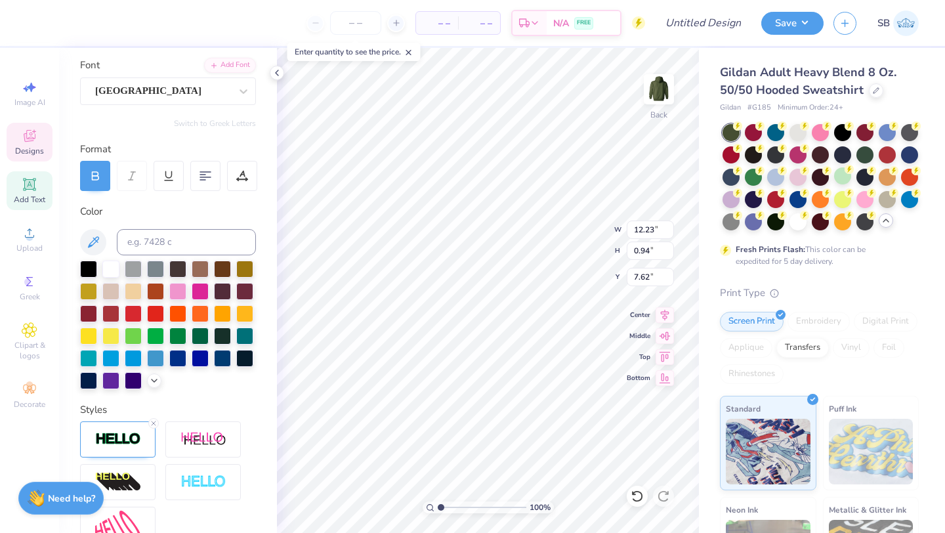
scroll to position [161, 0]
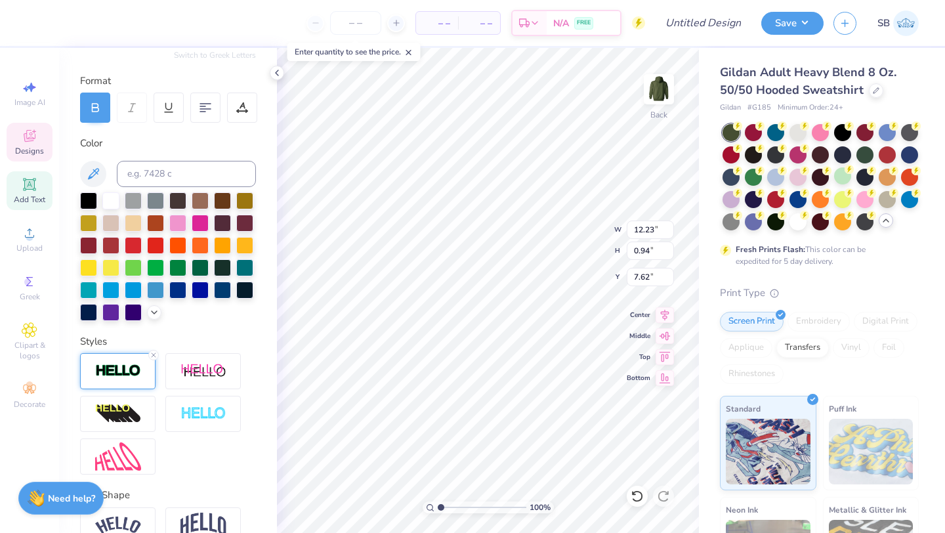
click at [116, 381] on div at bounding box center [117, 371] width 75 height 36
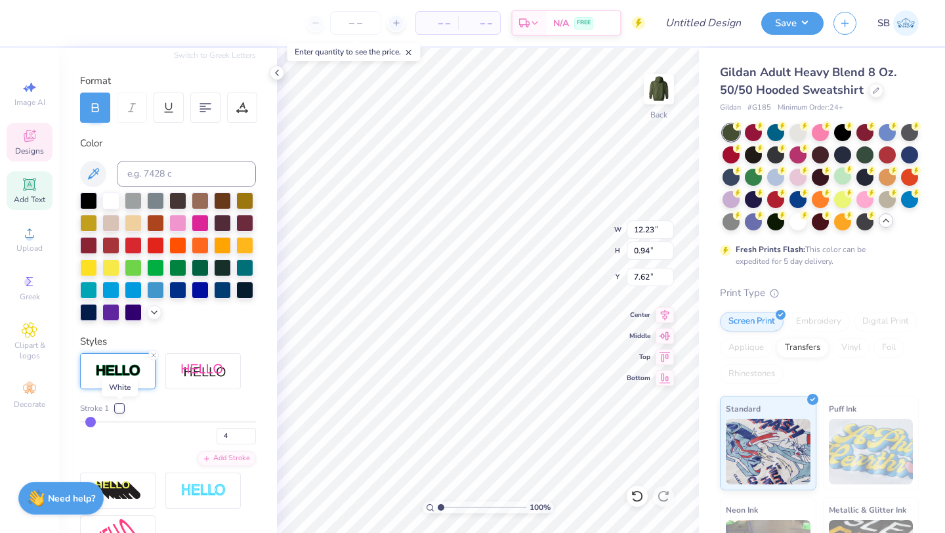
click at [123, 409] on div at bounding box center [120, 408] width 8 height 8
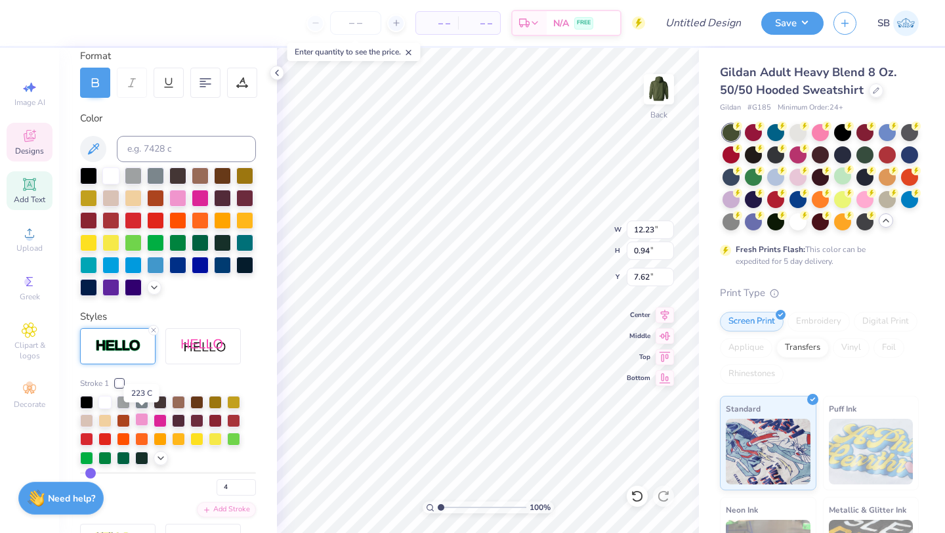
scroll to position [189, 0]
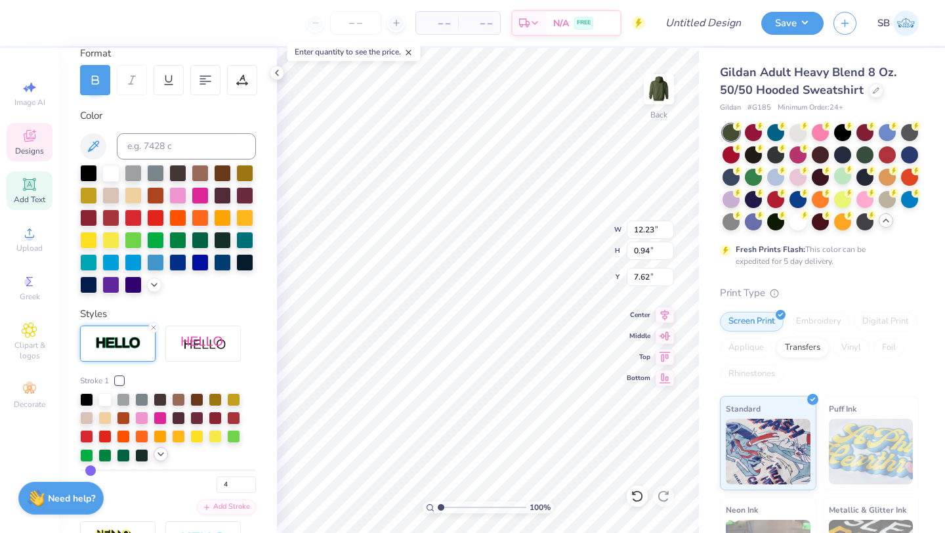
click at [158, 451] on icon at bounding box center [161, 454] width 11 height 11
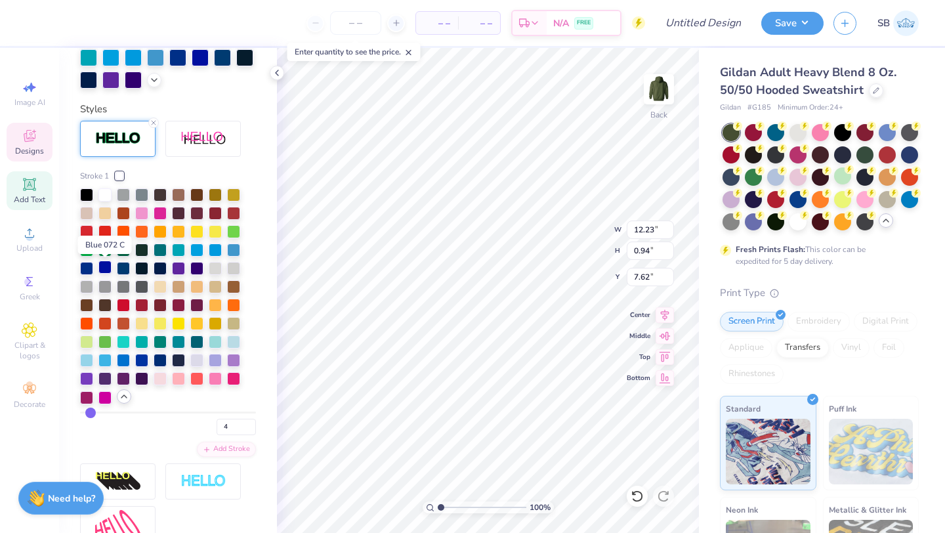
scroll to position [398, 0]
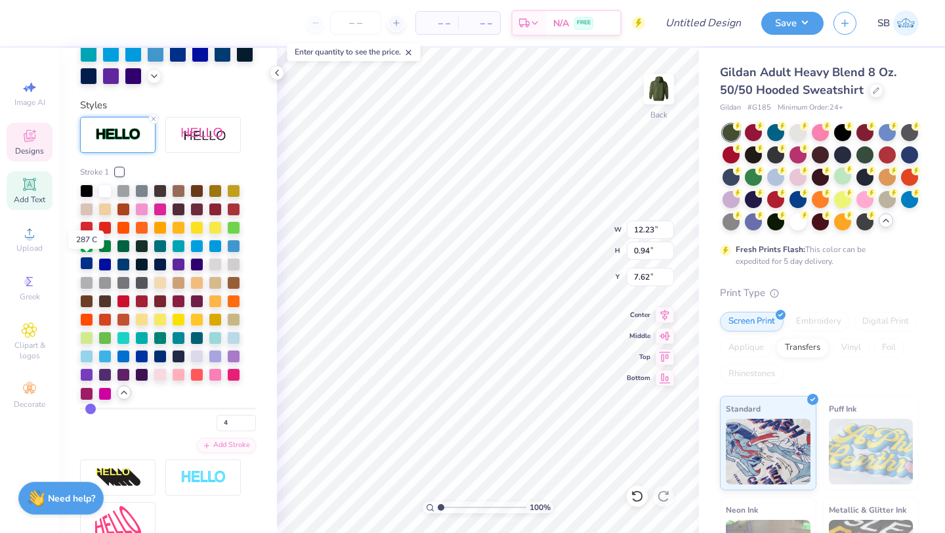
click at [90, 262] on div at bounding box center [86, 263] width 13 height 13
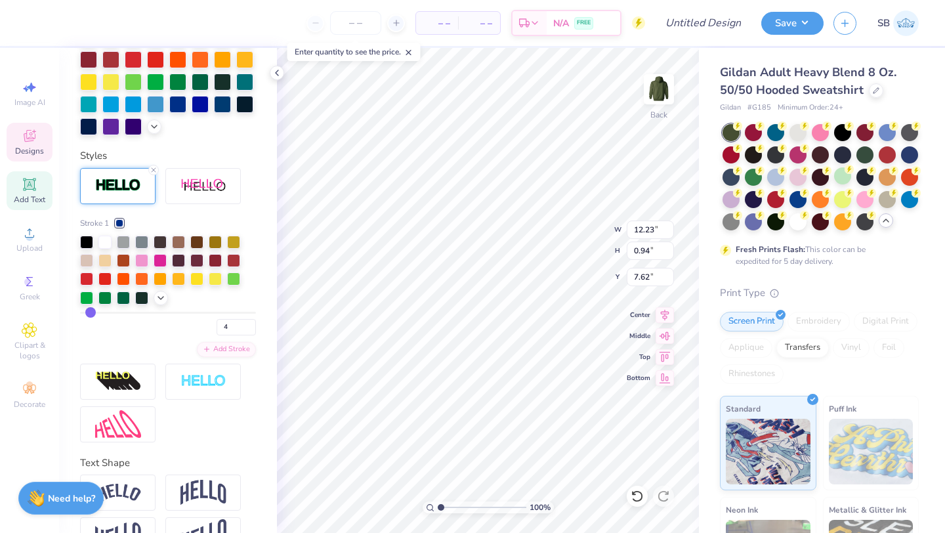
scroll to position [434, 0]
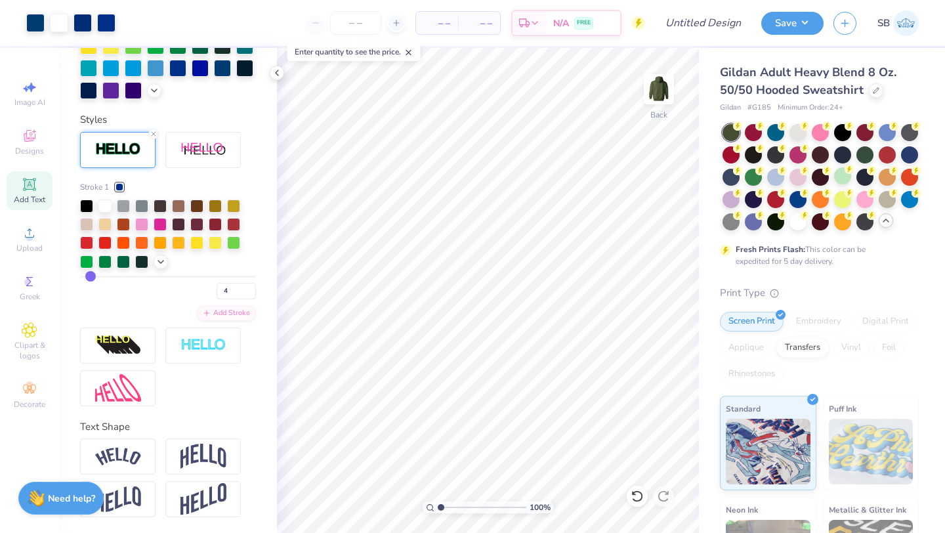
click at [125, 29] on div "– – Per Item – – Total Est. Delivery N/A FREE" at bounding box center [385, 23] width 520 height 46
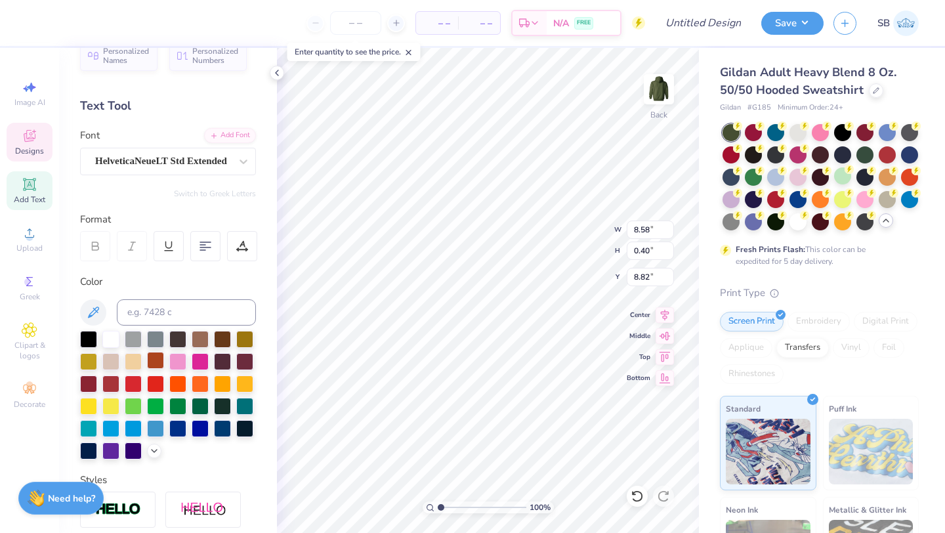
scroll to position [0, 0]
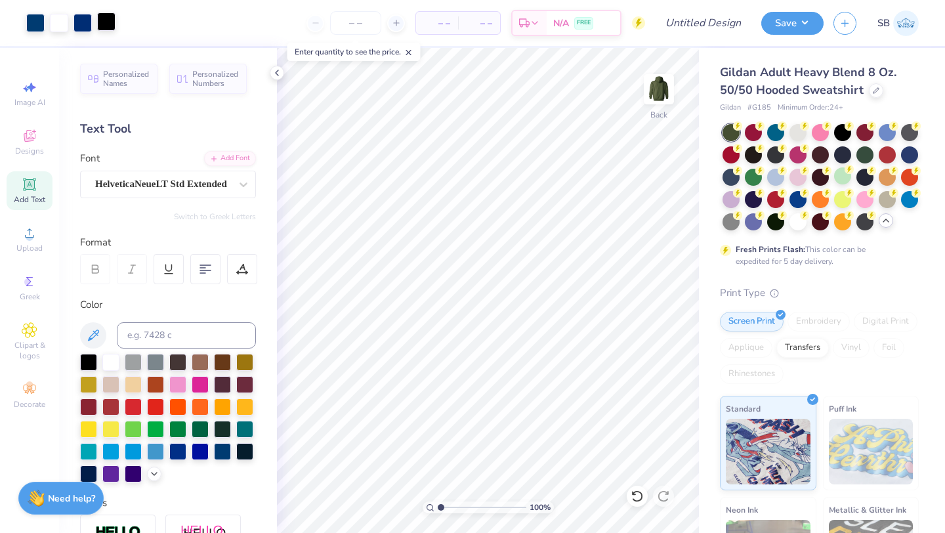
click at [104, 15] on div at bounding box center [106, 21] width 18 height 18
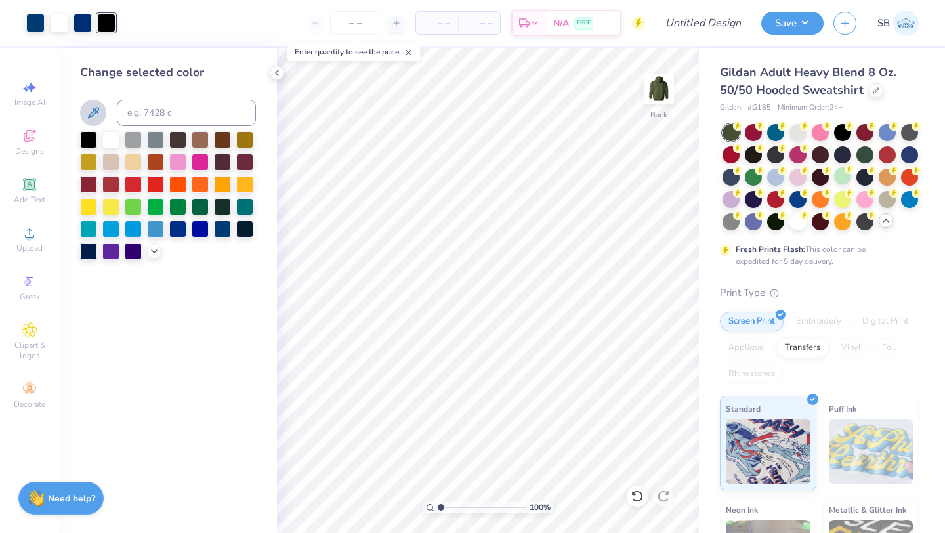
click at [100, 108] on icon at bounding box center [93, 113] width 16 height 16
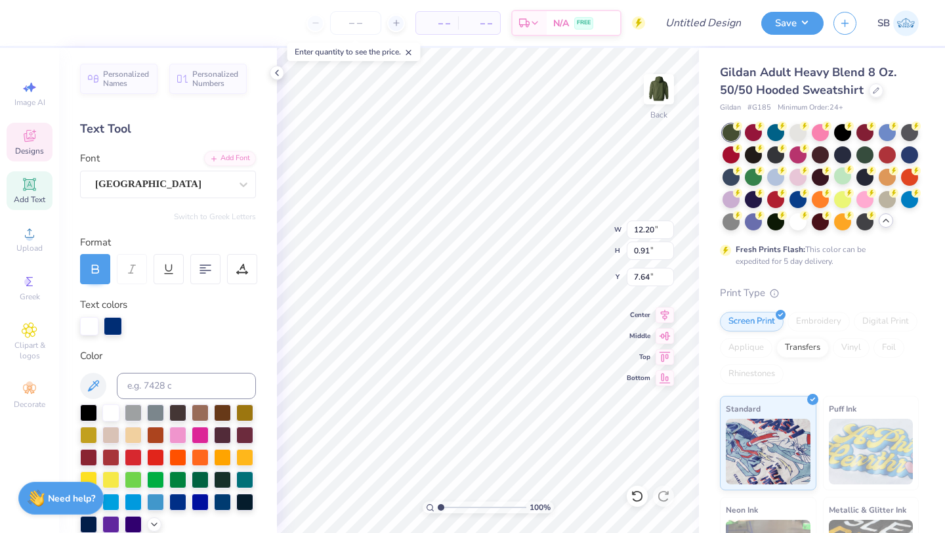
click at [110, 306] on label "Text colors" at bounding box center [103, 304] width 47 height 15
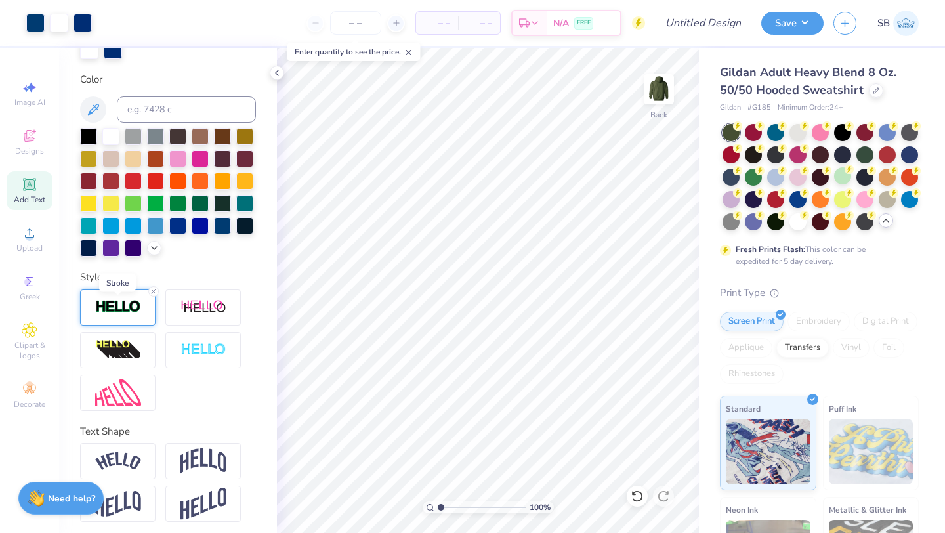
click at [110, 306] on img at bounding box center [118, 306] width 46 height 15
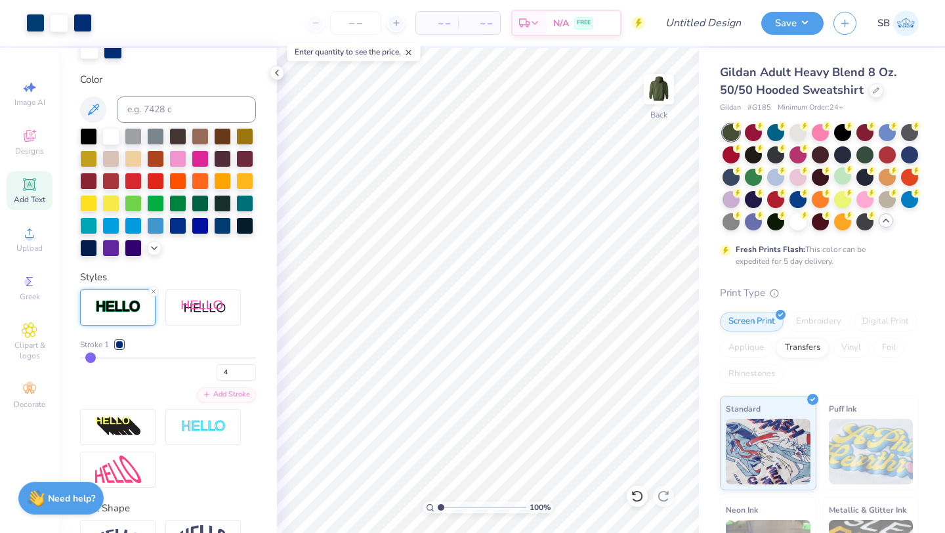
click at [91, 357] on input "range" at bounding box center [168, 358] width 176 height 2
click at [96, 357] on input "range" at bounding box center [168, 358] width 176 height 2
click at [93, 357] on input "range" at bounding box center [168, 358] width 176 height 2
click at [91, 357] on input "range" at bounding box center [168, 358] width 176 height 2
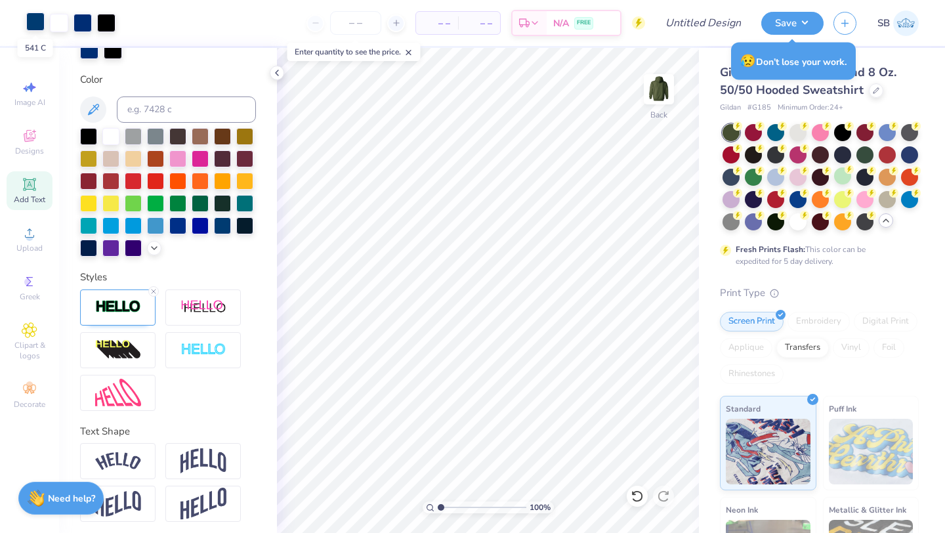
click at [39, 24] on div at bounding box center [35, 21] width 18 height 18
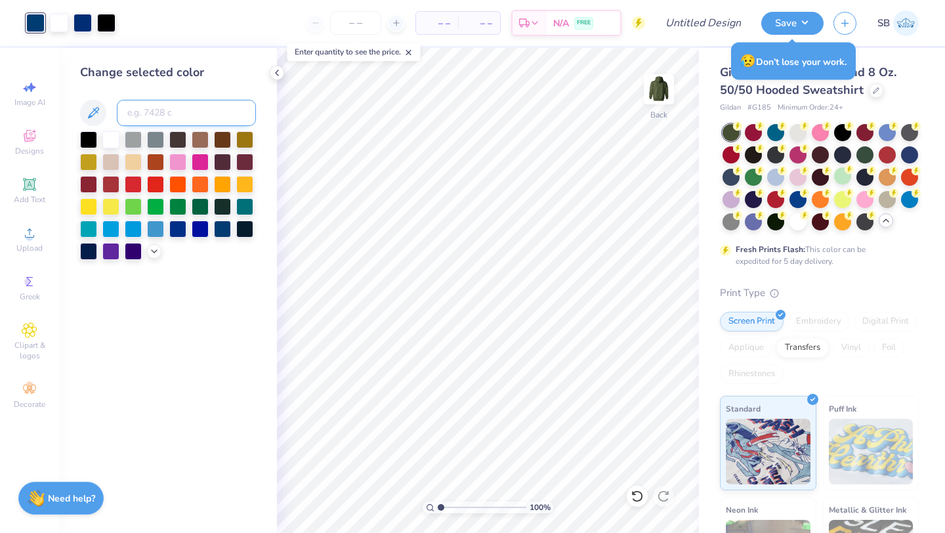
click at [151, 108] on input at bounding box center [186, 113] width 139 height 26
click at [96, 110] on icon at bounding box center [93, 113] width 16 height 16
click at [93, 116] on icon at bounding box center [93, 112] width 11 height 11
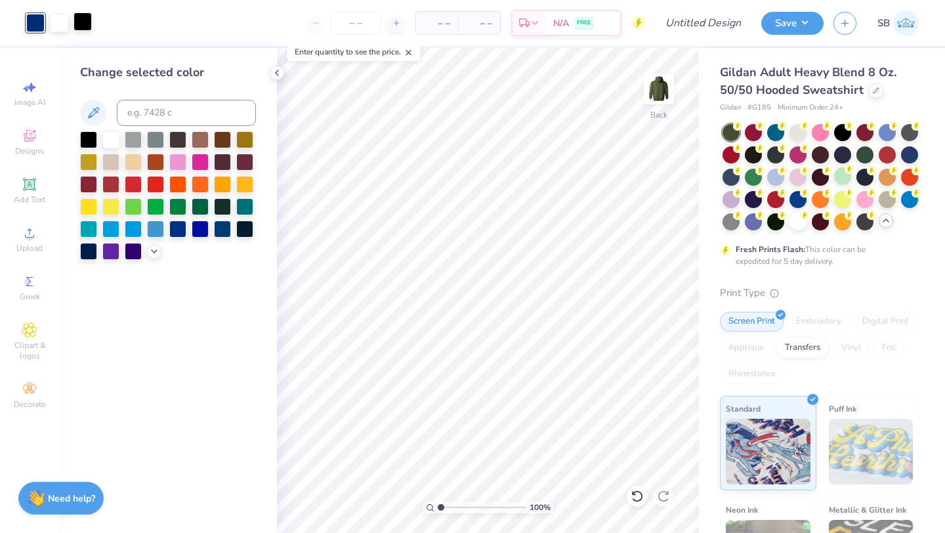
click at [87, 21] on div at bounding box center [83, 21] width 18 height 18
click at [90, 106] on icon at bounding box center [93, 113] width 16 height 16
click at [93, 113] on icon at bounding box center [93, 113] width 16 height 16
click at [95, 108] on icon at bounding box center [93, 112] width 11 height 11
click at [277, 74] on icon at bounding box center [277, 73] width 11 height 11
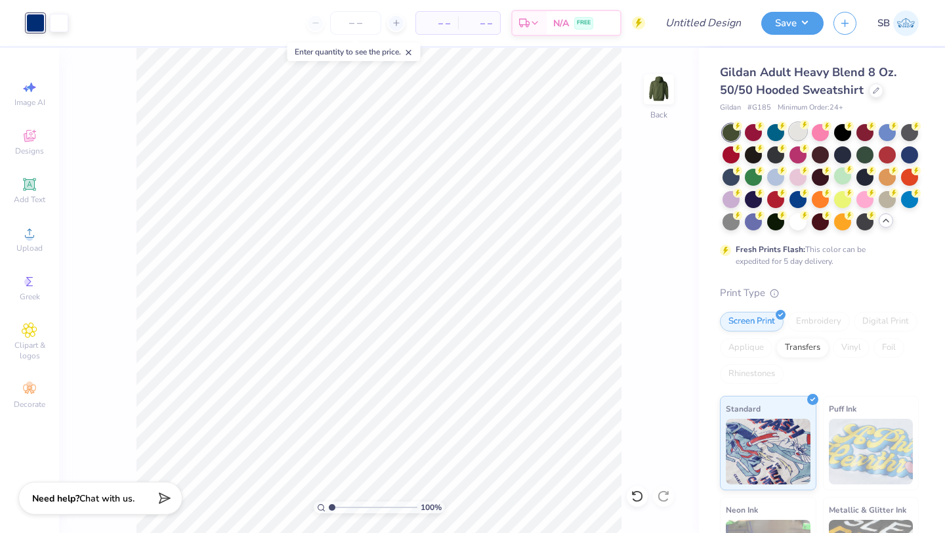
click at [796, 135] on div at bounding box center [798, 131] width 17 height 17
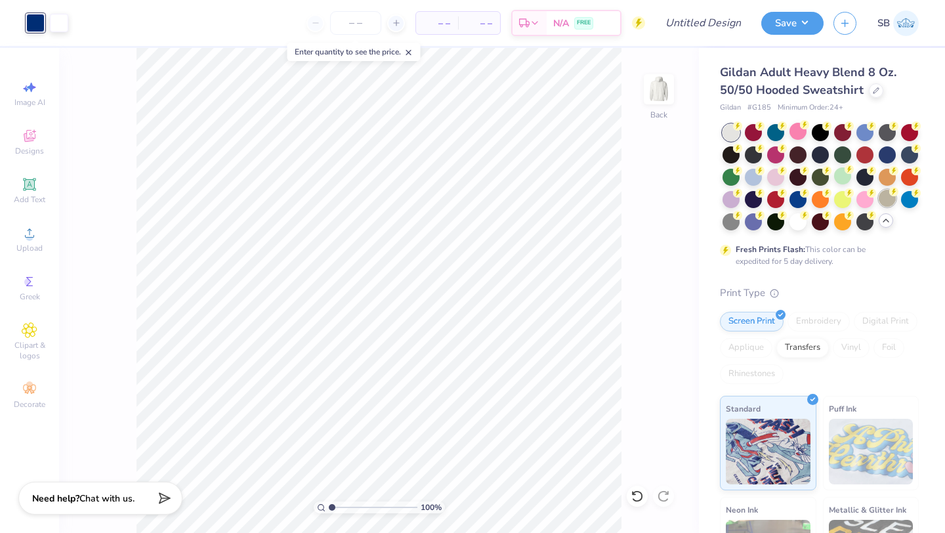
click at [884, 203] on div at bounding box center [887, 198] width 17 height 17
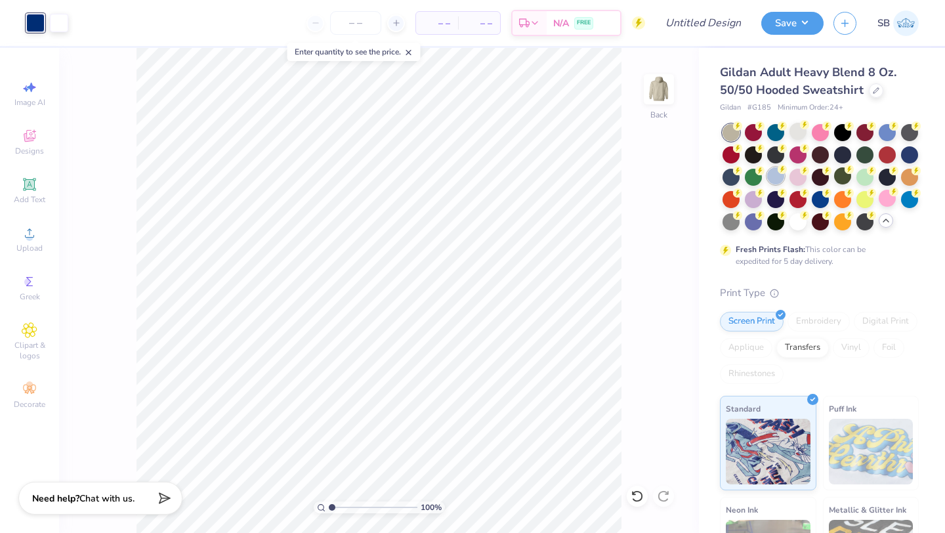
click at [780, 175] on div at bounding box center [775, 175] width 17 height 17
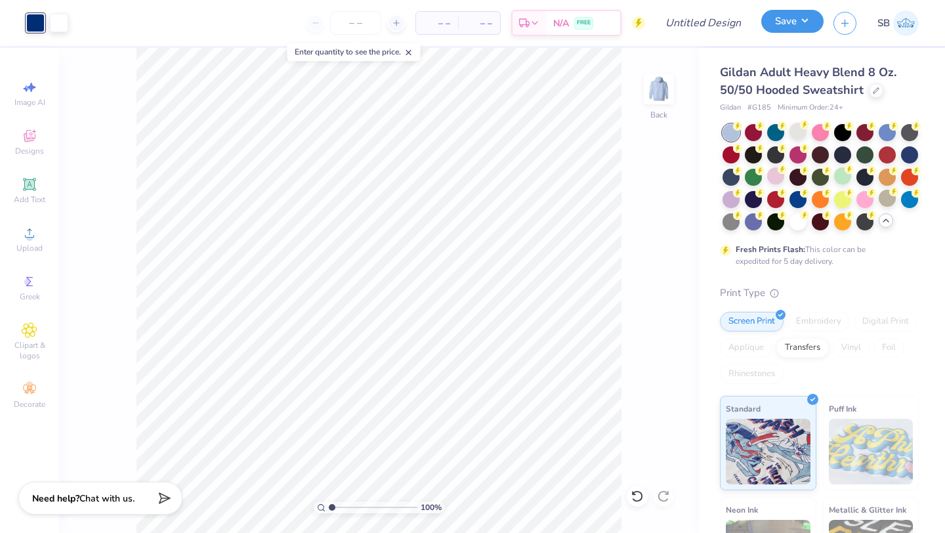
click at [794, 26] on button "Save" at bounding box center [792, 21] width 62 height 23
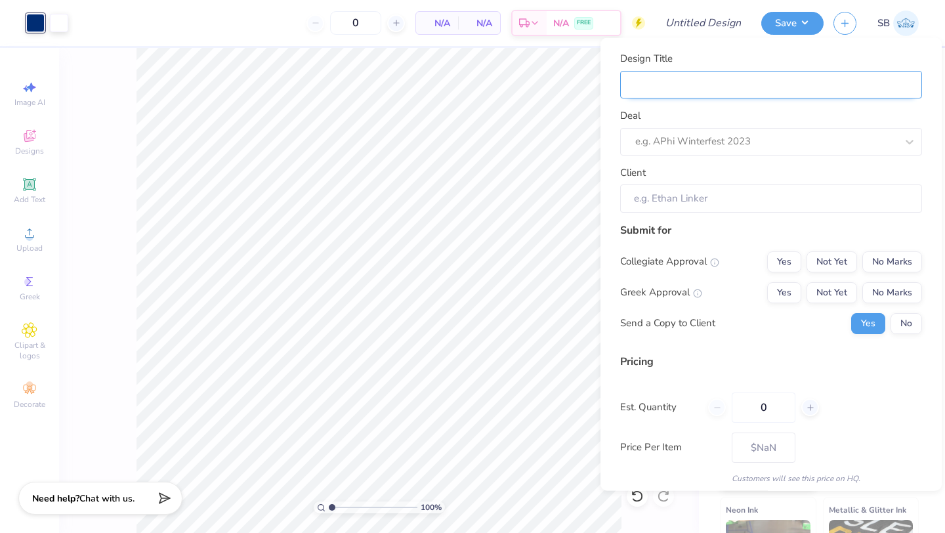
click at [736, 91] on input "Design Title" at bounding box center [771, 84] width 302 height 28
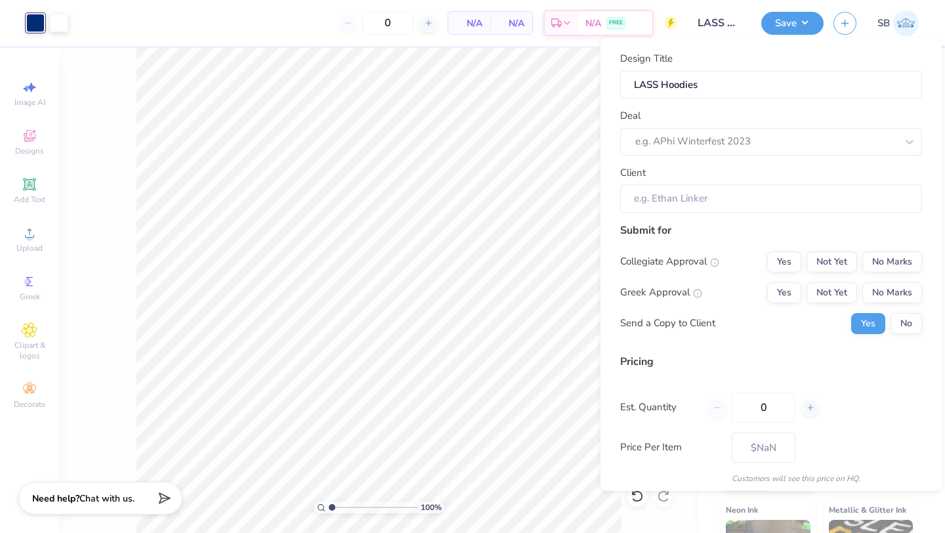
click at [669, 106] on div "Design Title LASS Hoodies Deal e.g. APhi Winterfest 2023 Client" at bounding box center [771, 131] width 302 height 161
click at [667, 146] on div at bounding box center [765, 142] width 261 height 18
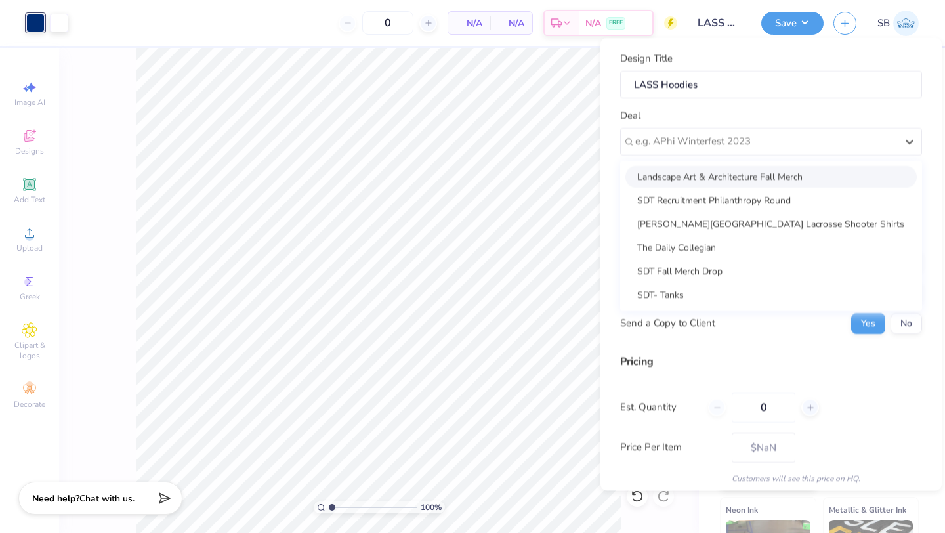
click at [670, 179] on div "Landscape Art & Architecture Fall Merch" at bounding box center [770, 176] width 291 height 22
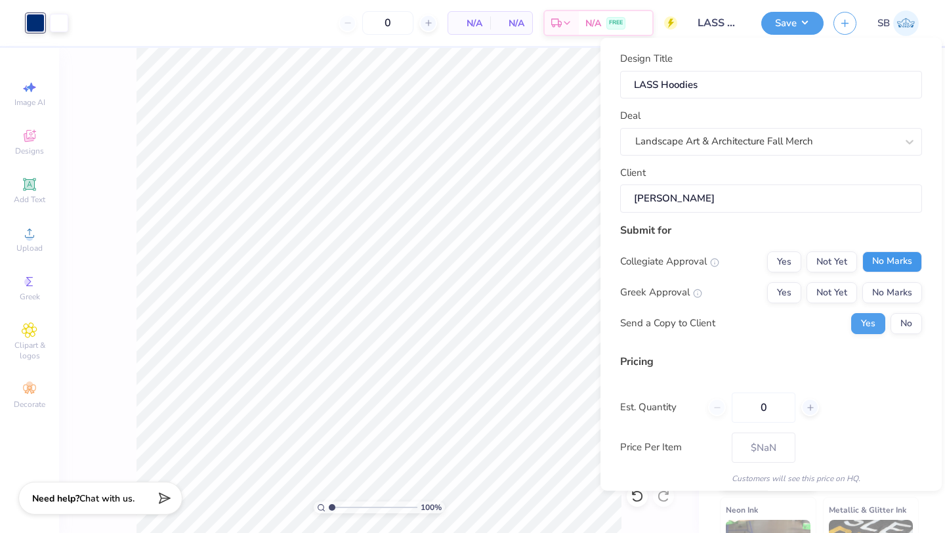
click at [890, 259] on button "No Marks" at bounding box center [892, 261] width 60 height 21
click at [890, 289] on button "No Marks" at bounding box center [892, 292] width 60 height 21
click at [904, 330] on button "No" at bounding box center [907, 322] width 32 height 21
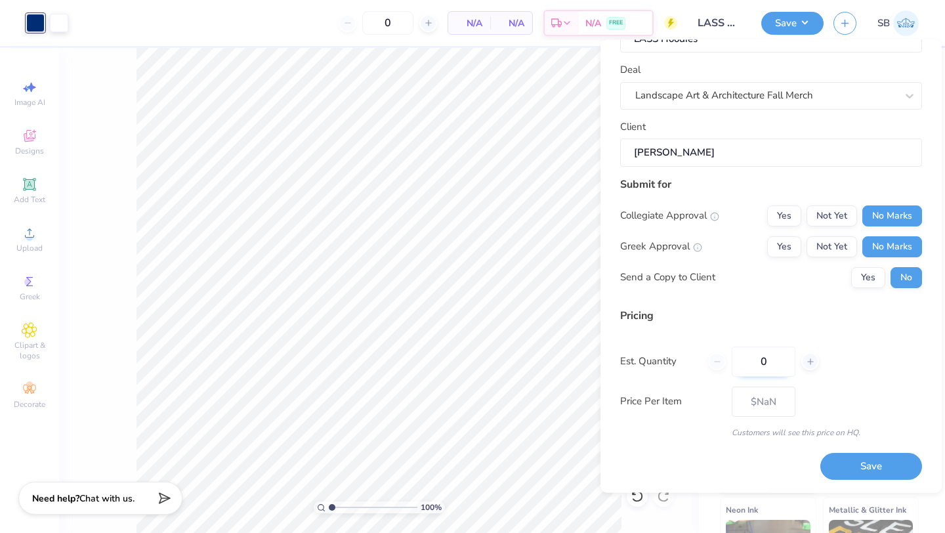
click at [775, 367] on input "0" at bounding box center [764, 362] width 64 height 30
click at [851, 379] on div "Pricing Est. Quantity 30 Price Per Item – – Customers will see this price on HQ." at bounding box center [771, 373] width 302 height 131
click at [854, 463] on button "Save" at bounding box center [871, 466] width 102 height 27
